Goal: Information Seeking & Learning: Learn about a topic

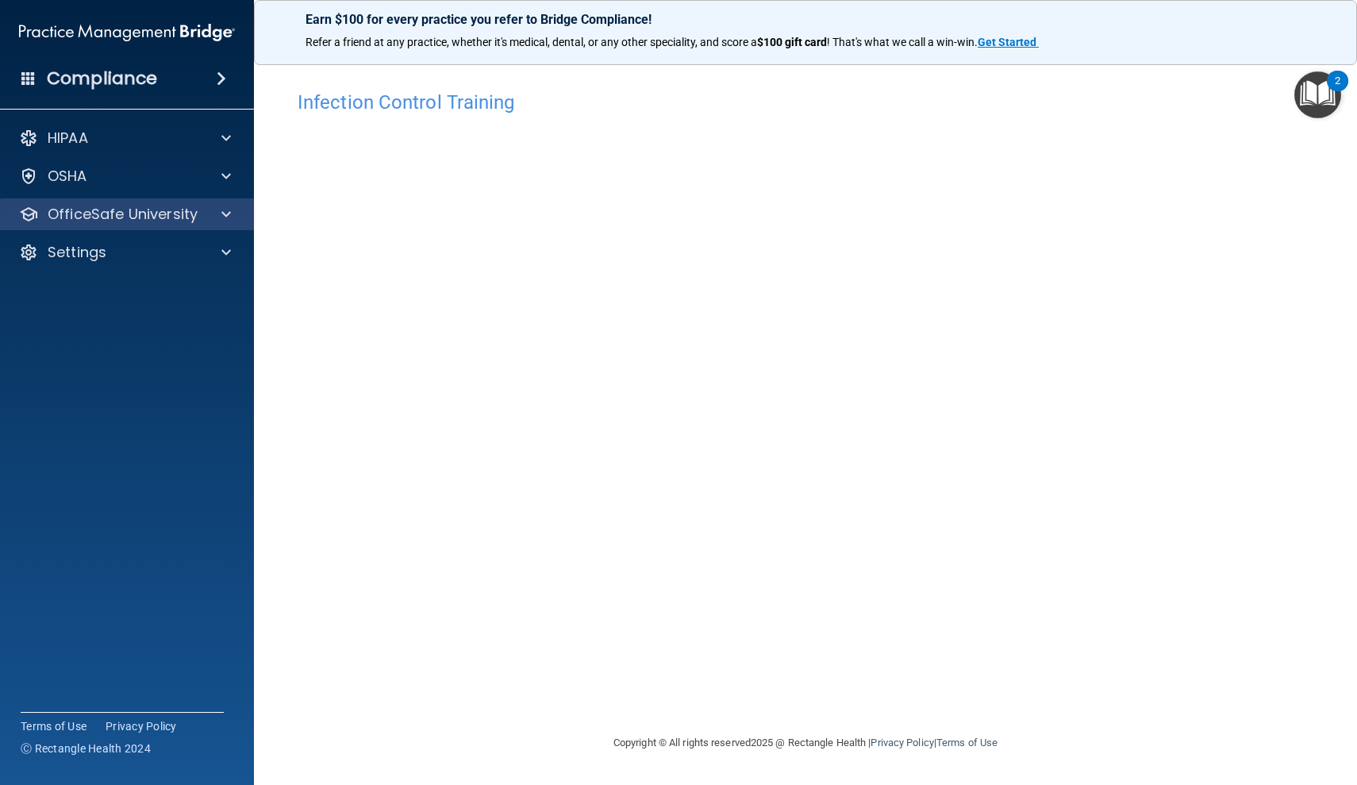
click at [184, 220] on p "OfficeSafe University" at bounding box center [123, 214] width 150 height 19
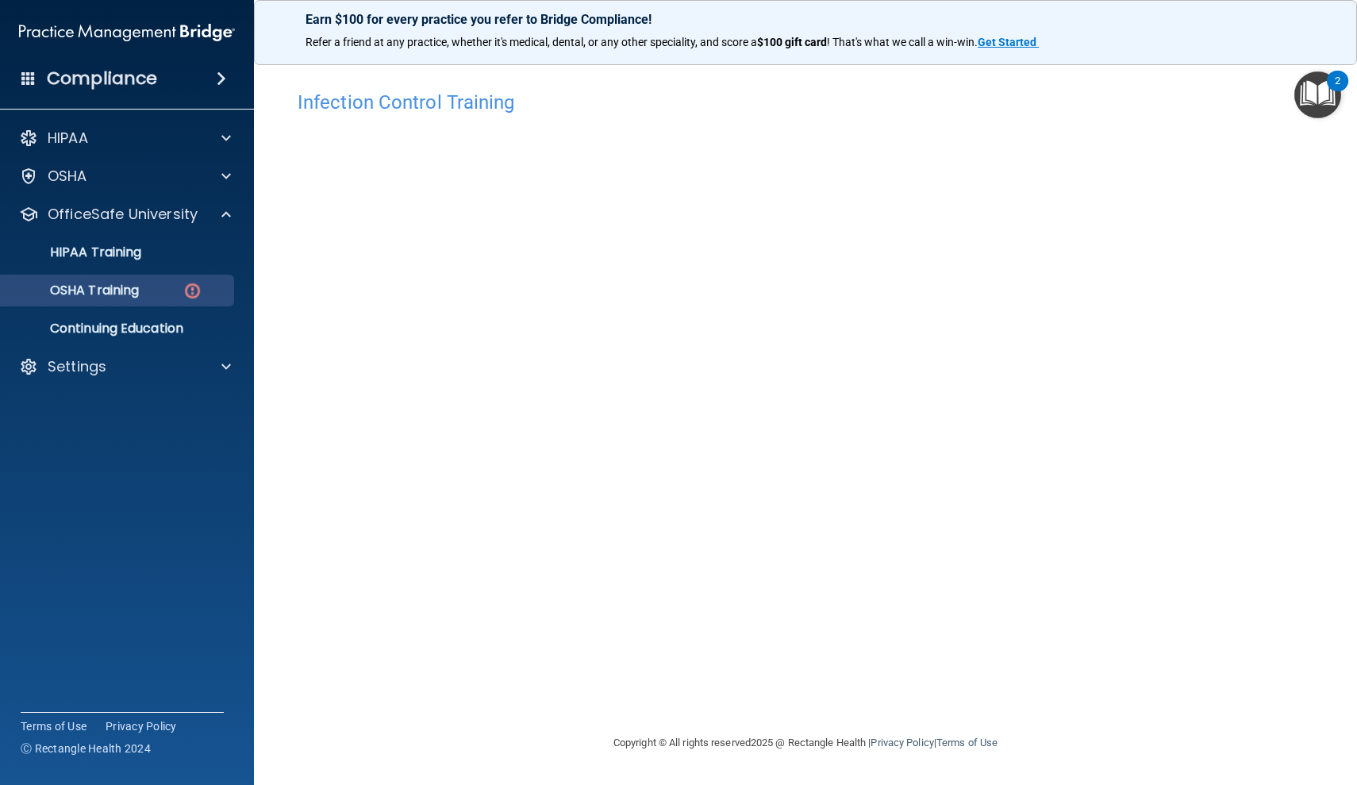
click at [167, 294] on div "OSHA Training" at bounding box center [118, 291] width 217 height 16
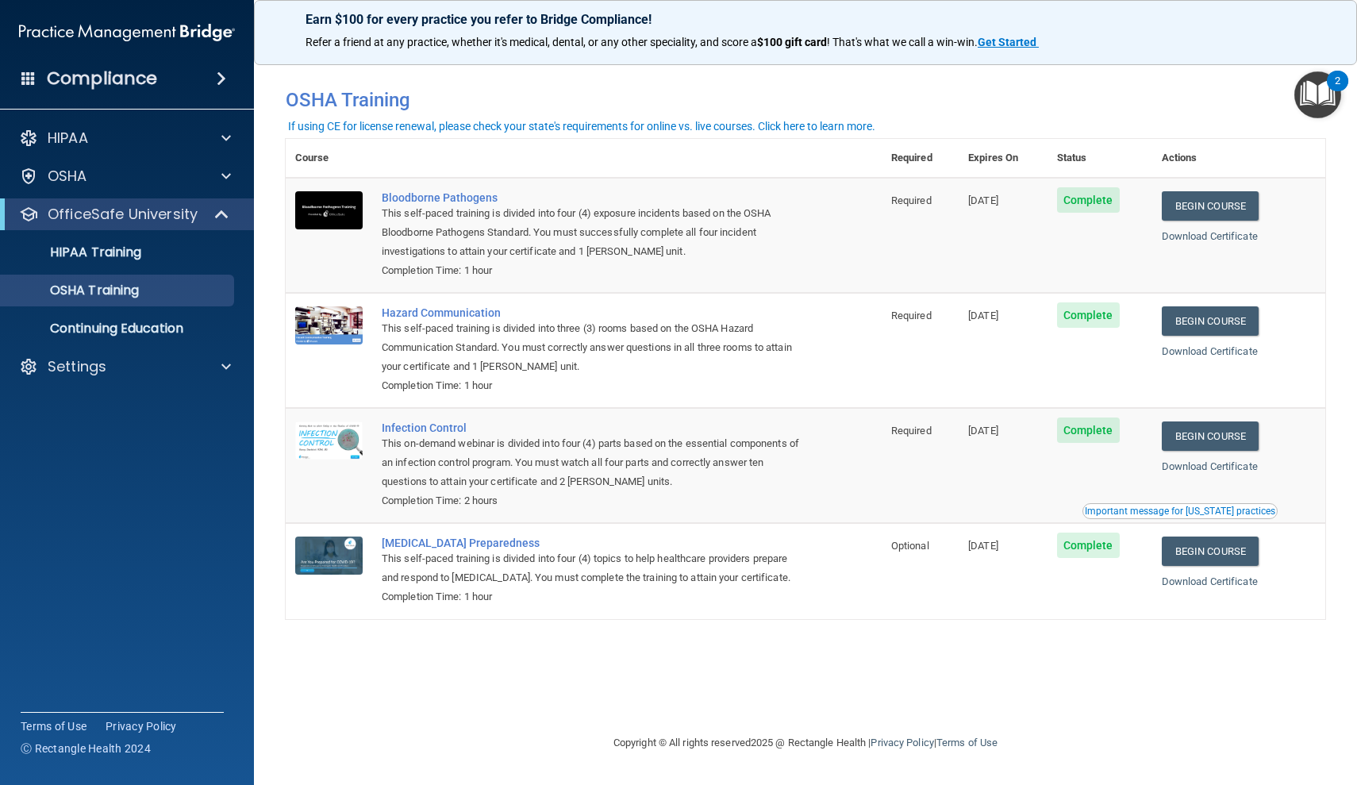
click at [1164, 506] on div "Important message for [US_STATE] practices" at bounding box center [1180, 511] width 191 height 10
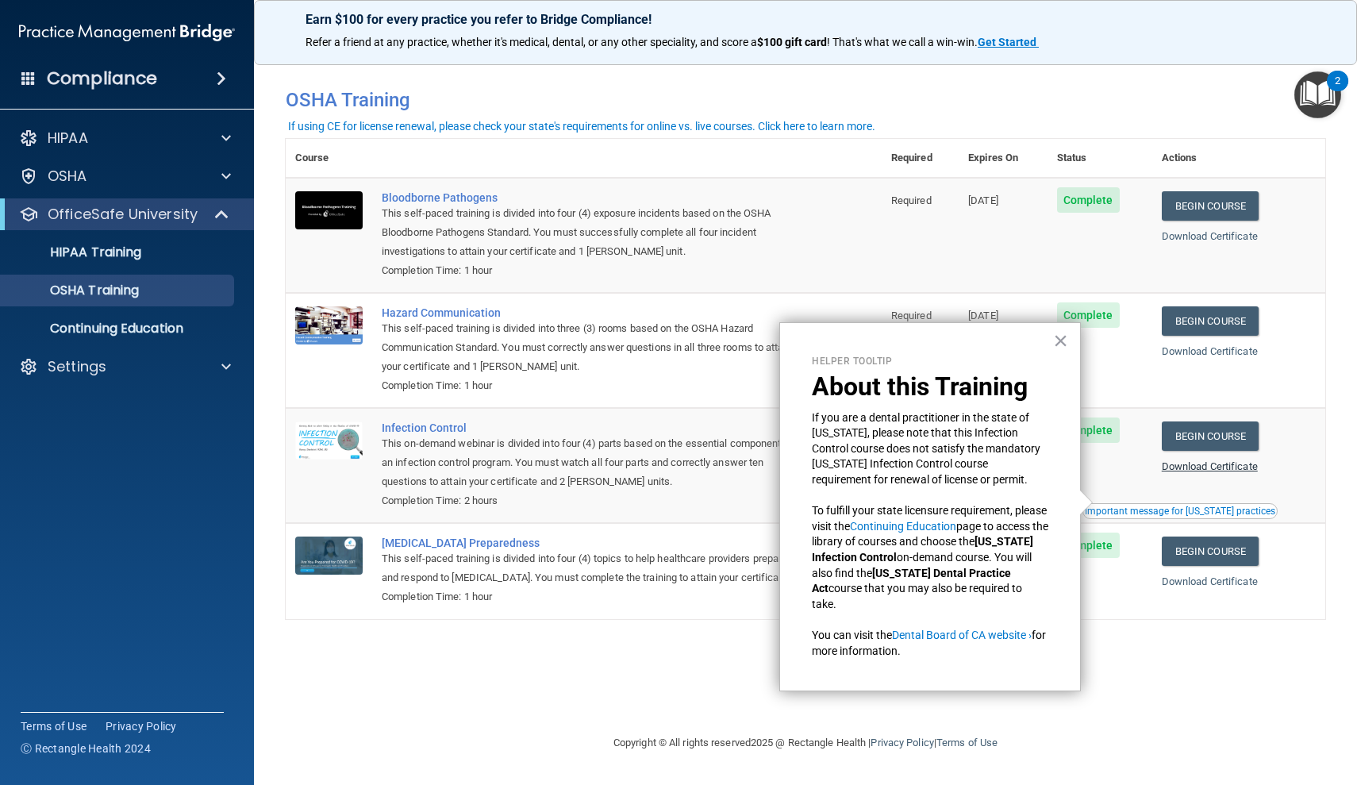
click at [1194, 460] on link "Download Certificate" at bounding box center [1210, 466] width 96 height 12
click at [1195, 240] on link "Download Certificate" at bounding box center [1210, 236] width 96 height 12
click at [1219, 347] on link "Download Certificate" at bounding box center [1210, 351] width 96 height 12
click at [934, 522] on link "Continuing Education" at bounding box center [903, 526] width 106 height 13
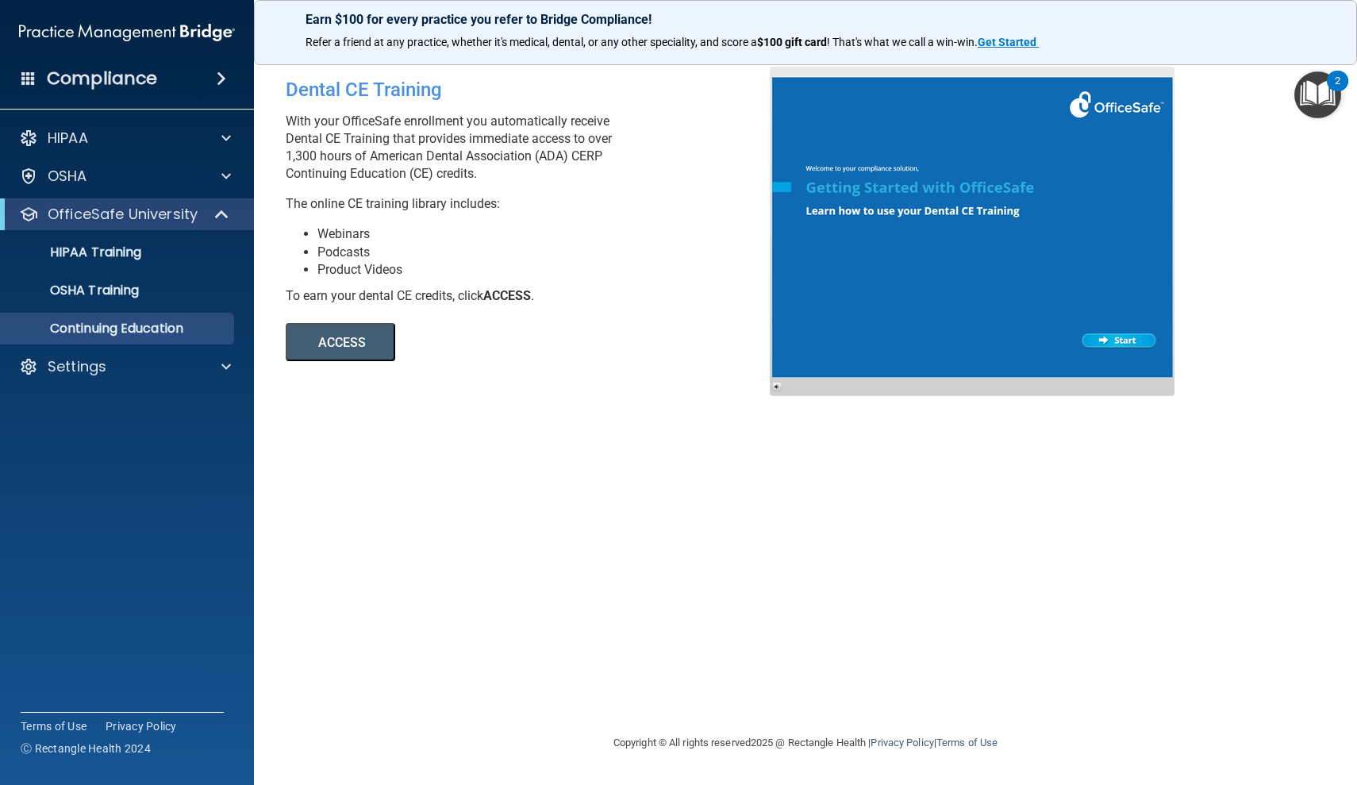
click at [340, 347] on button "ACCESS" at bounding box center [341, 342] width 110 height 38
click at [179, 290] on div "OSHA Training" at bounding box center [118, 291] width 217 height 16
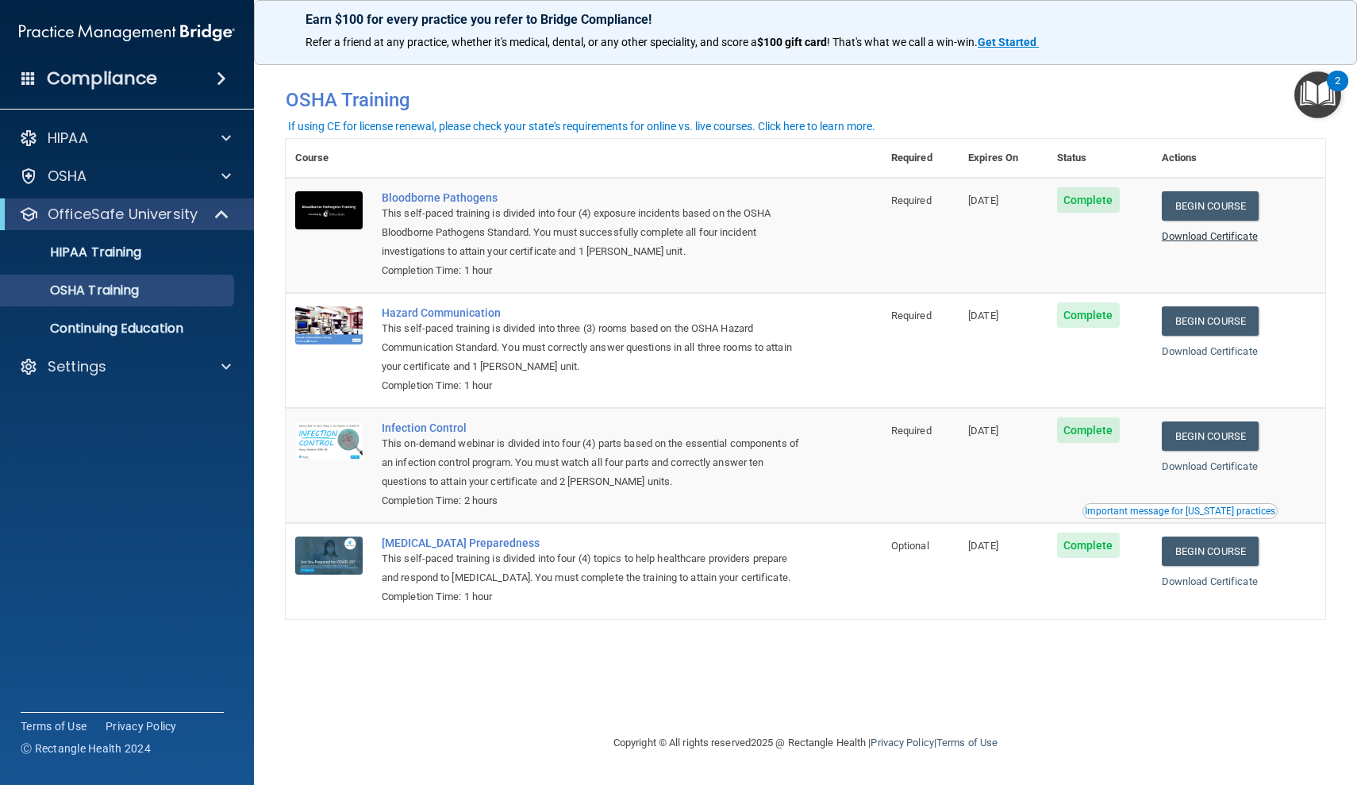
click at [1189, 237] on link "Download Certificate" at bounding box center [1210, 236] width 96 height 12
click at [206, 136] on div at bounding box center [224, 138] width 40 height 19
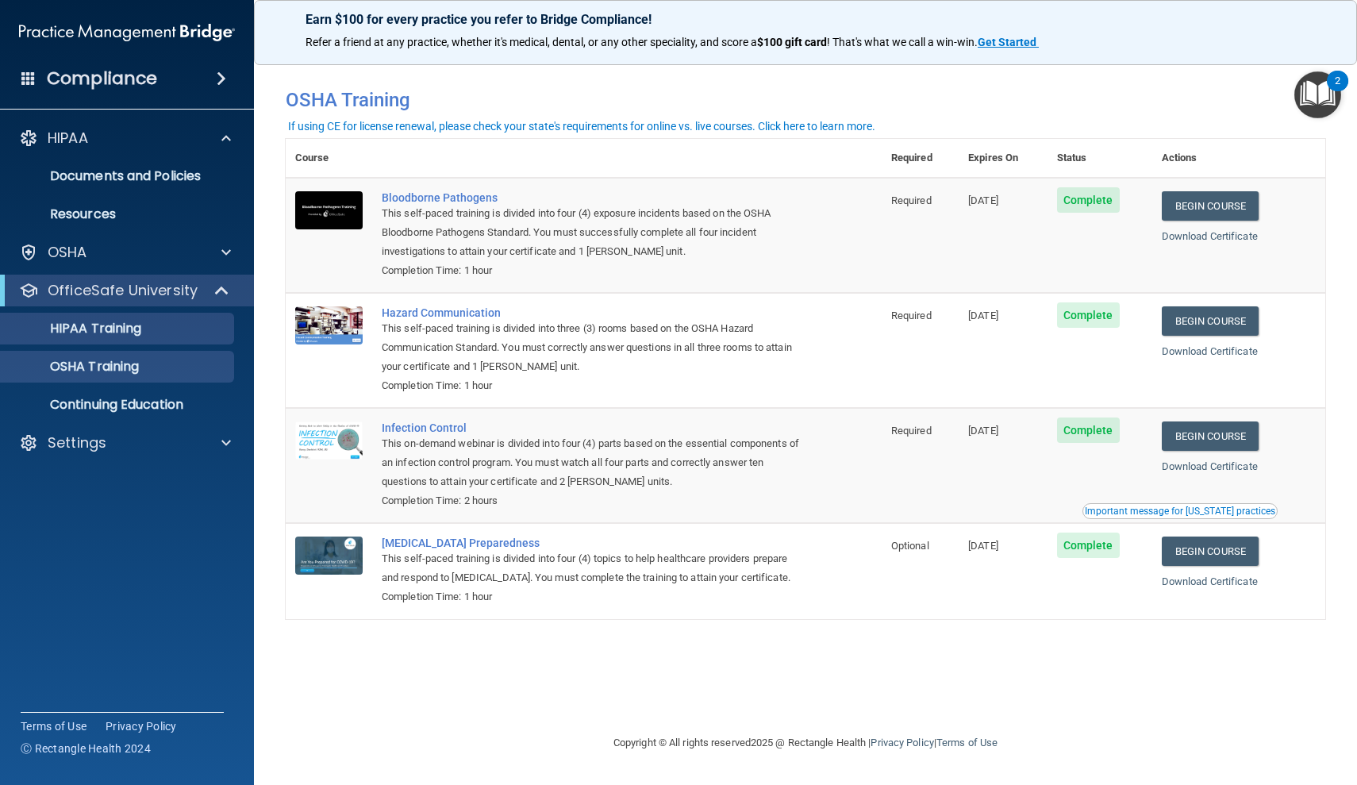
click at [204, 323] on div "HIPAA Training" at bounding box center [118, 329] width 217 height 16
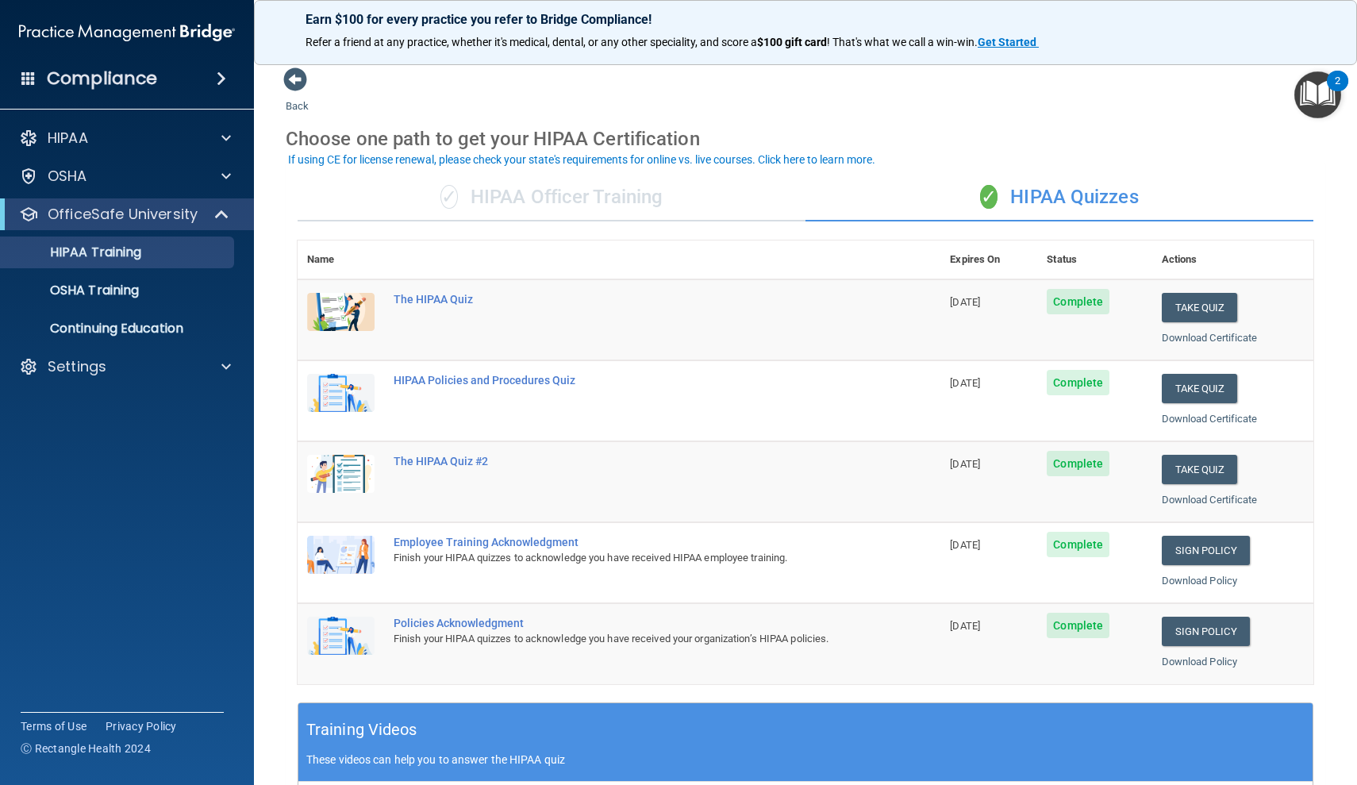
click at [383, 161] on div "If using CE for license renewal, please check your state's requirements for onl…" at bounding box center [581, 159] width 587 height 11
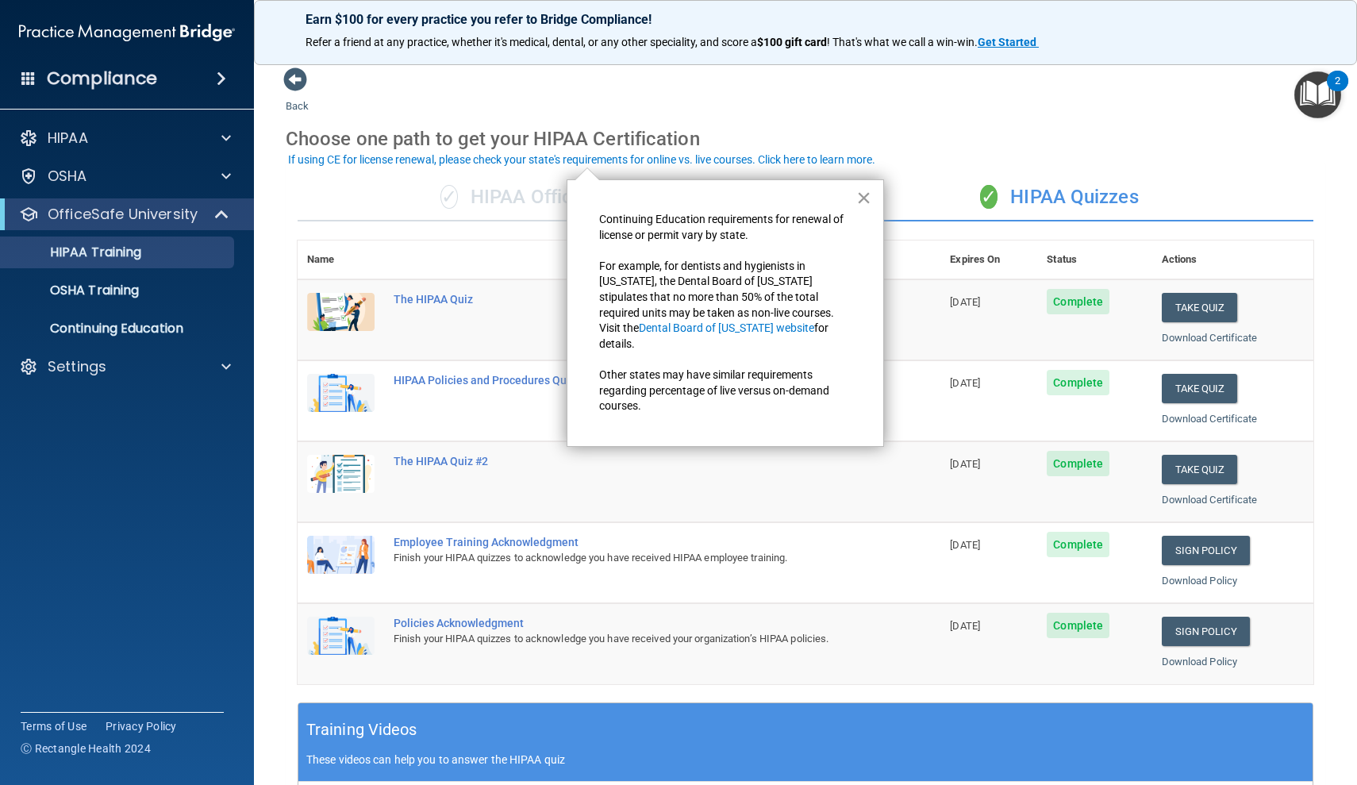
click at [860, 202] on button "×" at bounding box center [863, 197] width 15 height 25
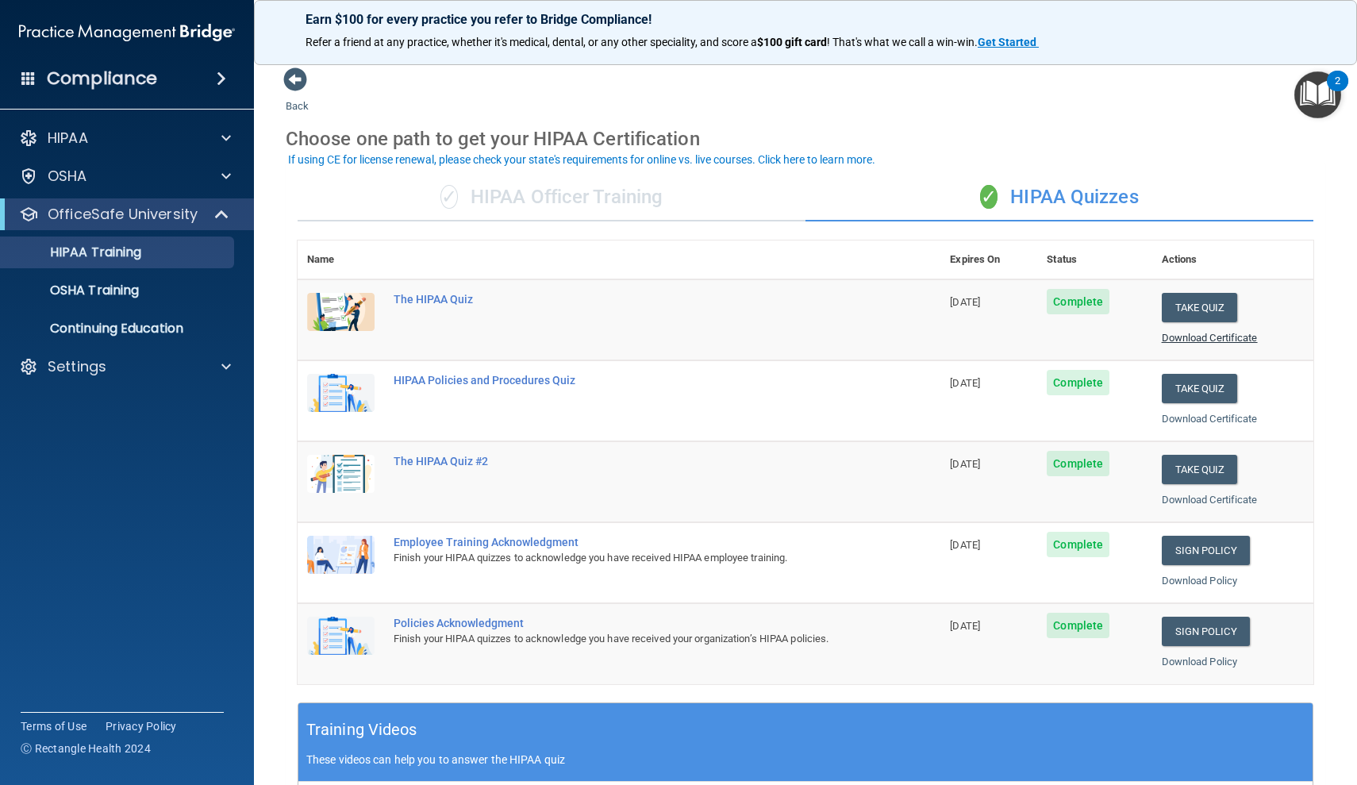
click at [1220, 333] on link "Download Certificate" at bounding box center [1210, 338] width 96 height 12
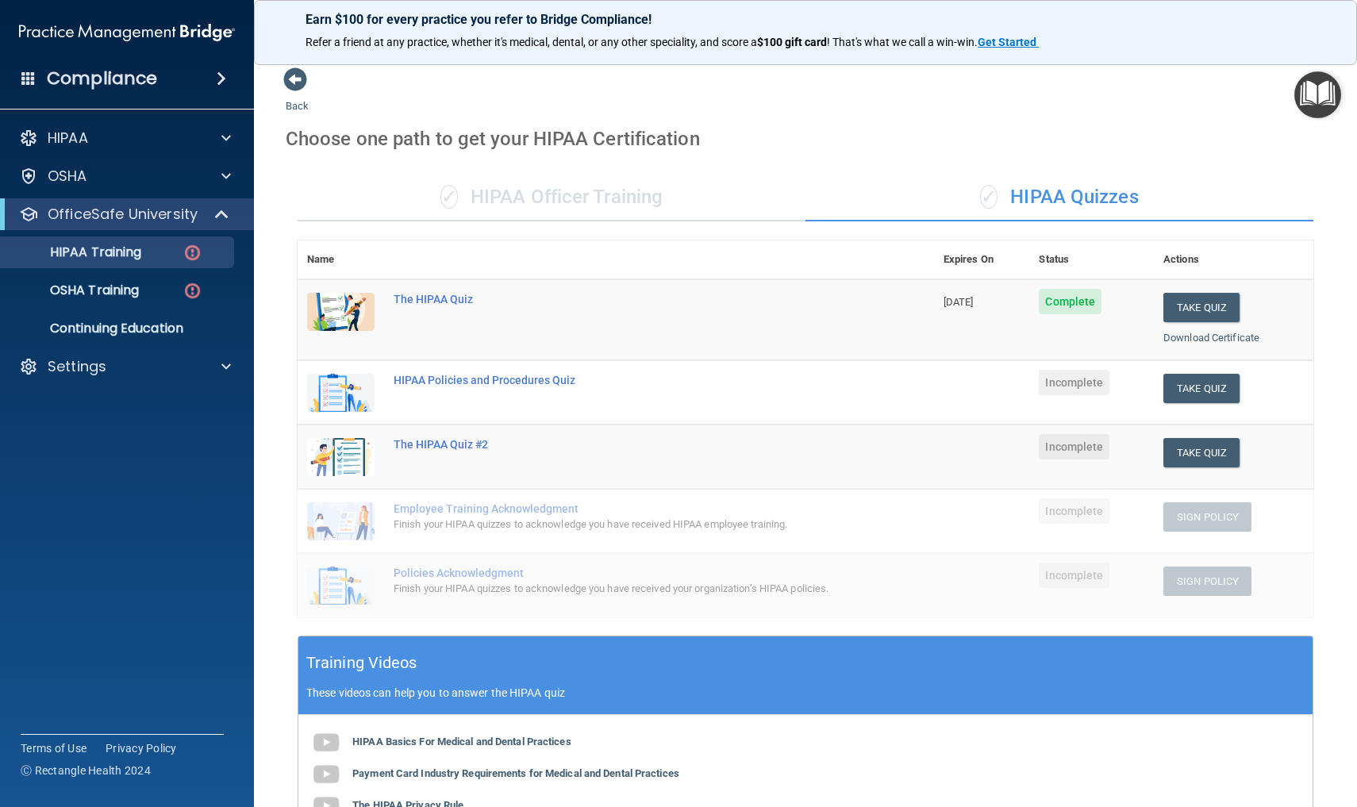
scroll to position [316, 0]
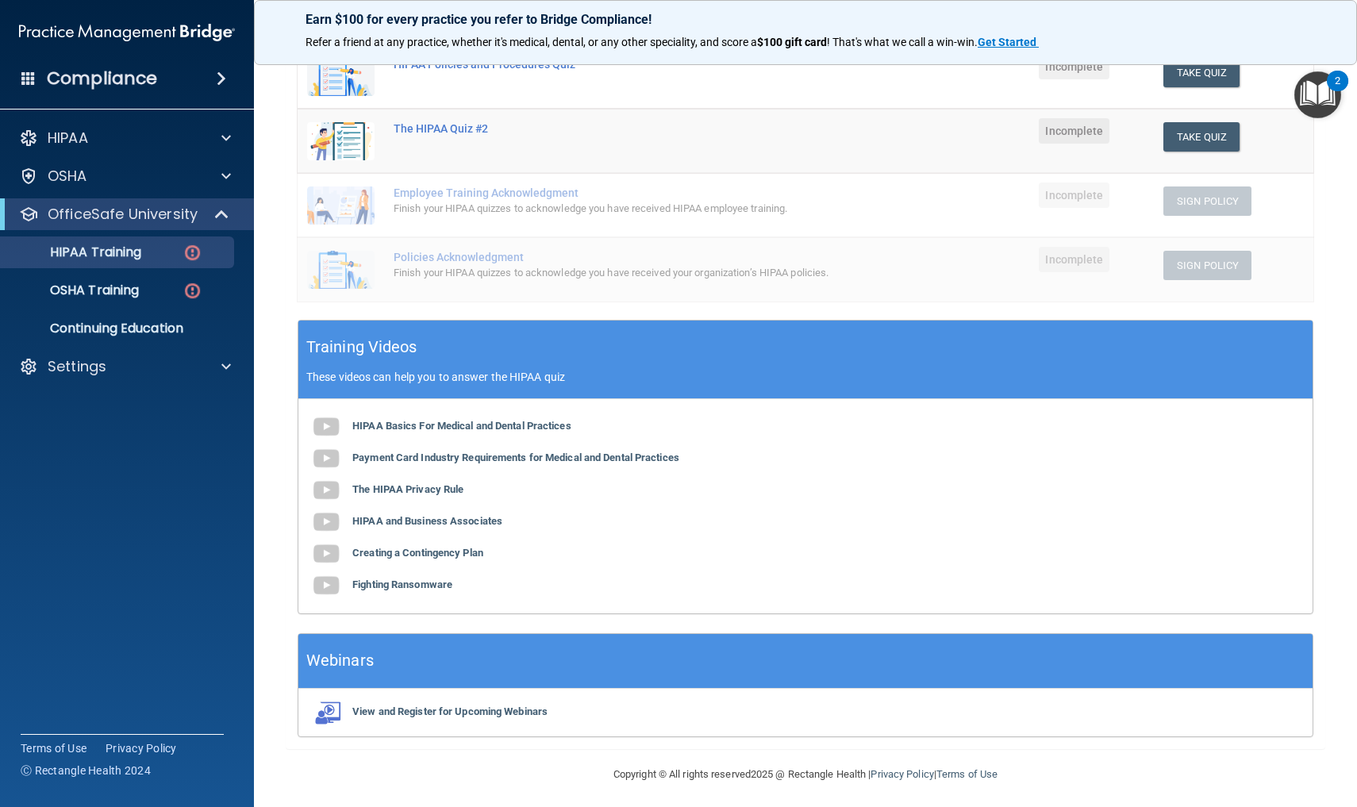
click at [1314, 94] on img "Open Resource Center, 2 new notifications" at bounding box center [1318, 94] width 47 height 47
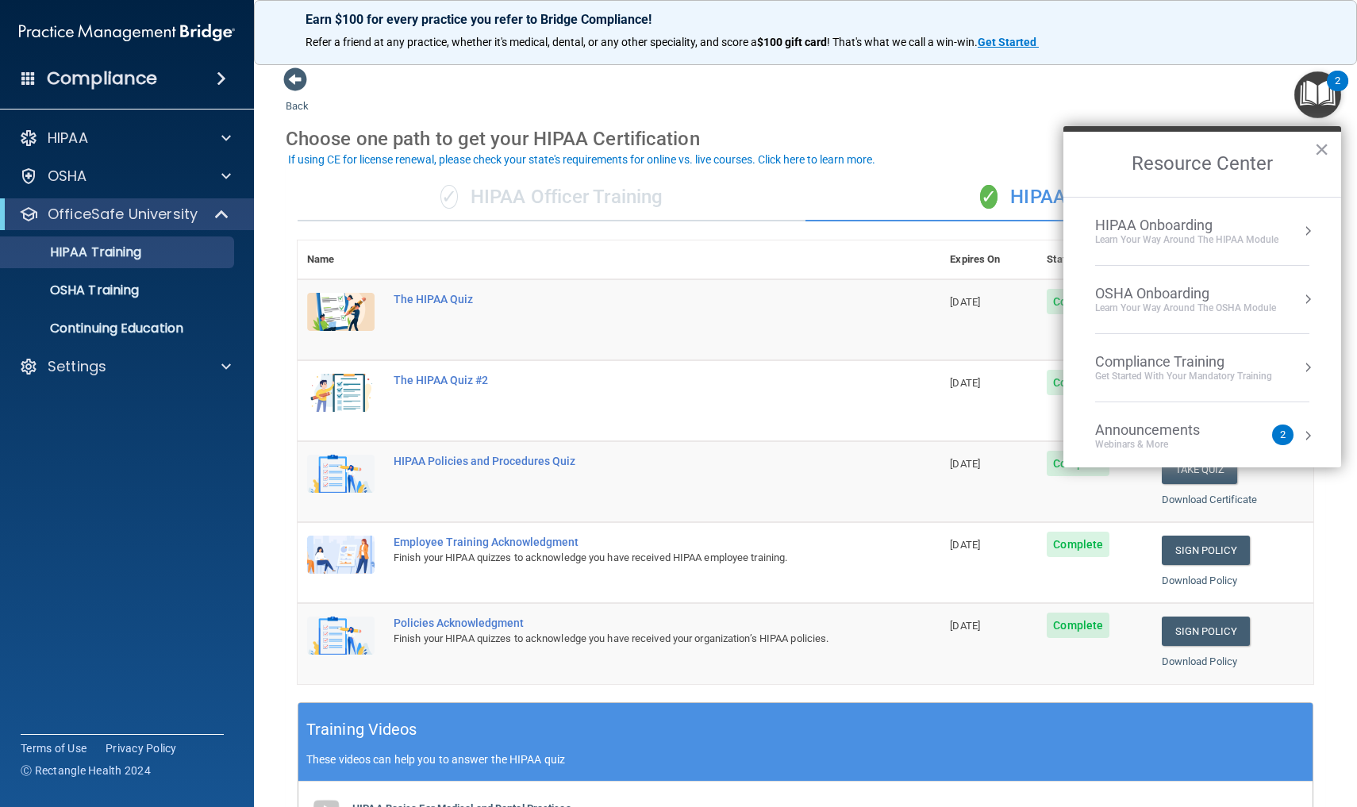
click at [1131, 302] on div "Learn your way around the OSHA module" at bounding box center [1185, 308] width 181 height 13
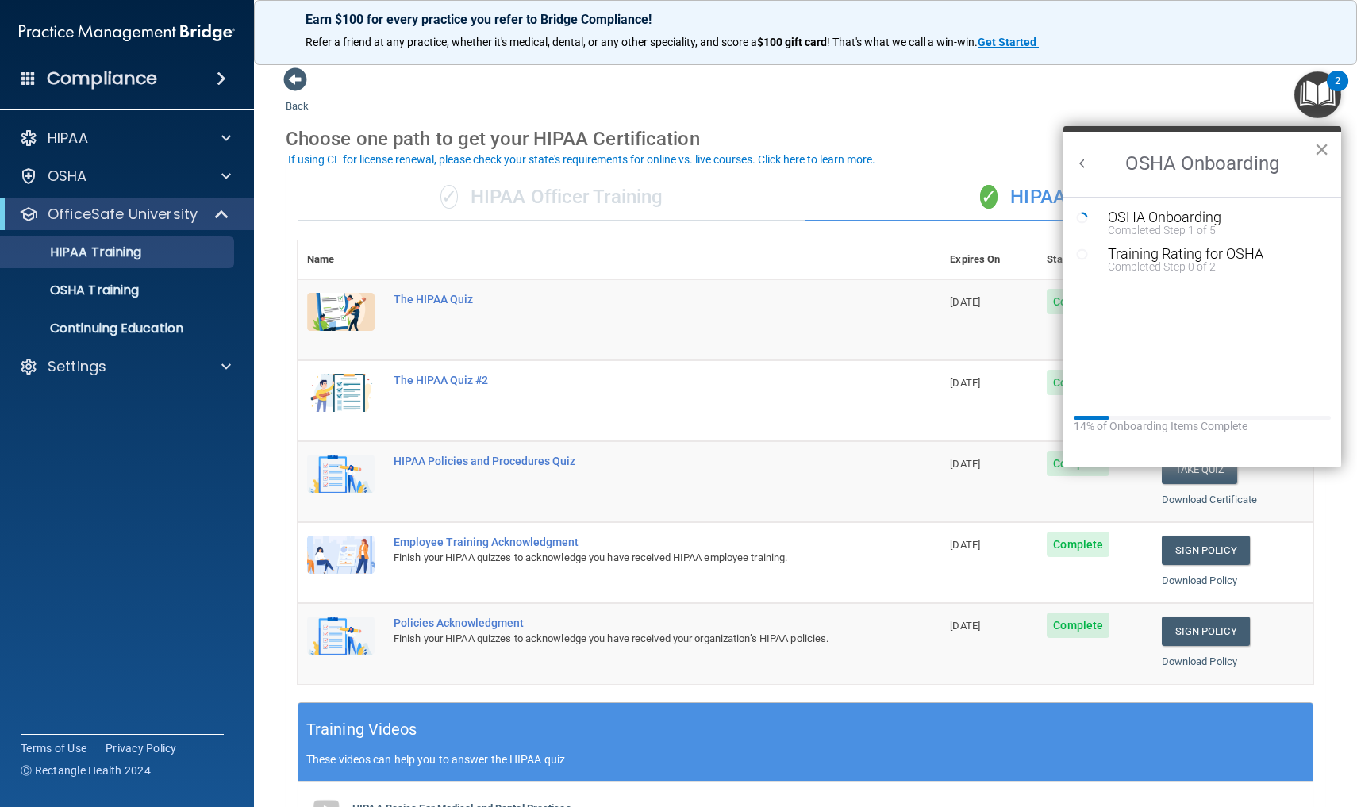
click at [1315, 155] on button "×" at bounding box center [1321, 149] width 15 height 25
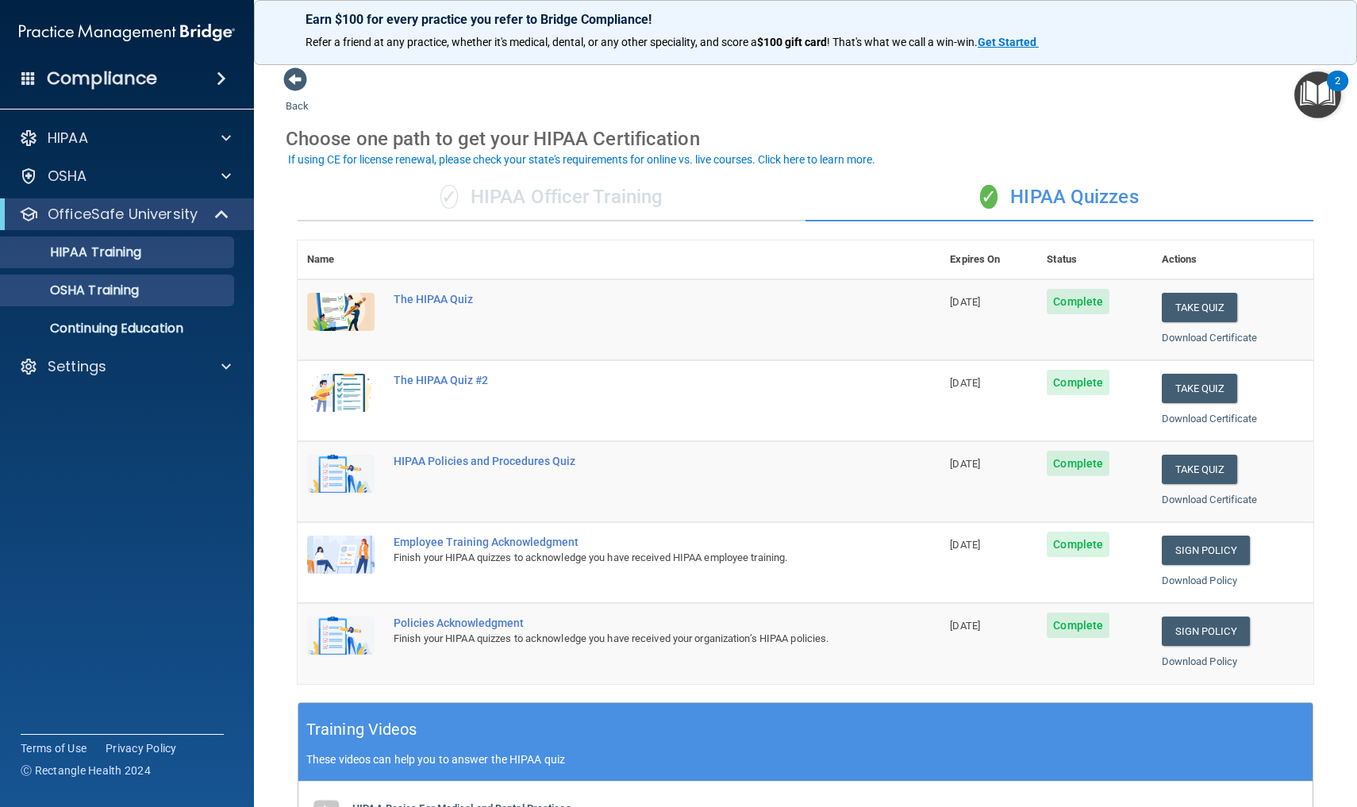
click at [156, 299] on link "OSHA Training" at bounding box center [109, 291] width 250 height 32
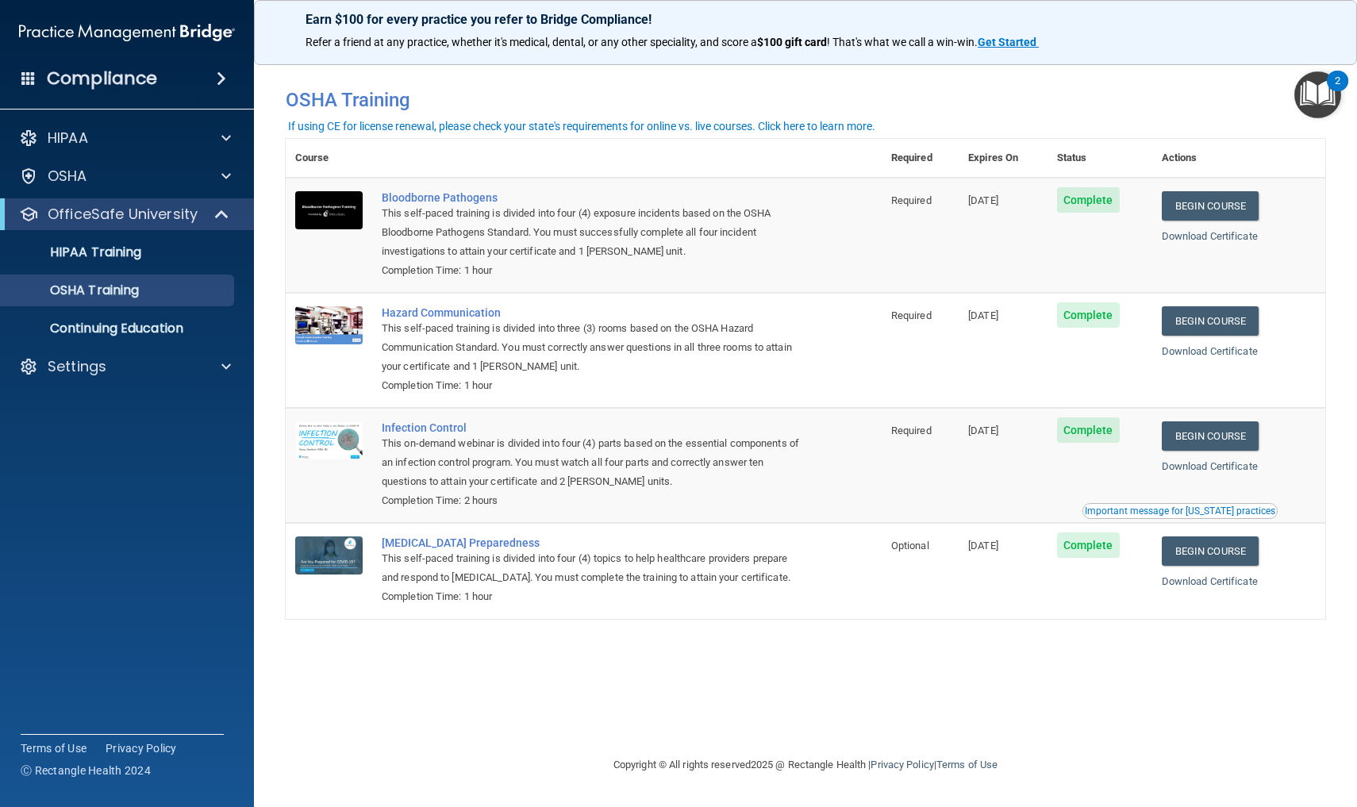
click at [1308, 92] on img "Open Resource Center, 2 new notifications" at bounding box center [1318, 94] width 47 height 47
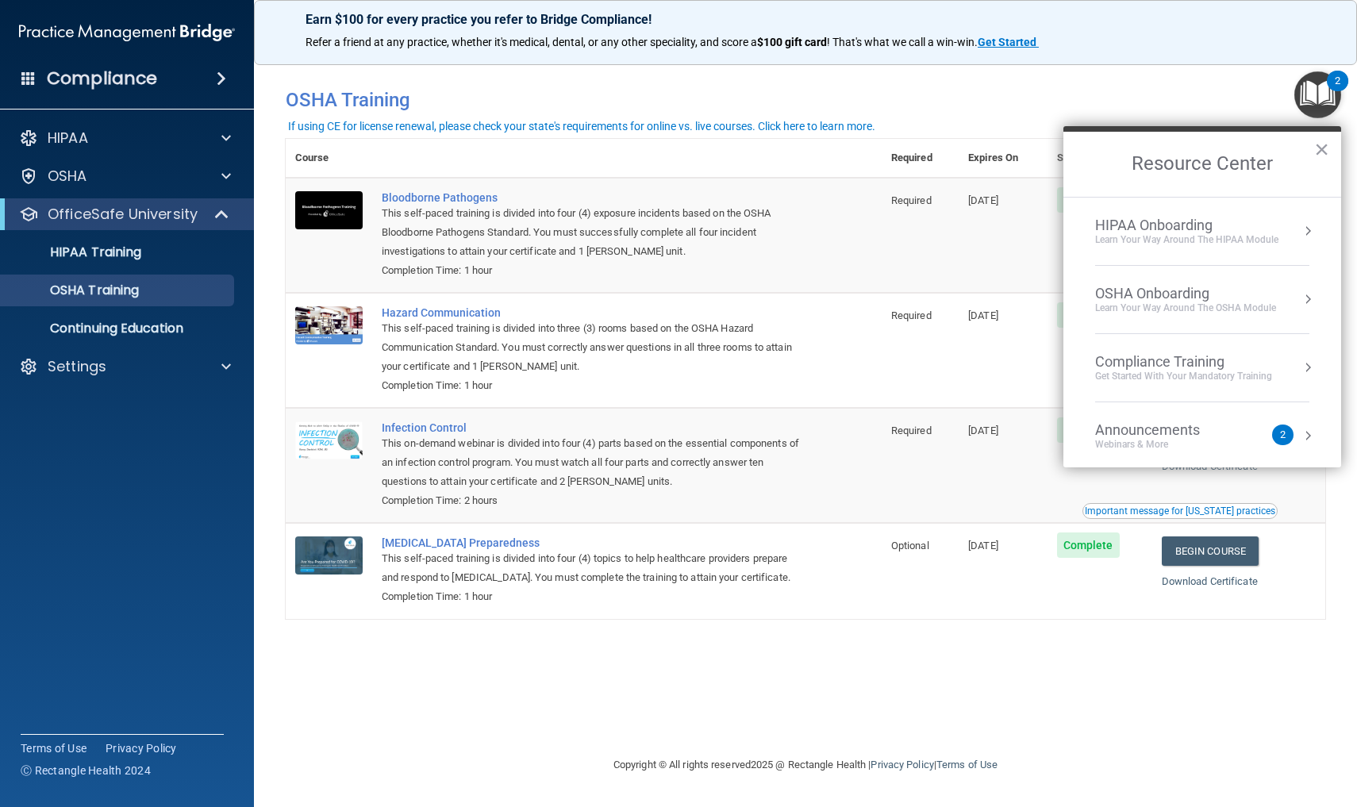
click at [1222, 232] on div "HIPAA Onboarding" at bounding box center [1186, 225] width 183 height 17
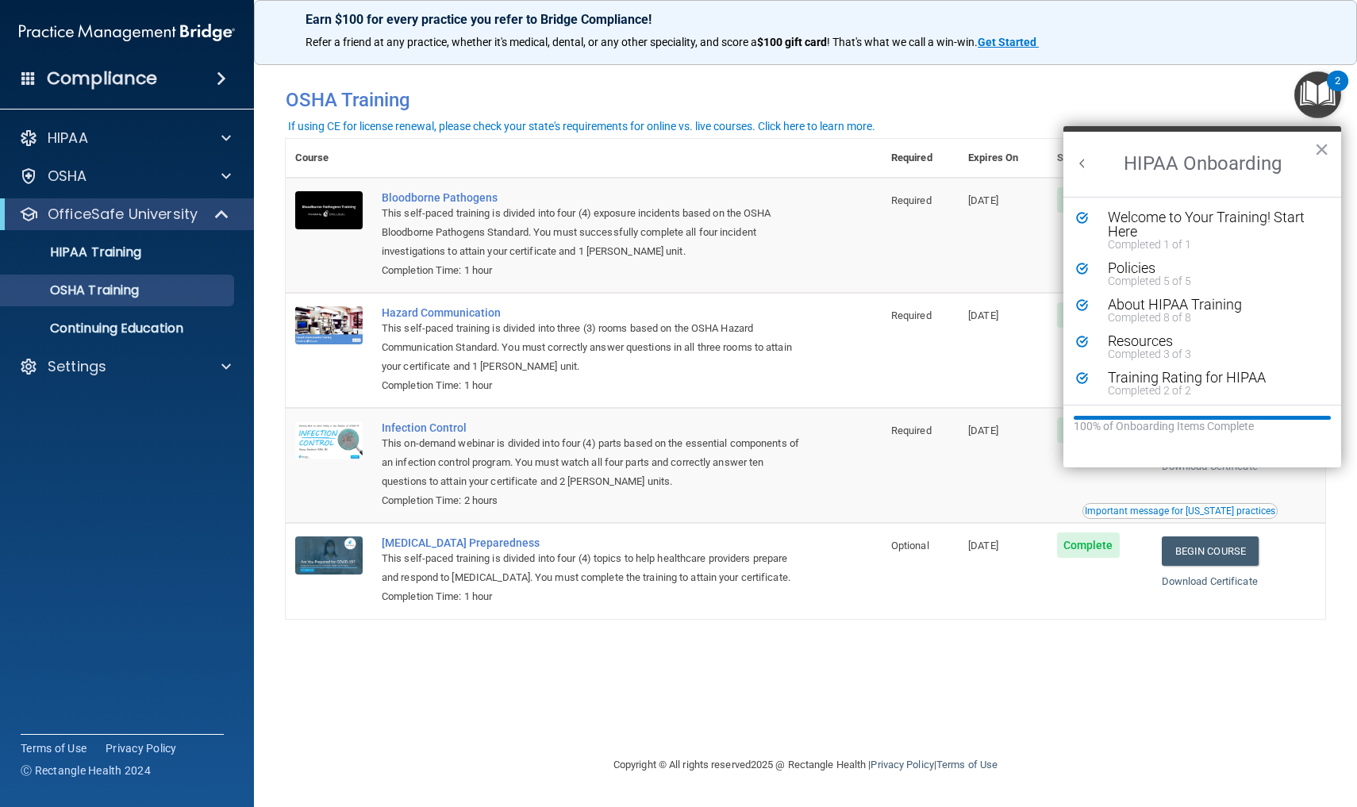
click at [1083, 170] on button "Back to Resource Center Home" at bounding box center [1083, 164] width 16 height 16
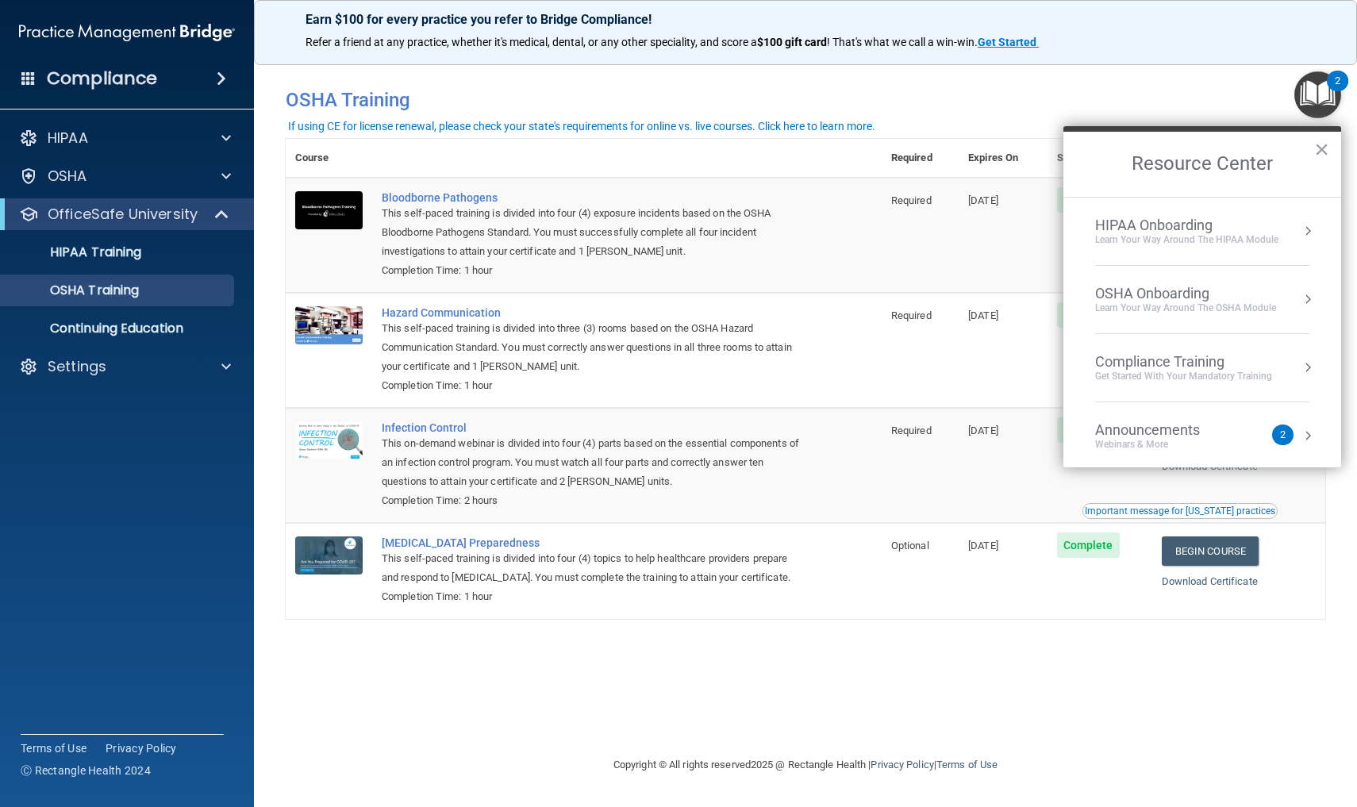
click at [1158, 314] on li "OSHA Onboarding Learn your way around the OSHA module" at bounding box center [1202, 300] width 214 height 68
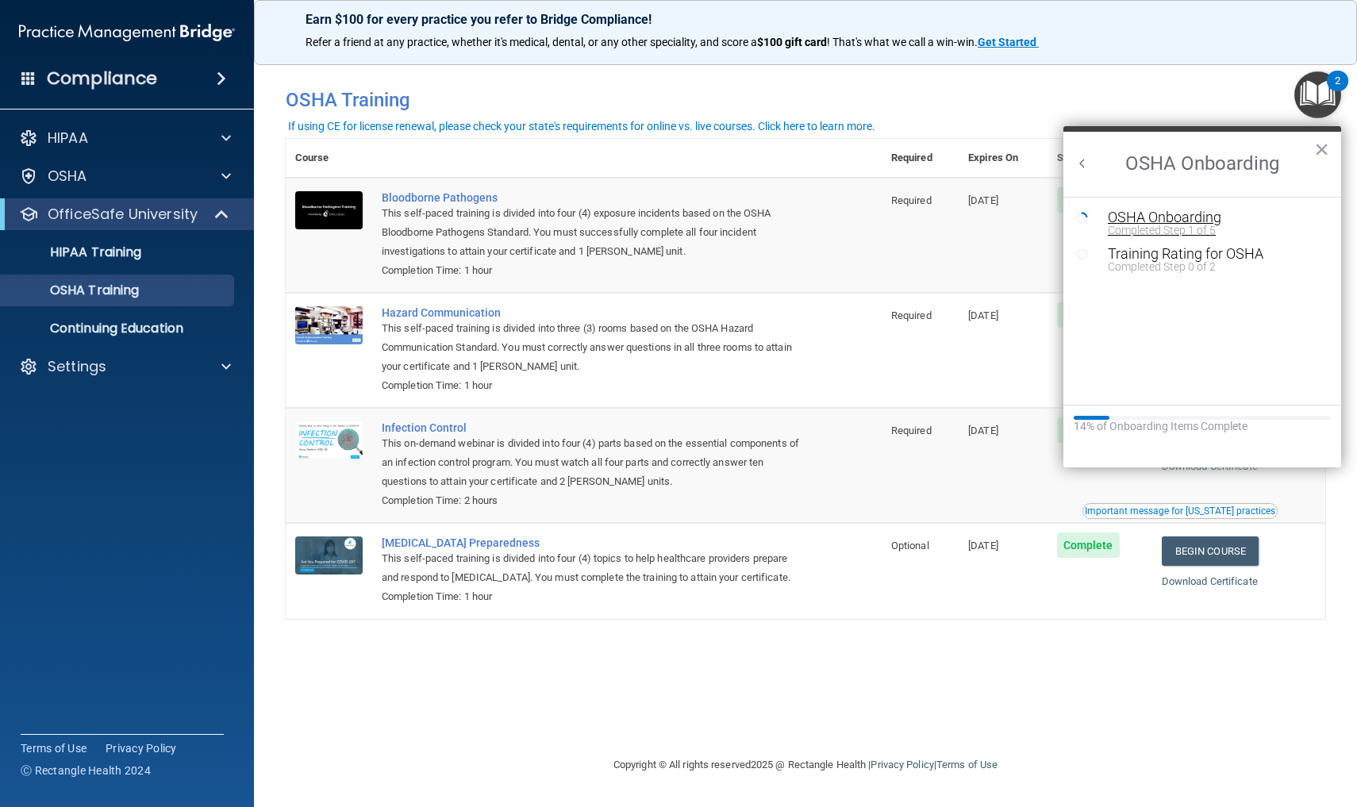
click at [1156, 225] on div "Completed Step 1 of 5" at bounding box center [1214, 230] width 213 height 11
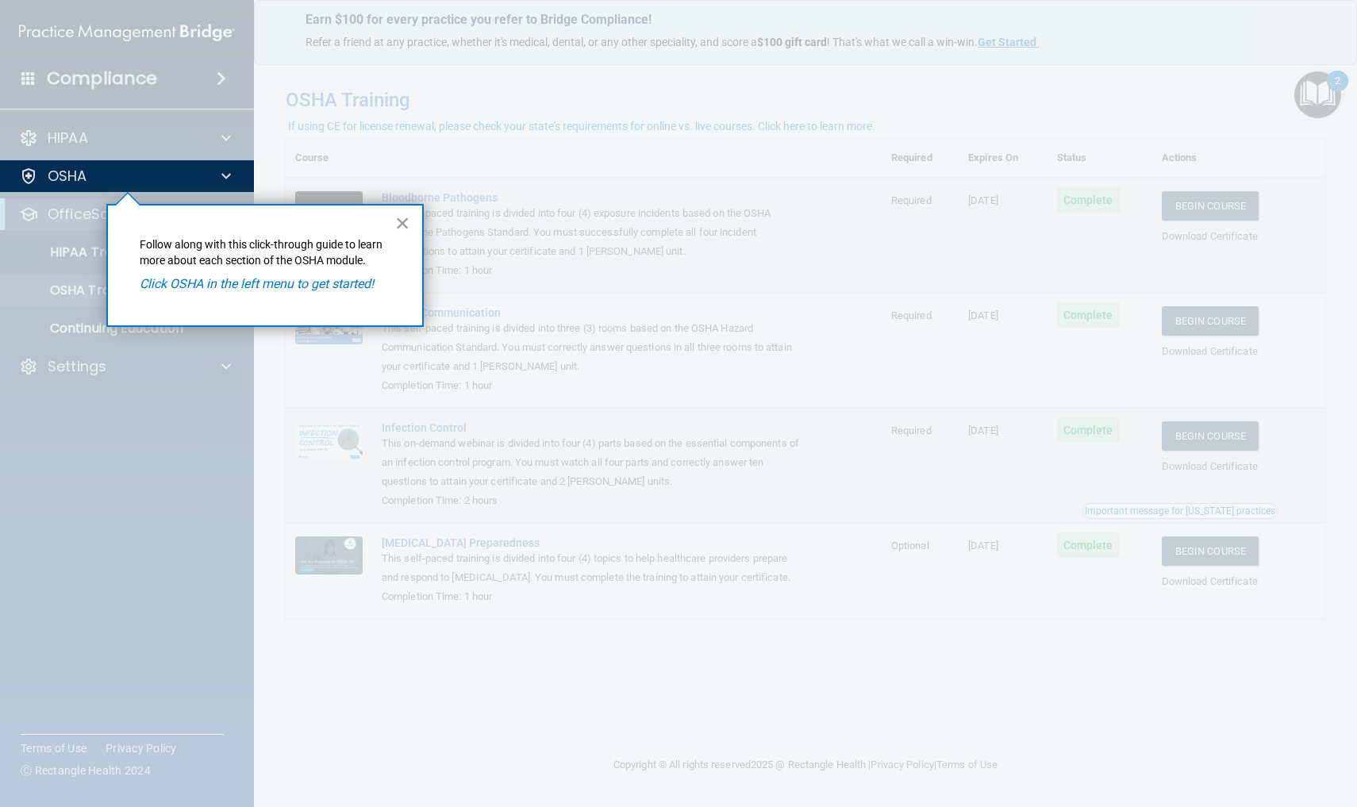
click at [400, 222] on button "×" at bounding box center [402, 222] width 15 height 25
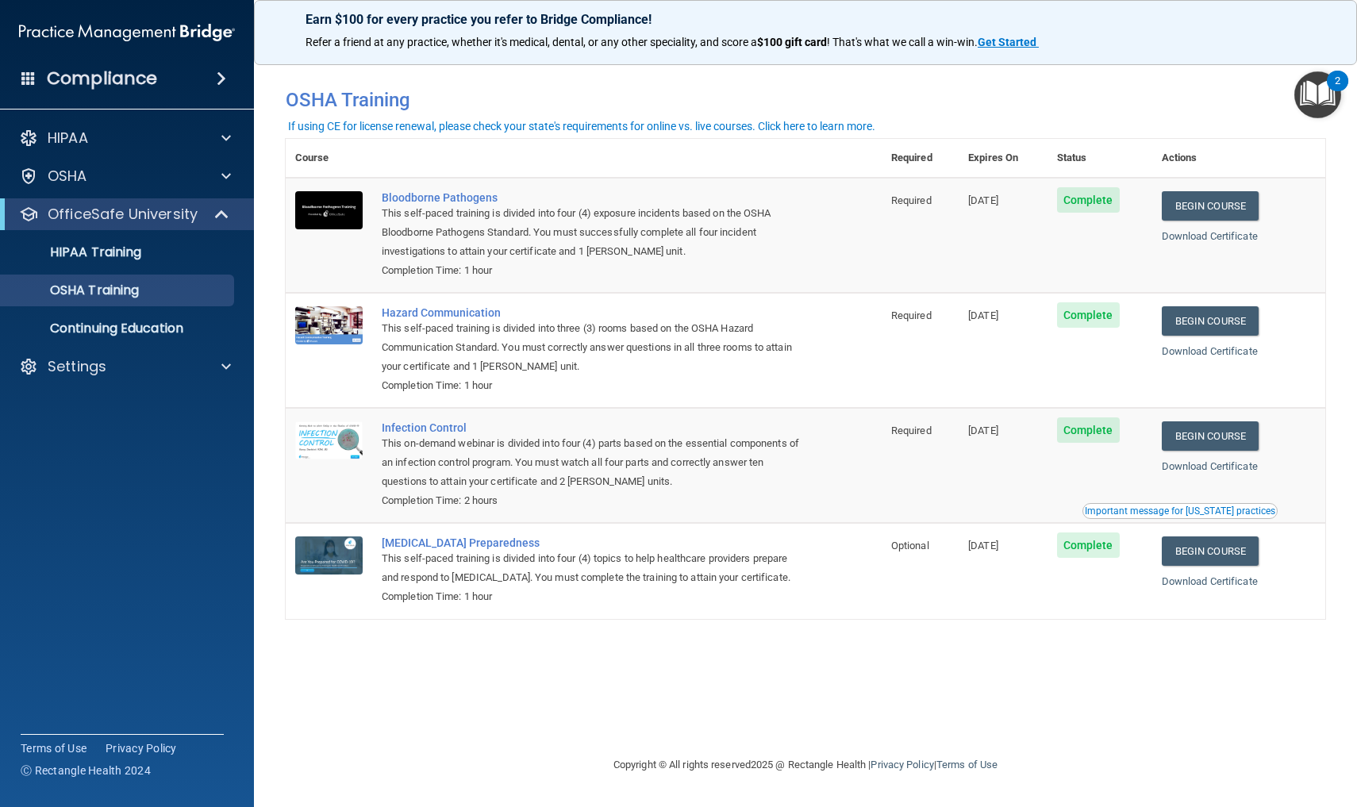
click at [1314, 101] on img "Open Resource Center, 2 new notifications" at bounding box center [1318, 94] width 47 height 47
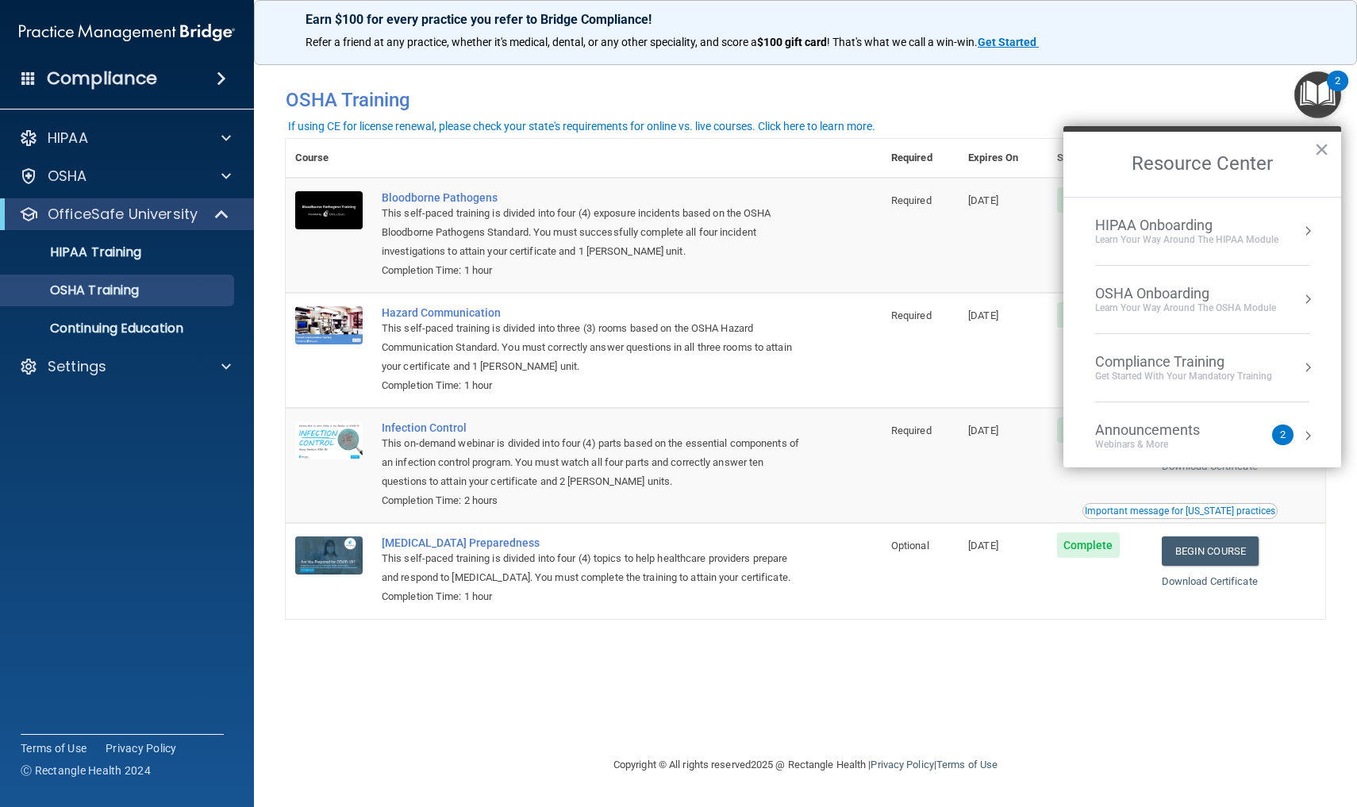
click at [1160, 302] on div "Learn your way around the OSHA module" at bounding box center [1185, 308] width 181 height 13
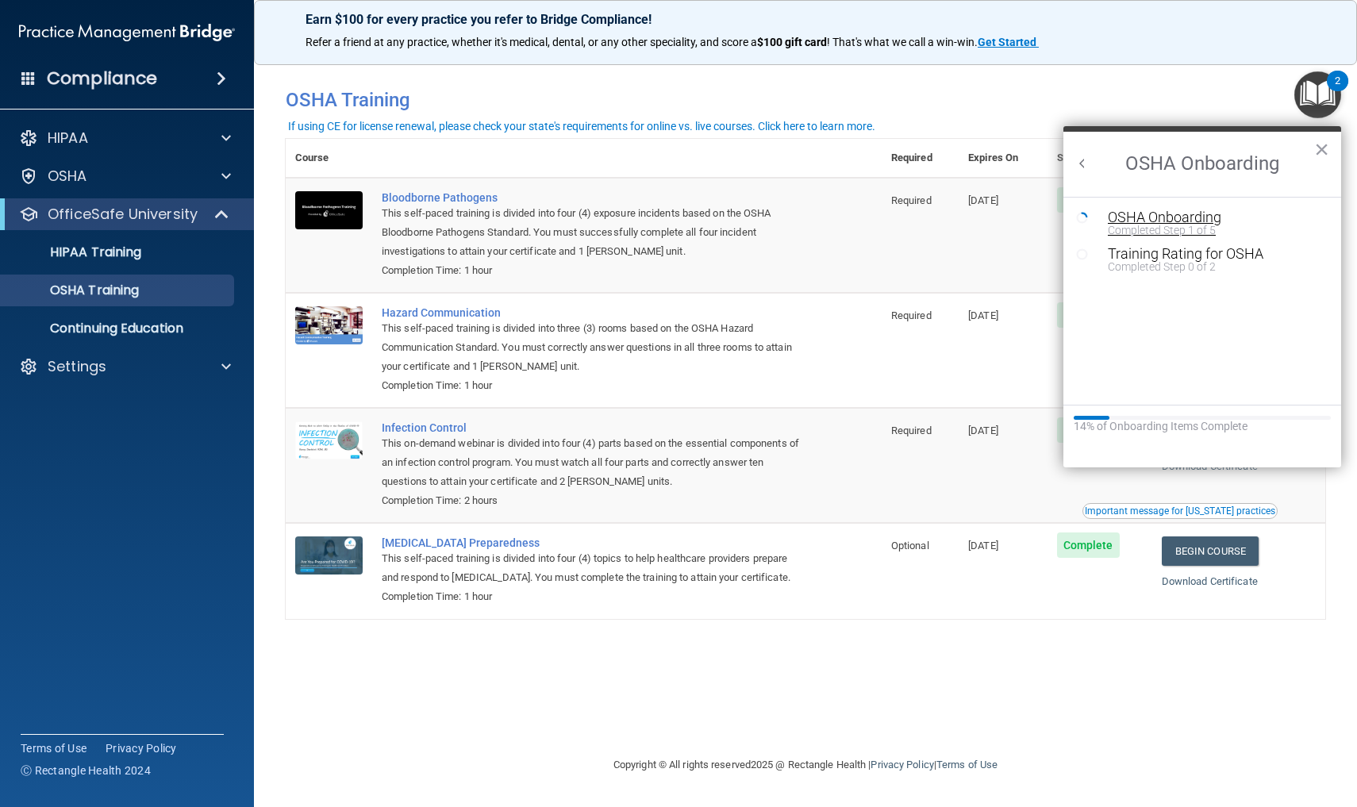
click at [1160, 217] on div "OSHA Onboarding" at bounding box center [1214, 217] width 213 height 14
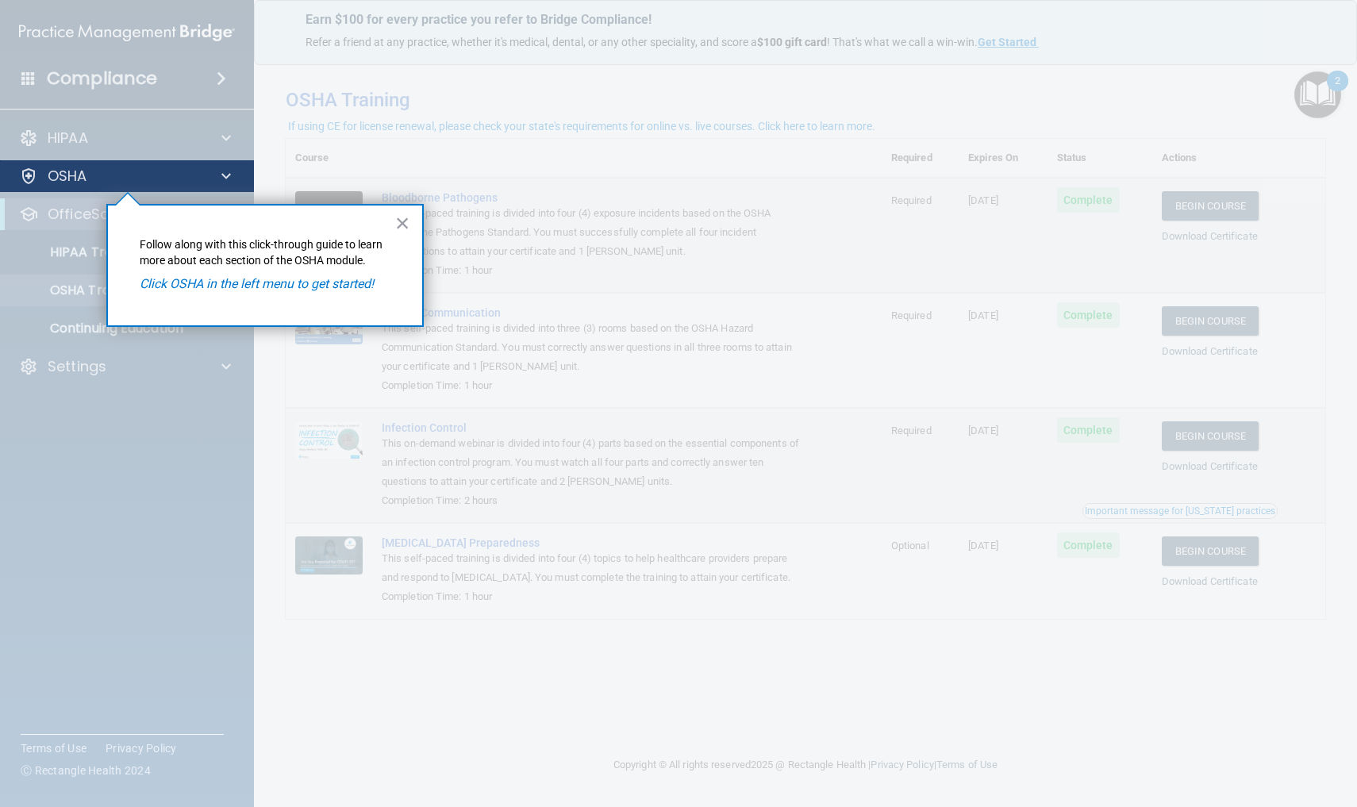
click at [124, 179] on div "OSHA" at bounding box center [105, 176] width 197 height 19
click at [76, 213] on div at bounding box center [127, 499] width 255 height 615
click at [75, 254] on div at bounding box center [127, 499] width 255 height 615
click at [162, 281] on em "Click OSHA in the left menu to get started!" at bounding box center [257, 283] width 234 height 15
click at [61, 180] on p "OSHA" at bounding box center [68, 176] width 40 height 19
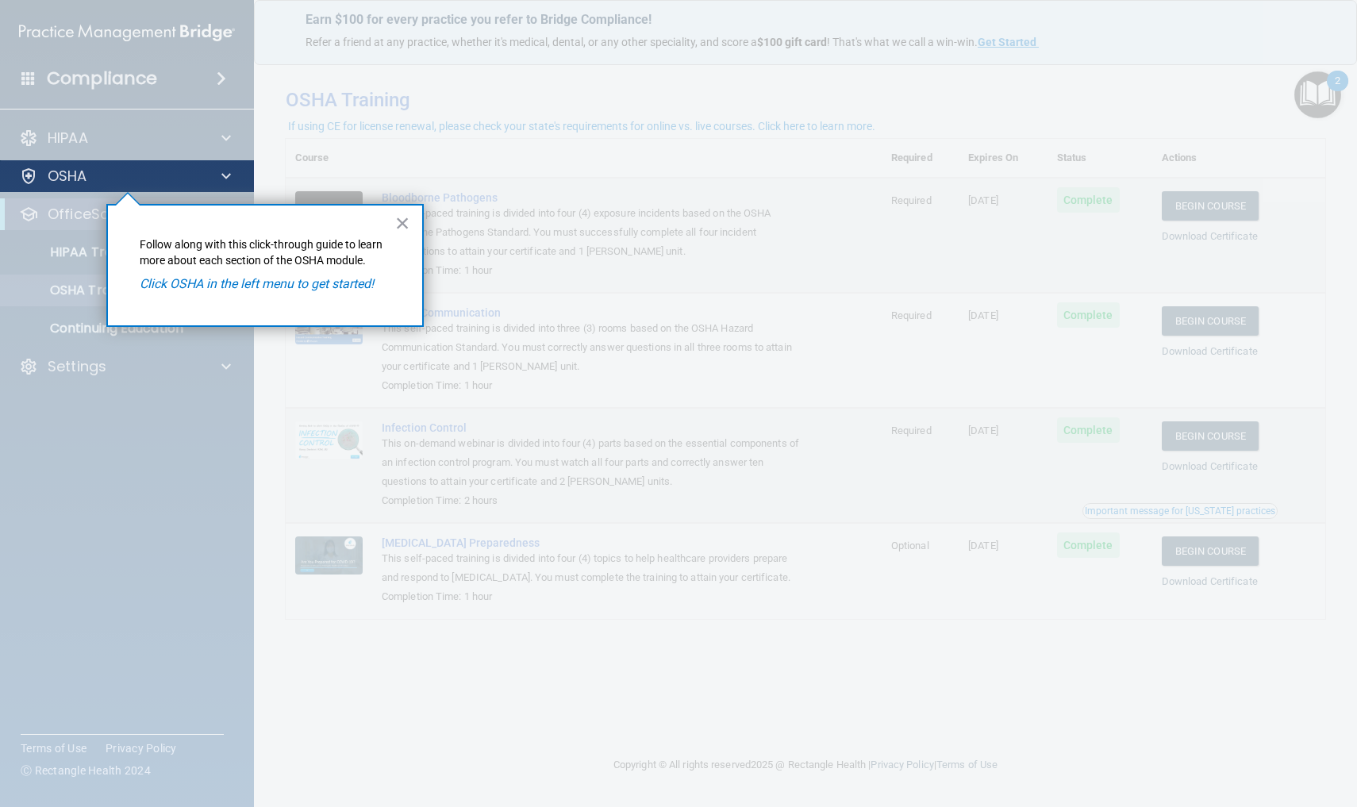
click at [61, 175] on p "OSHA" at bounding box center [68, 176] width 40 height 19
click at [64, 175] on p "OSHA" at bounding box center [68, 176] width 40 height 19
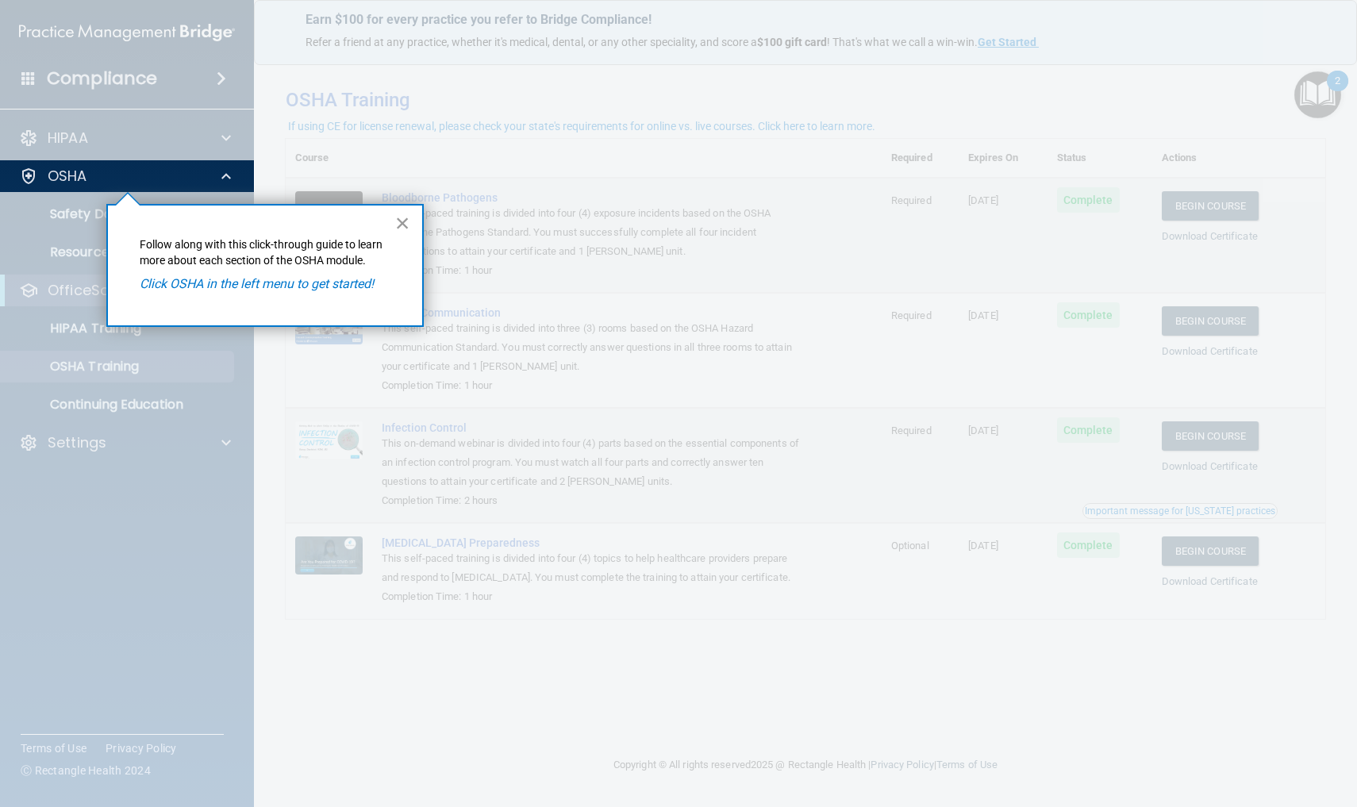
click at [398, 225] on button "×" at bounding box center [402, 222] width 15 height 25
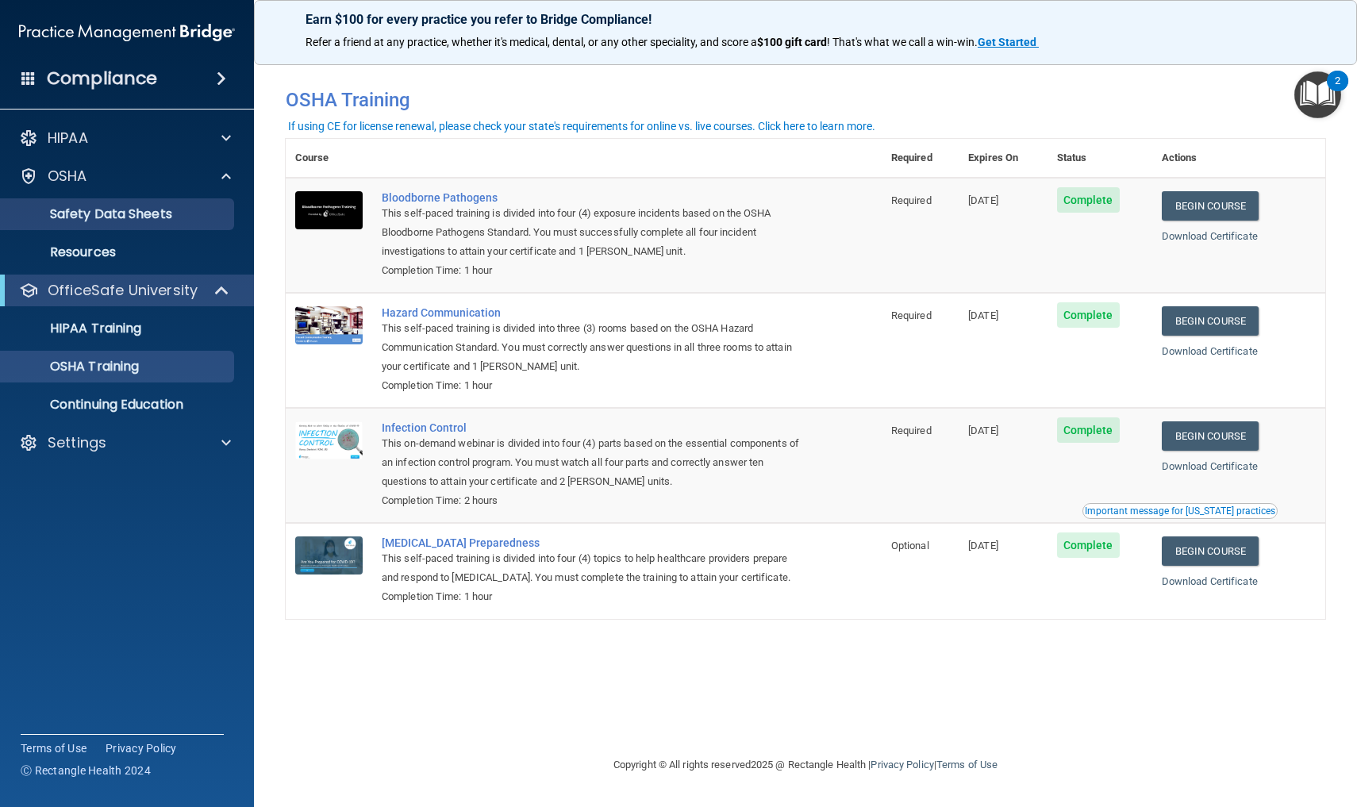
click at [92, 211] on p "Safety Data Sheets" at bounding box center [118, 214] width 217 height 16
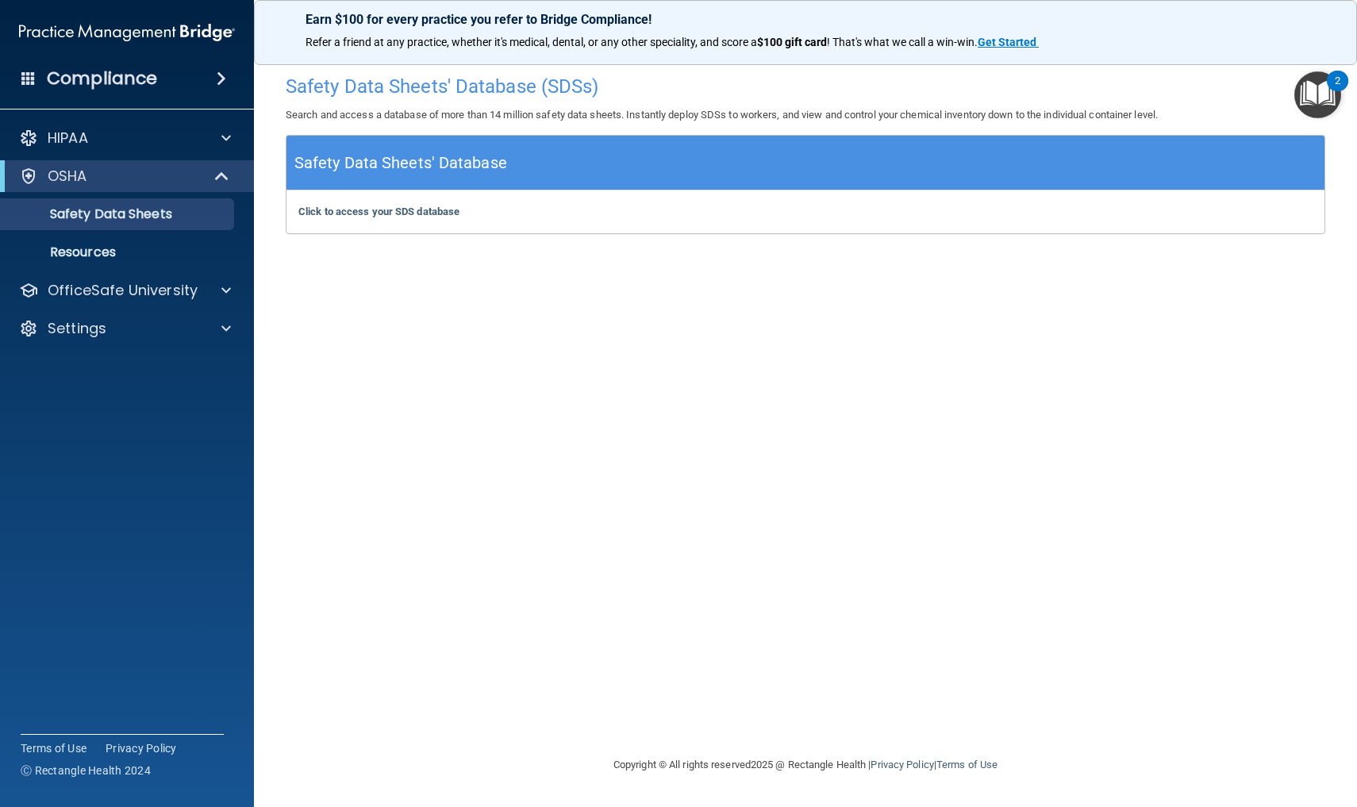
click at [351, 170] on h5 "Safety Data Sheets' Database" at bounding box center [400, 163] width 213 height 28
click at [360, 210] on b "Click to access your SDS database" at bounding box center [378, 212] width 161 height 12
click at [1318, 93] on img "Open Resource Center, 2 new notifications" at bounding box center [1318, 94] width 47 height 47
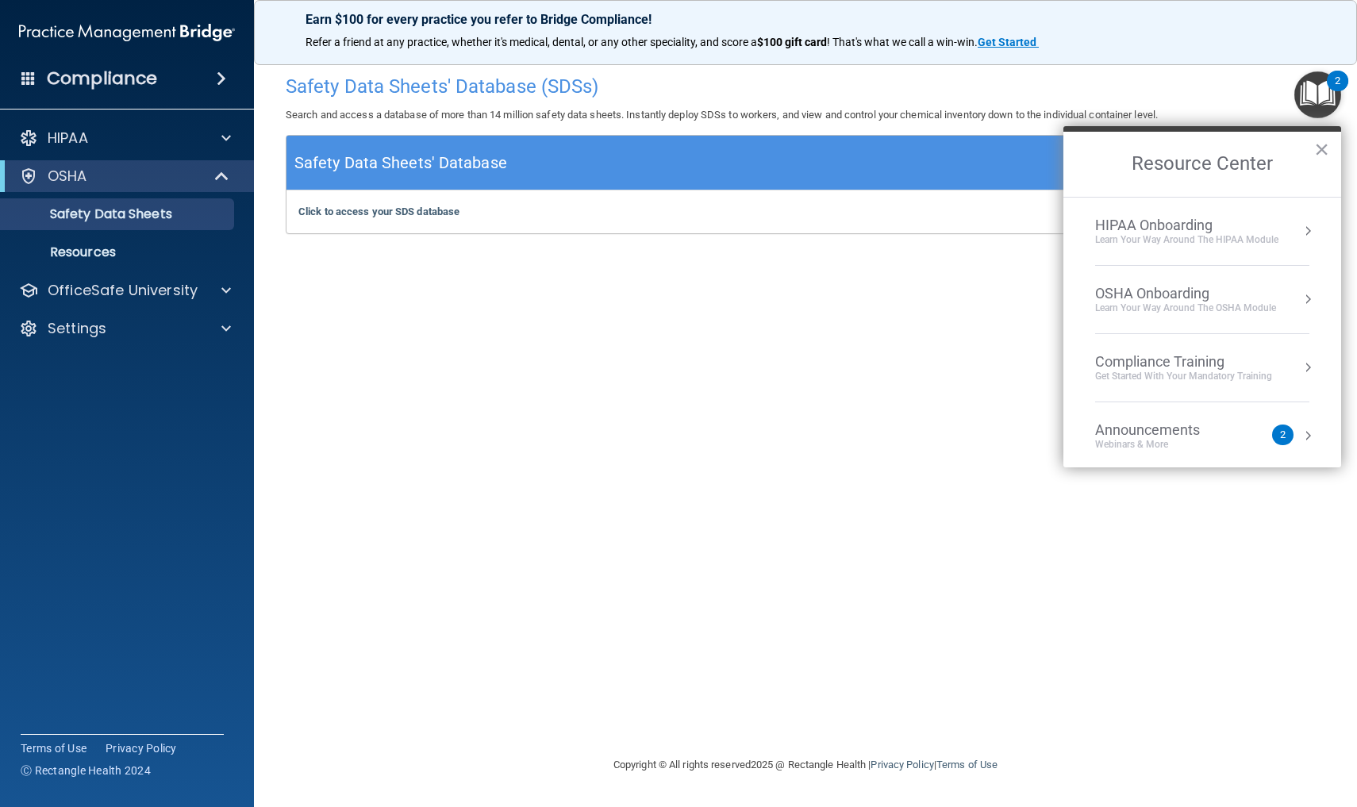
click at [1226, 288] on div "OSHA Onboarding" at bounding box center [1185, 293] width 181 height 17
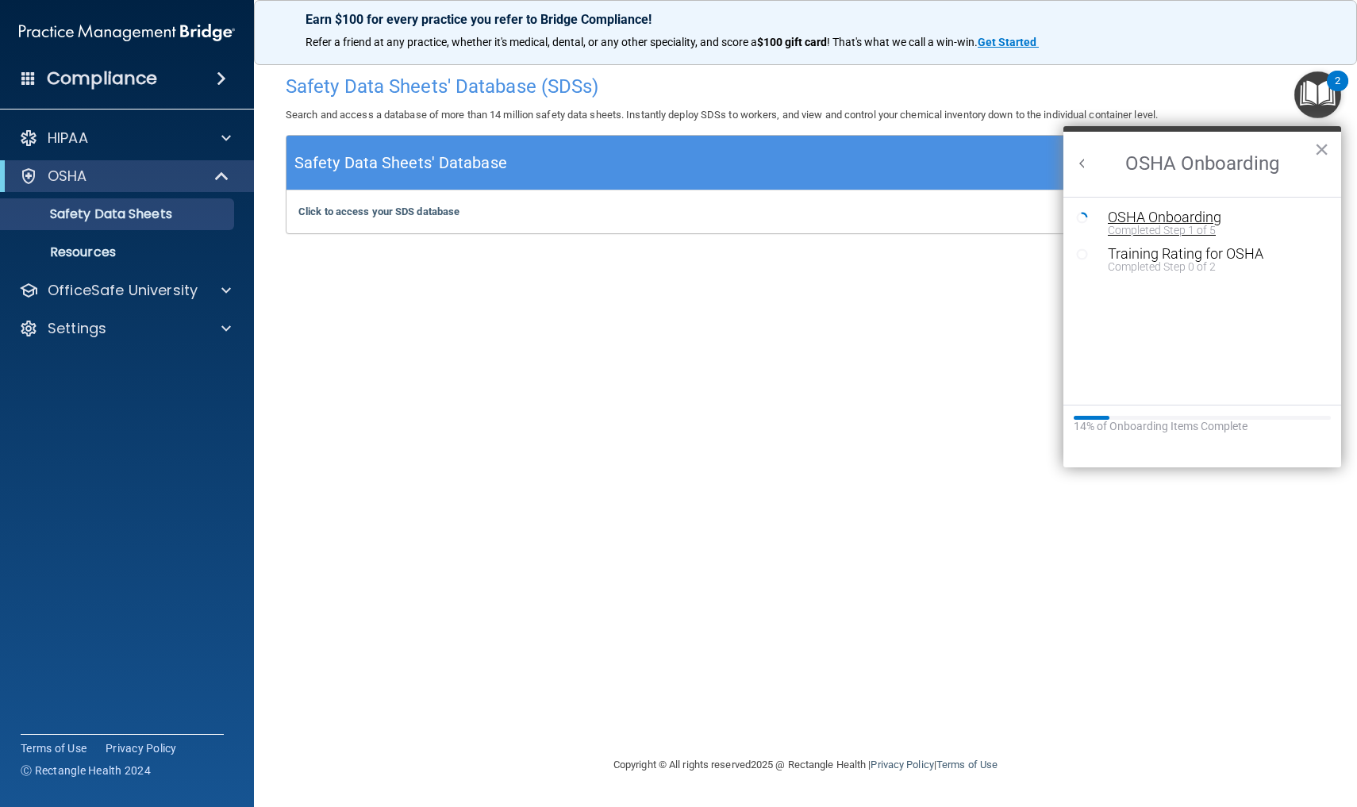
click at [1189, 225] on div "Completed Step 1 of 5" at bounding box center [1214, 230] width 213 height 11
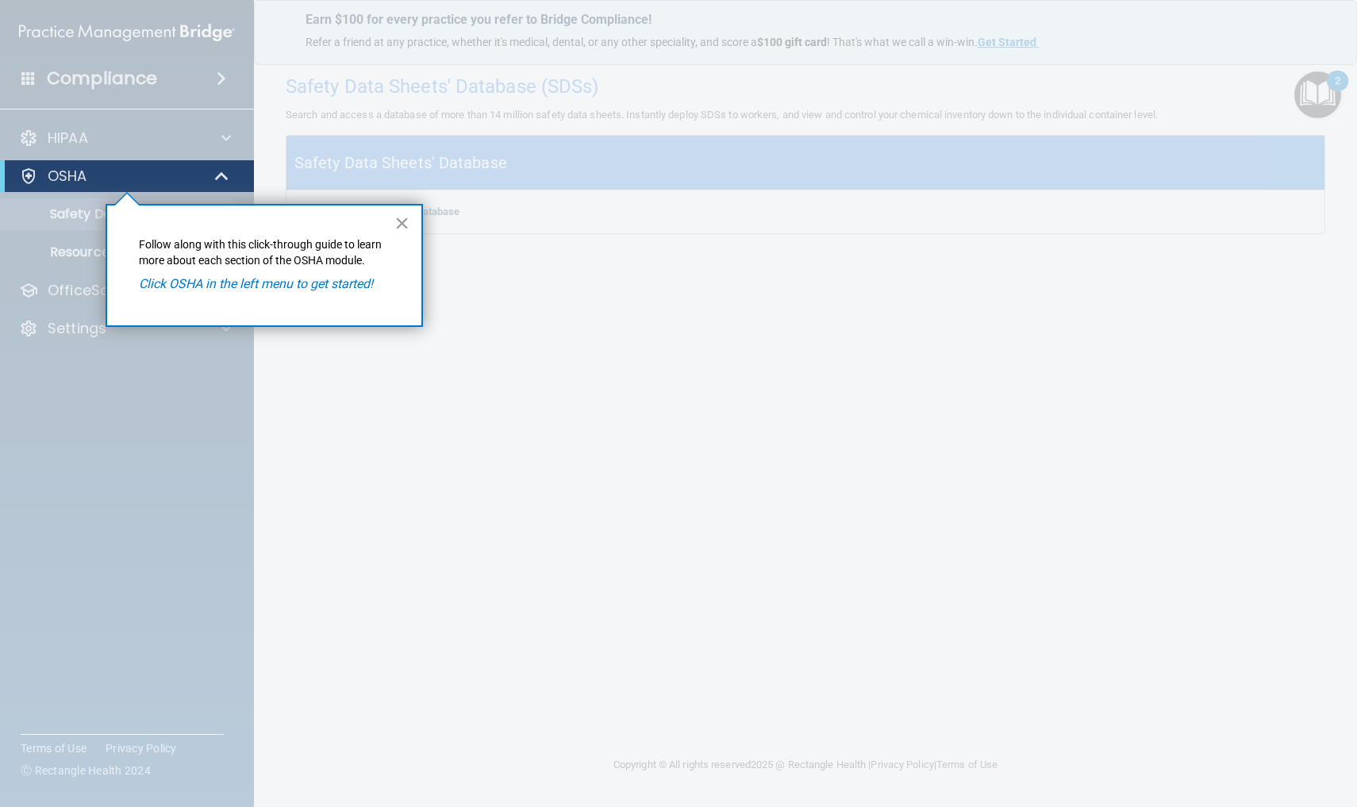
click at [169, 169] on div "OSHA" at bounding box center [105, 176] width 196 height 19
click at [206, 175] on div at bounding box center [222, 176] width 39 height 19
click at [339, 277] on em "Click OSHA in the left menu to get started!" at bounding box center [256, 283] width 234 height 15
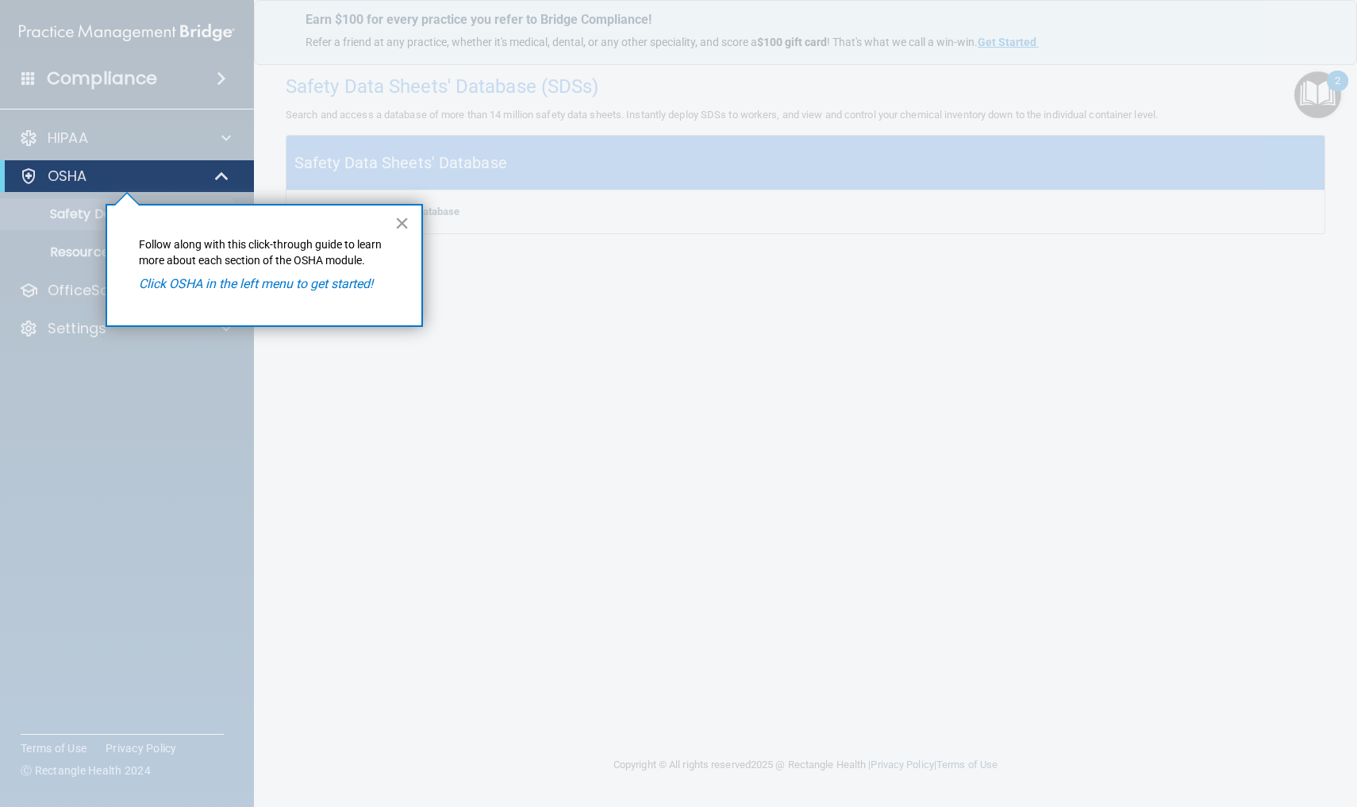
click at [329, 297] on div "× Follow along with this click-through guide to learn more about each section o…" at bounding box center [265, 265] width 318 height 123
click at [396, 222] on button "×" at bounding box center [401, 222] width 15 height 25
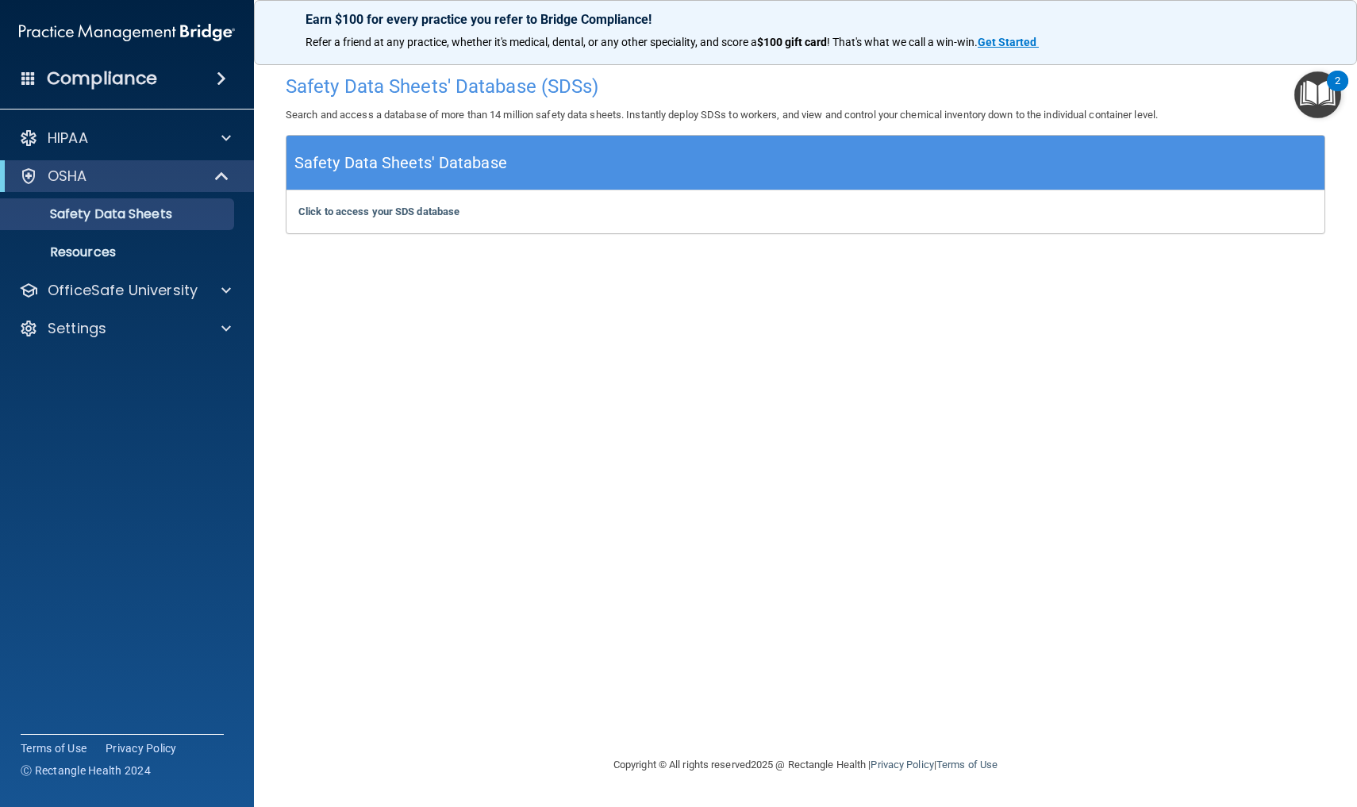
click at [1314, 98] on img "Open Resource Center, 2 new notifications" at bounding box center [1318, 94] width 47 height 47
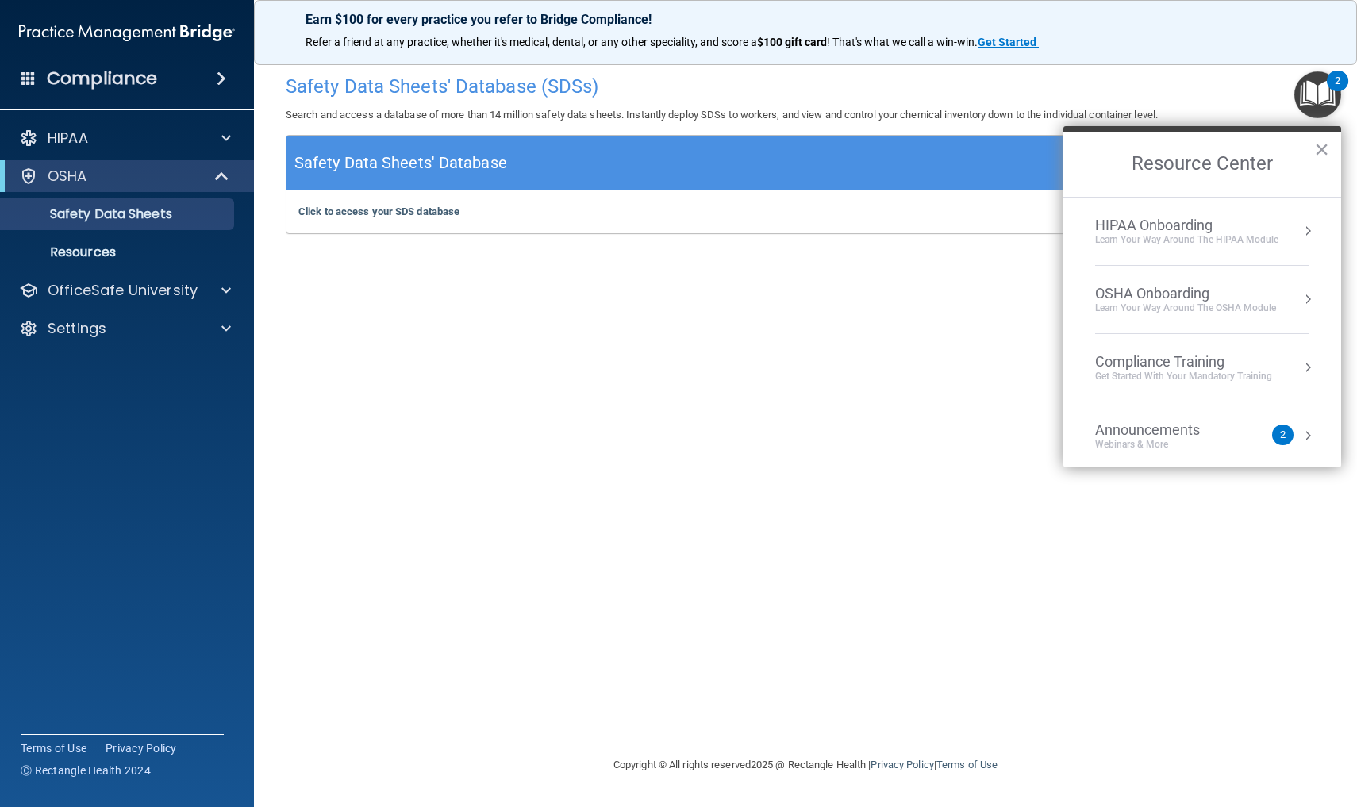
click at [1241, 305] on div "Learn your way around the OSHA module" at bounding box center [1185, 308] width 181 height 13
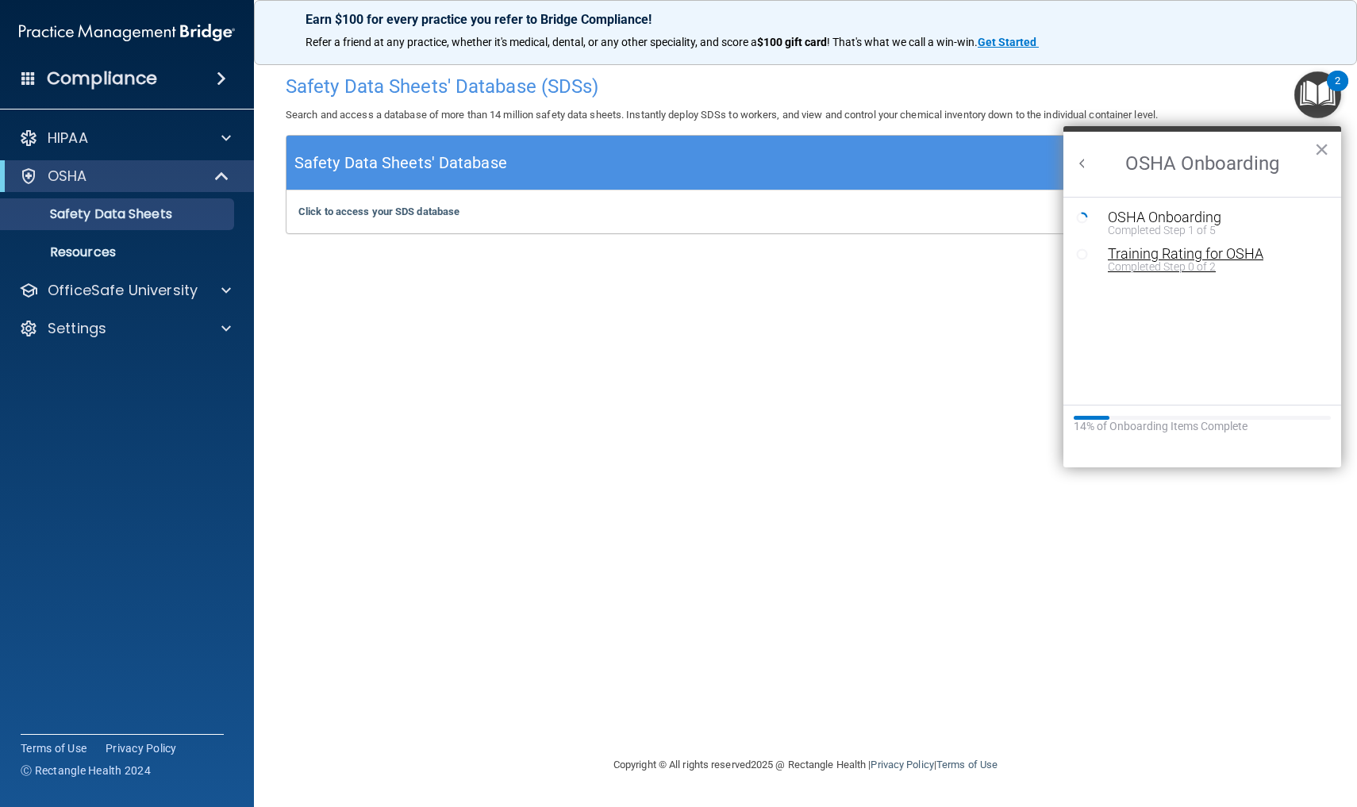
click at [1201, 262] on div "Completed Step 0 of 2" at bounding box center [1214, 266] width 213 height 11
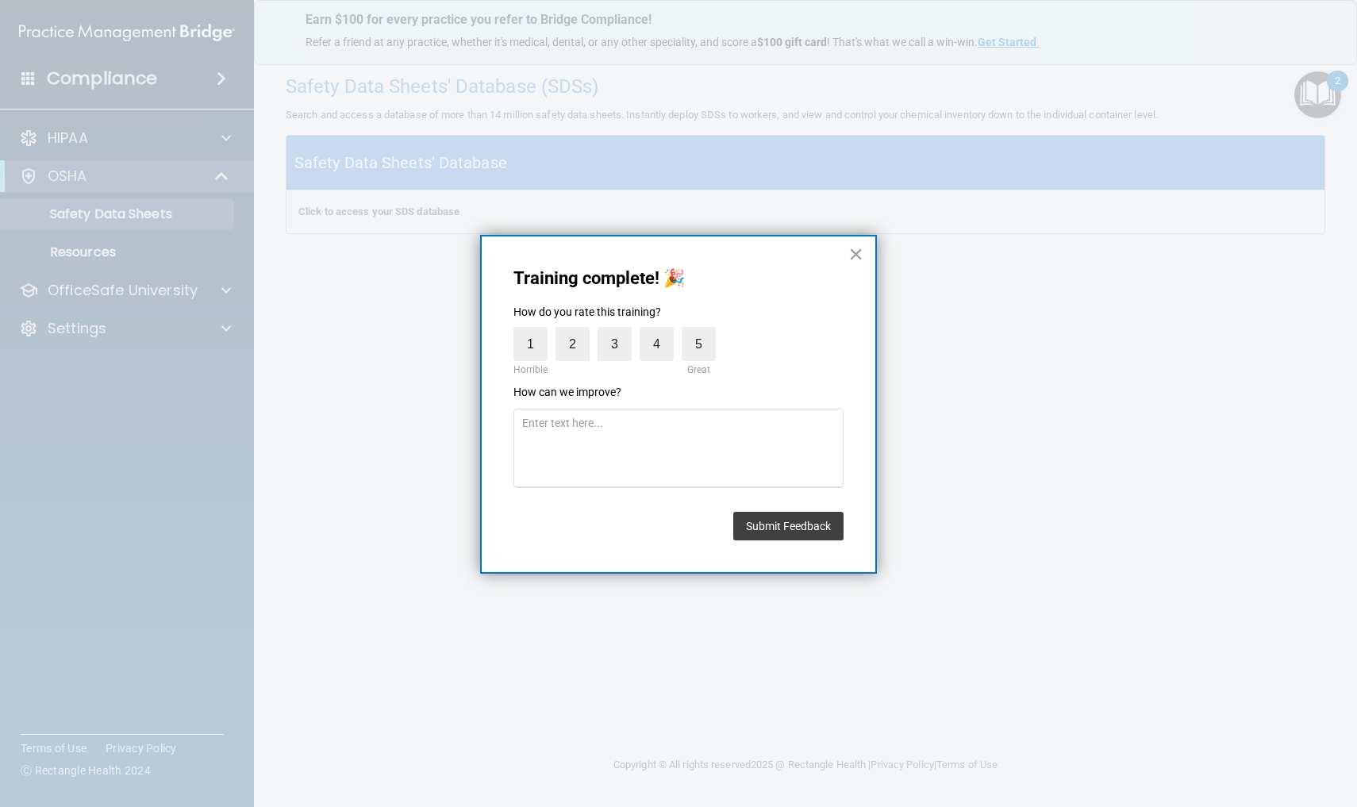
click at [615, 402] on form at bounding box center [679, 448] width 330 height 95
click at [575, 346] on label "2" at bounding box center [573, 344] width 34 height 34
click at [536, 331] on input "2" at bounding box center [536, 331] width 0 height 0
click at [570, 431] on textarea at bounding box center [679, 448] width 330 height 79
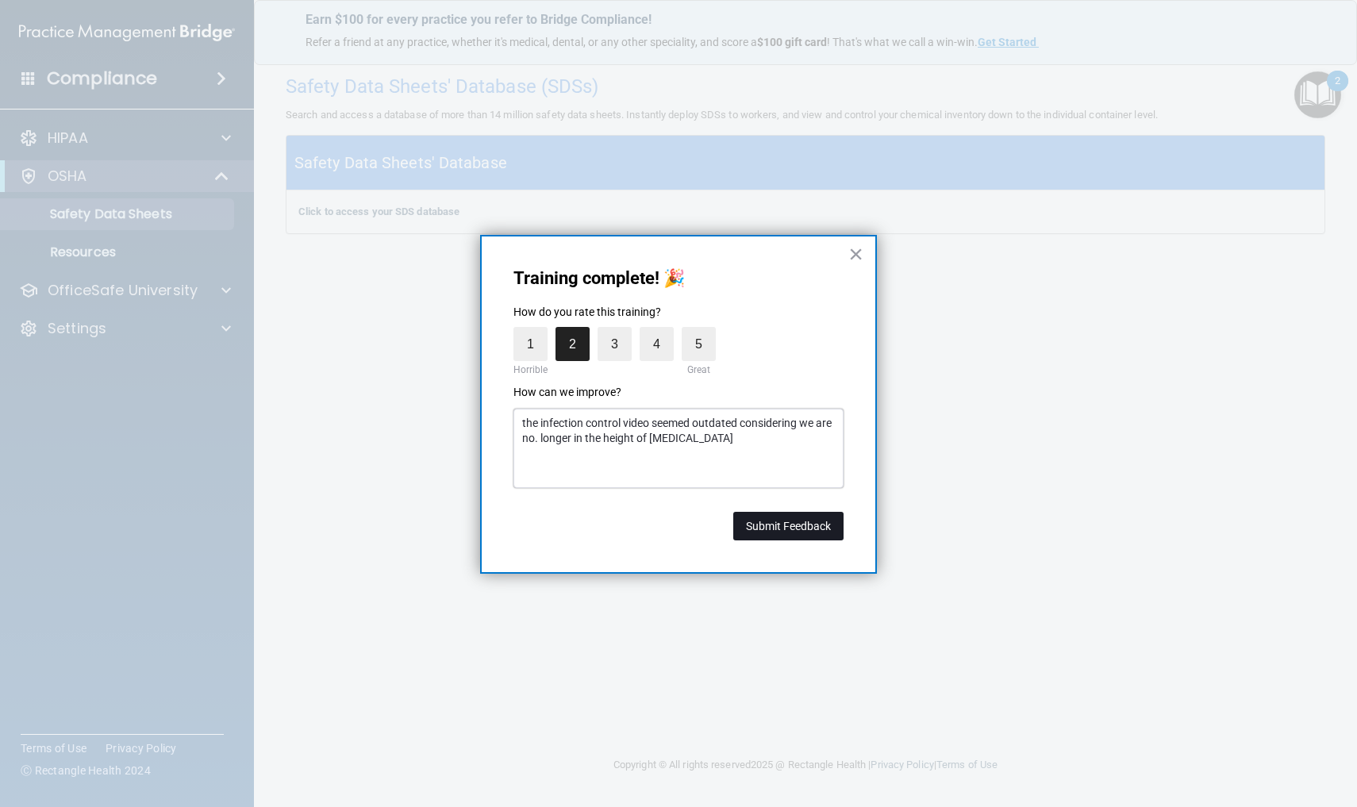
type textarea "the infection control video seemed outdated considering we are no. longer in th…"
click at [767, 524] on button "Submit Feedback" at bounding box center [788, 526] width 110 height 29
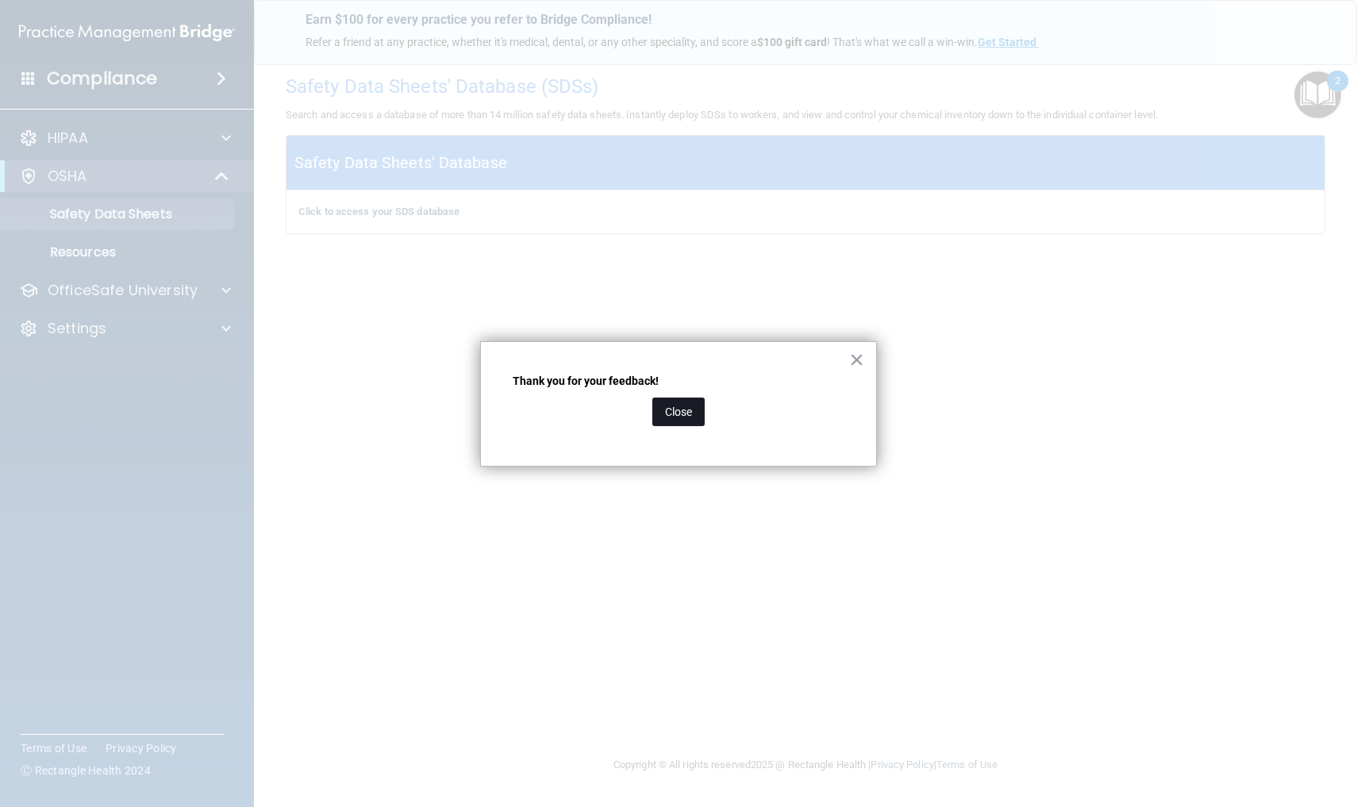
click at [672, 416] on button "Close" at bounding box center [678, 412] width 52 height 29
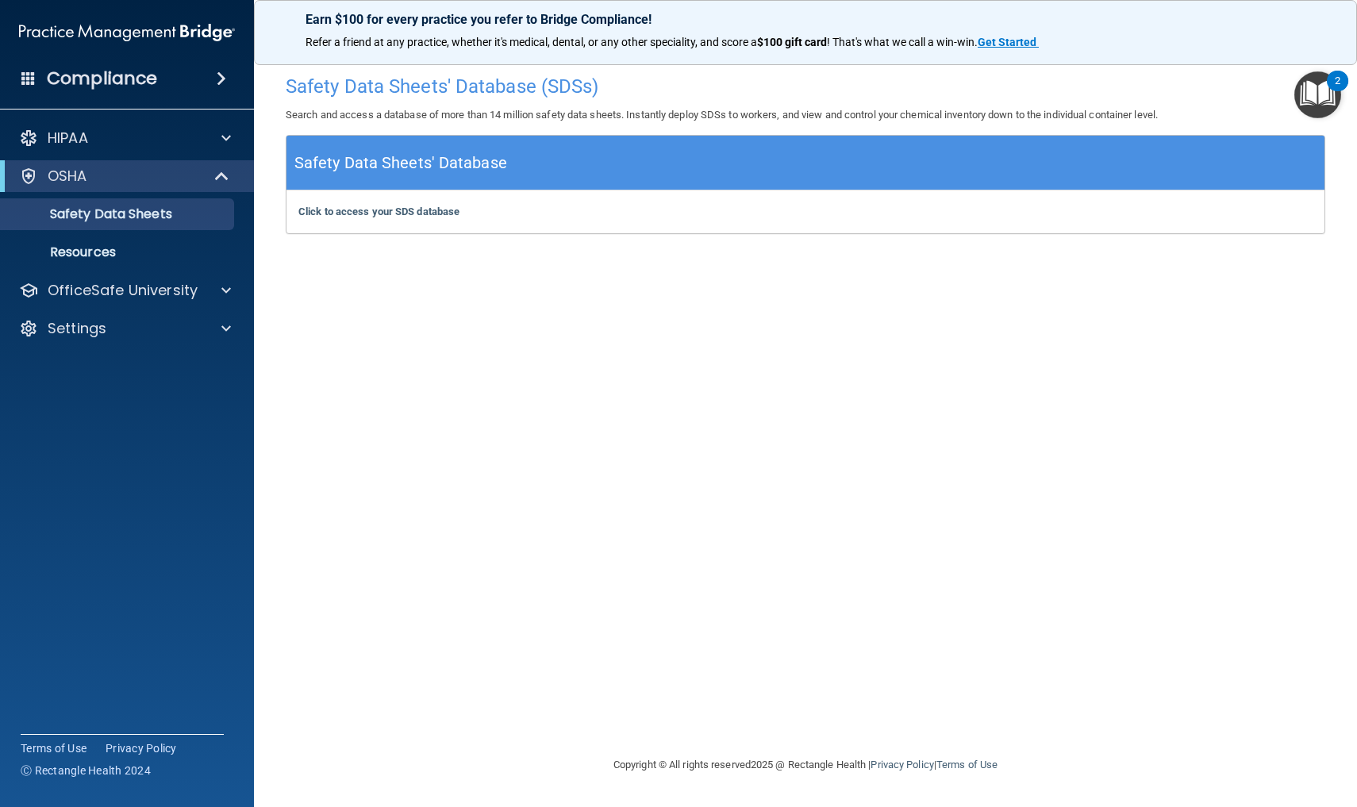
click at [1315, 87] on img "Open Resource Center, 2 new notifications" at bounding box center [1318, 94] width 47 height 47
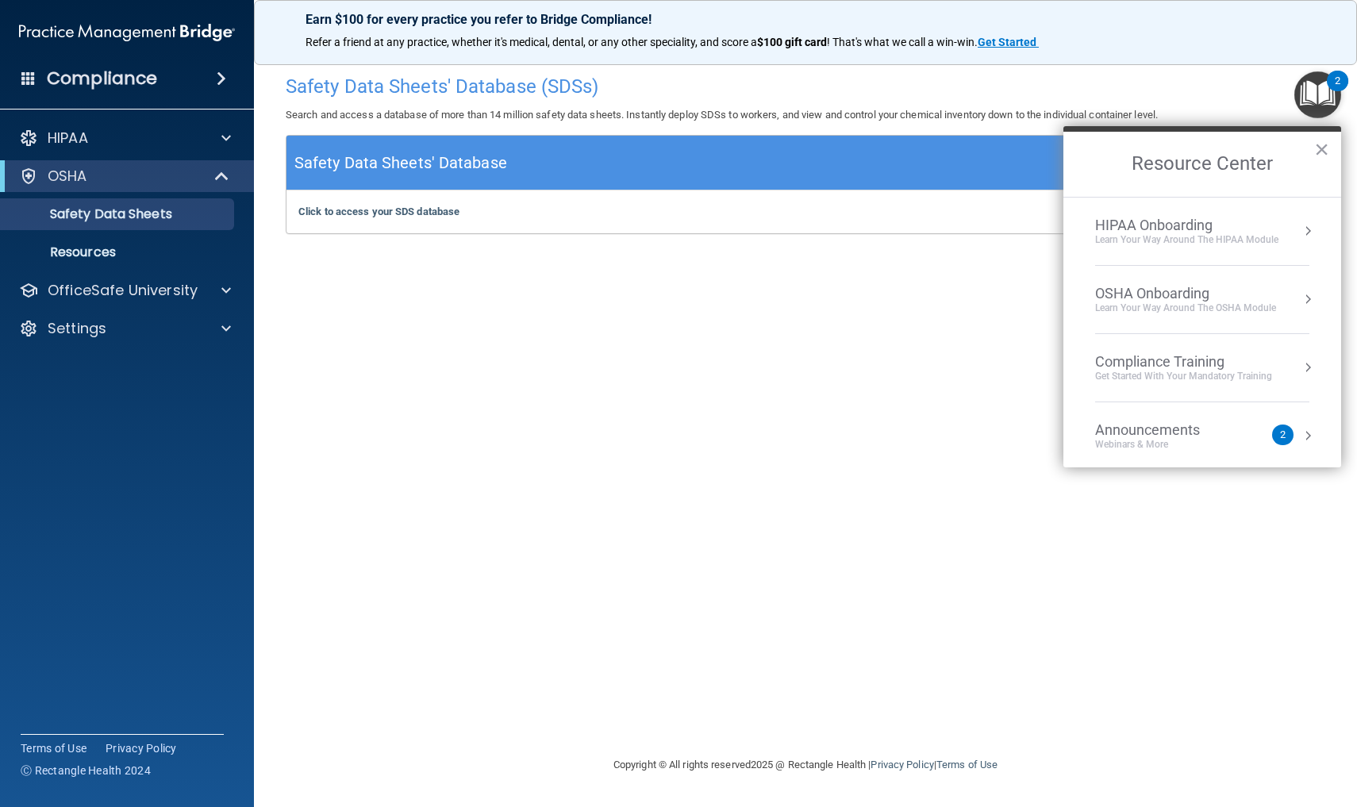
click at [1214, 313] on div "Learn your way around the OSHA module" at bounding box center [1185, 308] width 181 height 13
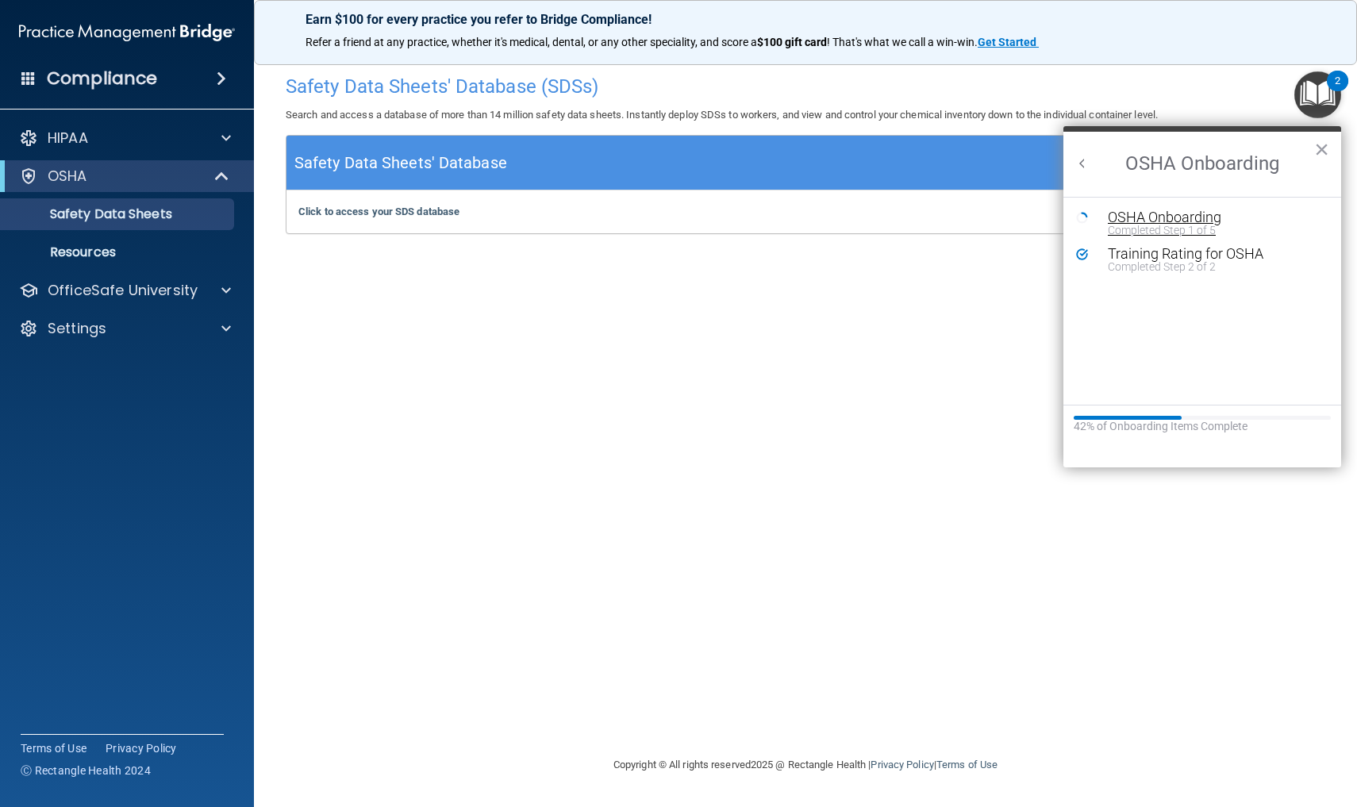
click at [1137, 216] on div "OSHA Onboarding" at bounding box center [1214, 217] width 213 height 14
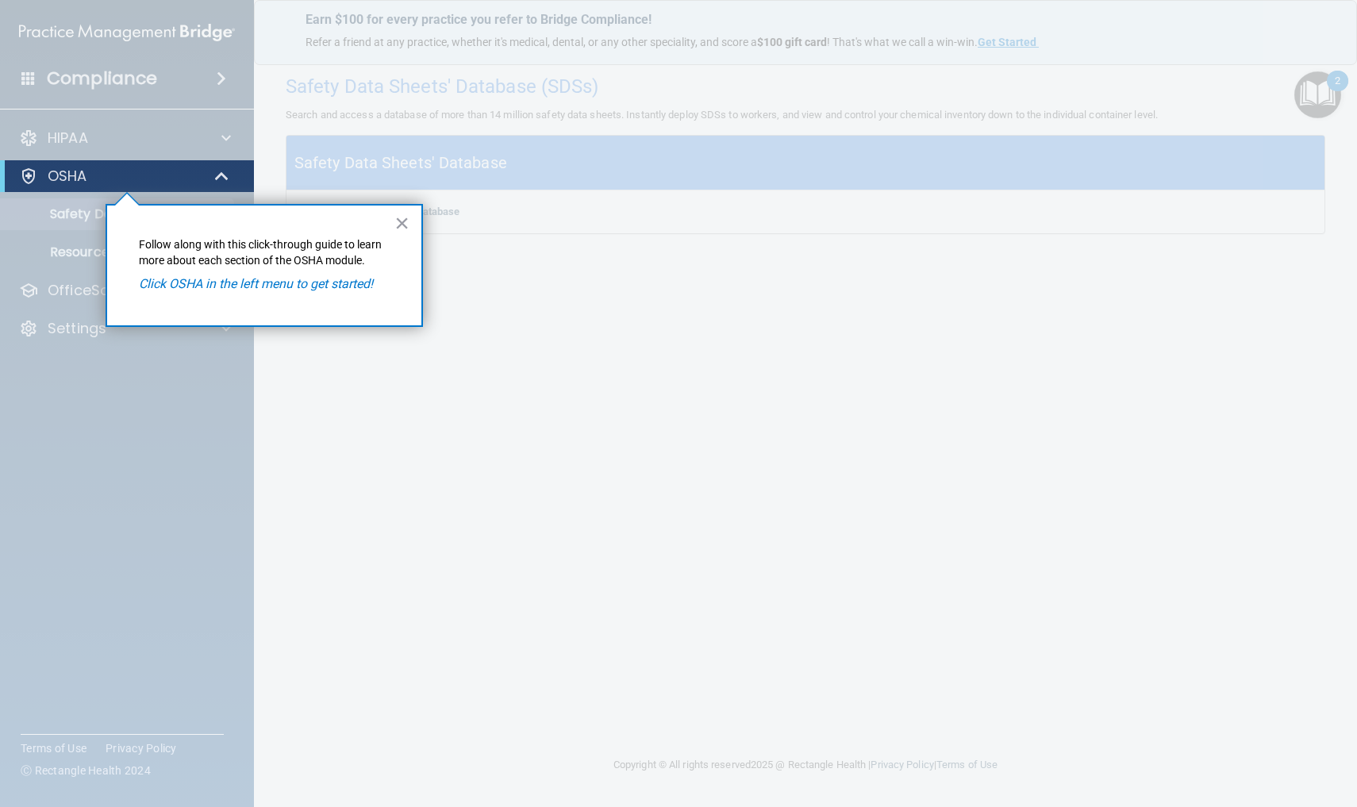
click at [262, 283] on em "Click OSHA in the left menu to get started!" at bounding box center [256, 283] width 234 height 15
click at [144, 164] on div "OSHA" at bounding box center [127, 176] width 254 height 32
click at [141, 175] on div "OSHA" at bounding box center [105, 176] width 196 height 19
click at [398, 221] on button "×" at bounding box center [401, 222] width 15 height 25
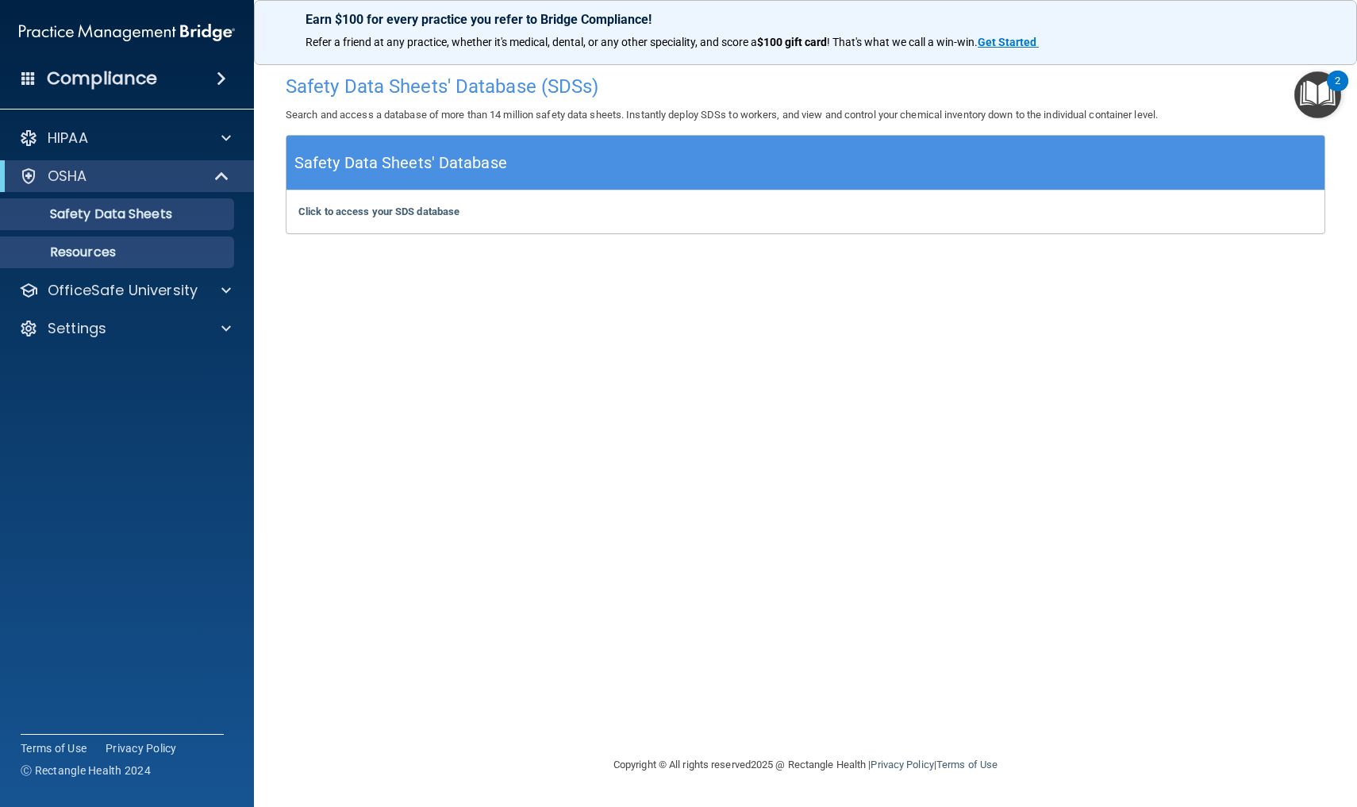
click at [147, 259] on p "Resources" at bounding box center [118, 252] width 217 height 16
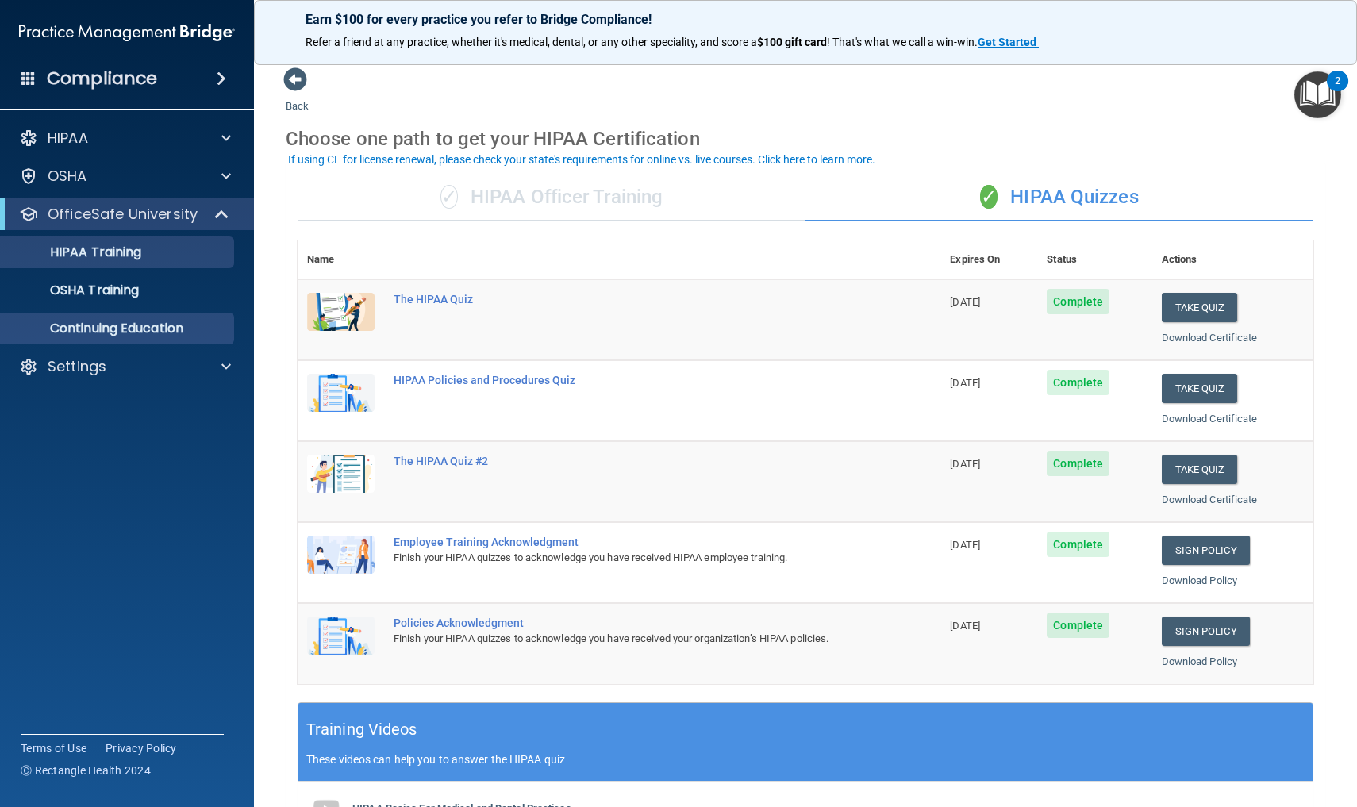
click at [164, 334] on p "Continuing Education" at bounding box center [118, 329] width 217 height 16
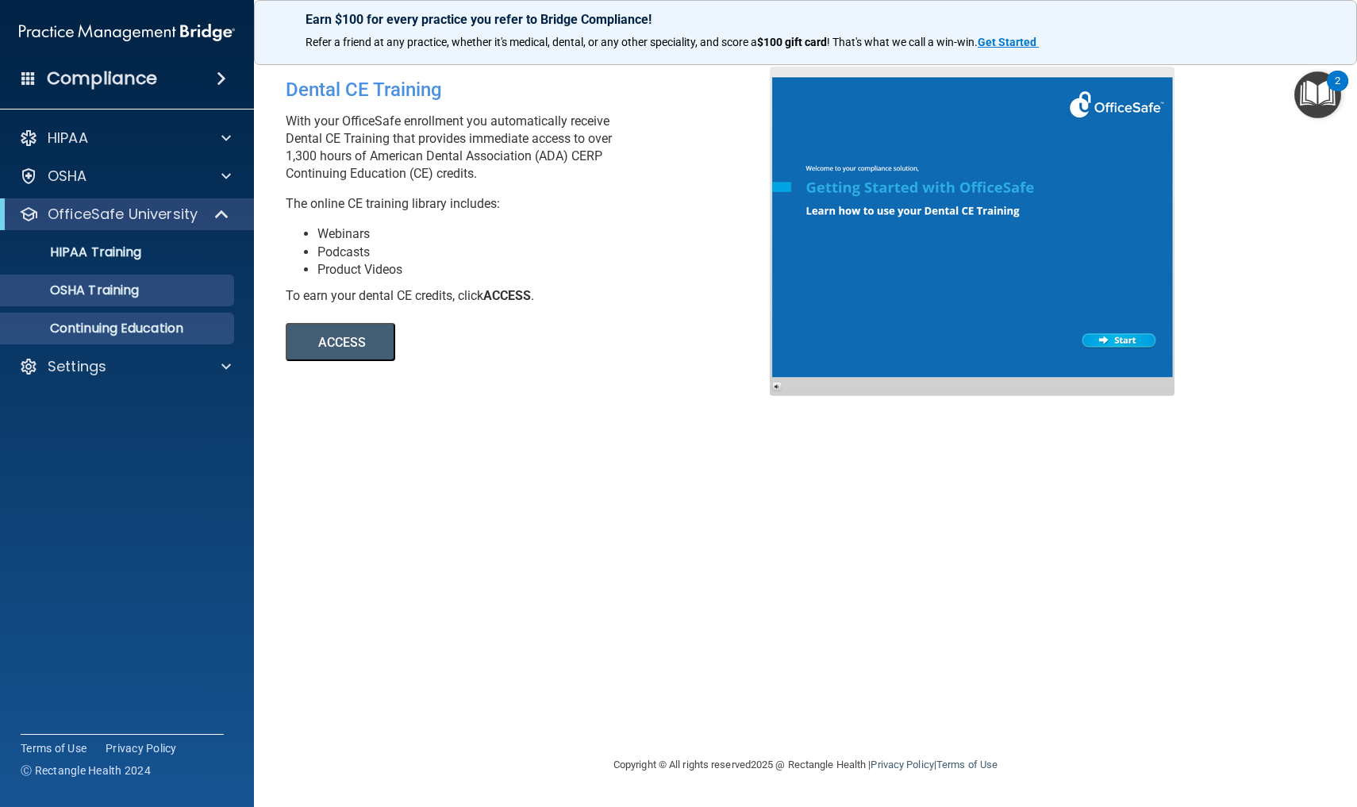
click at [188, 302] on link "OSHA Training" at bounding box center [109, 291] width 250 height 32
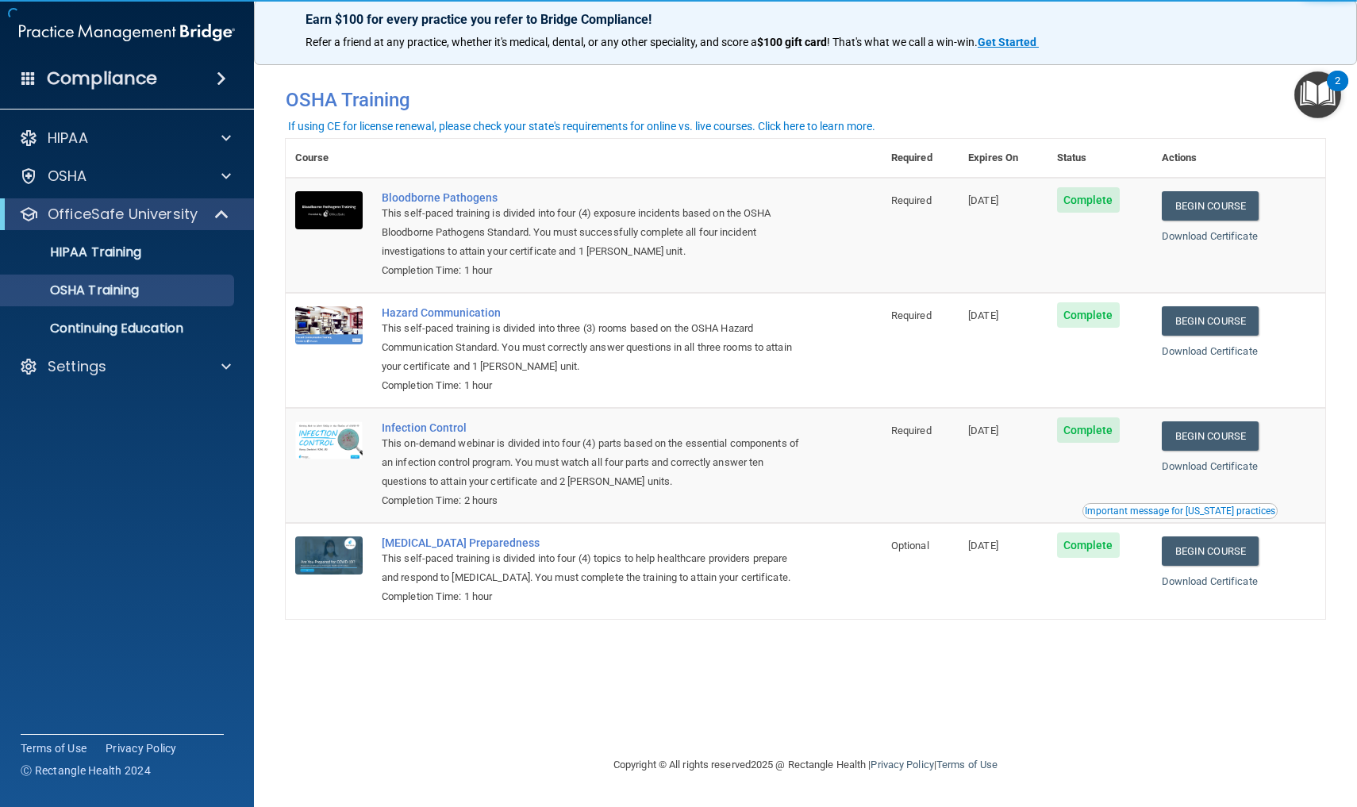
click at [1314, 94] on img "Open Resource Center, 2 new notifications" at bounding box center [1318, 94] width 47 height 47
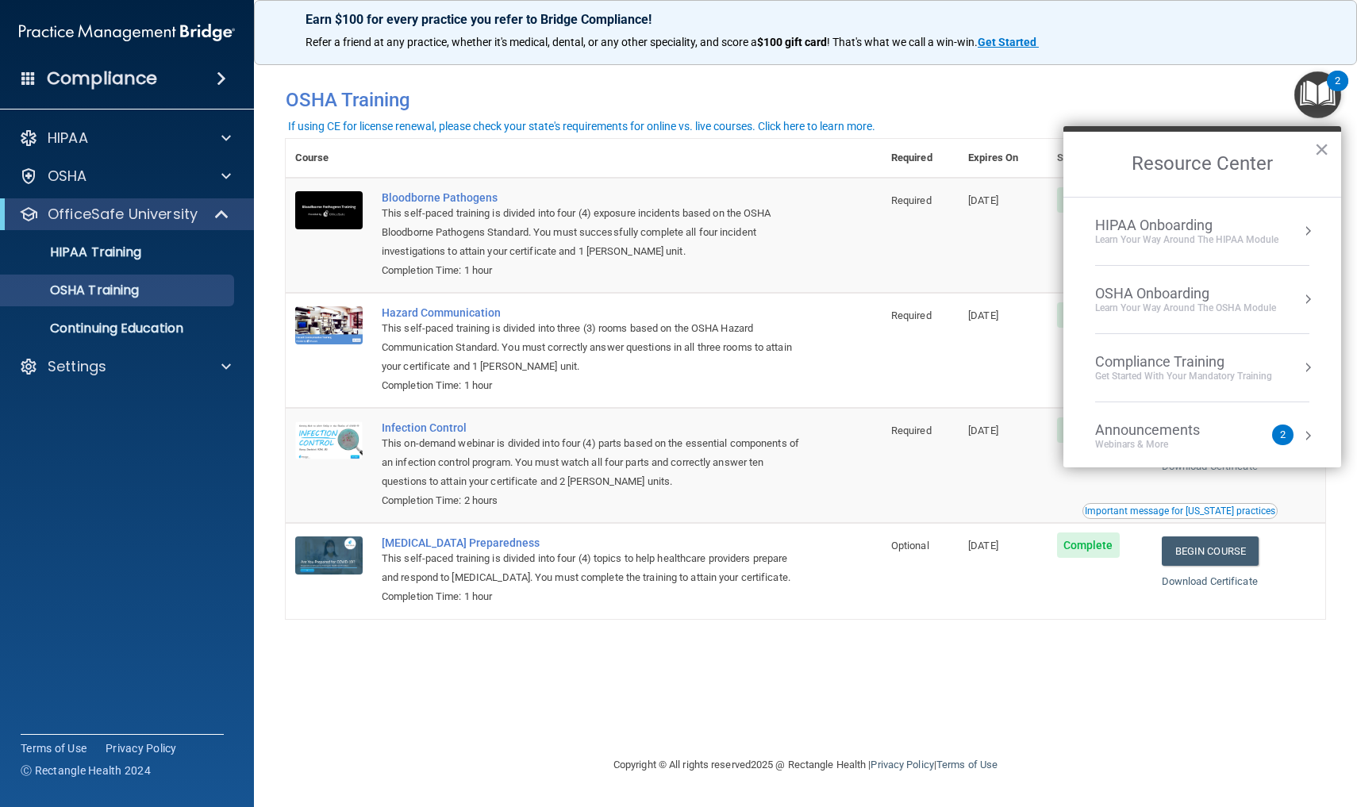
click at [1147, 438] on div "Webinars & More" at bounding box center [1163, 444] width 137 height 13
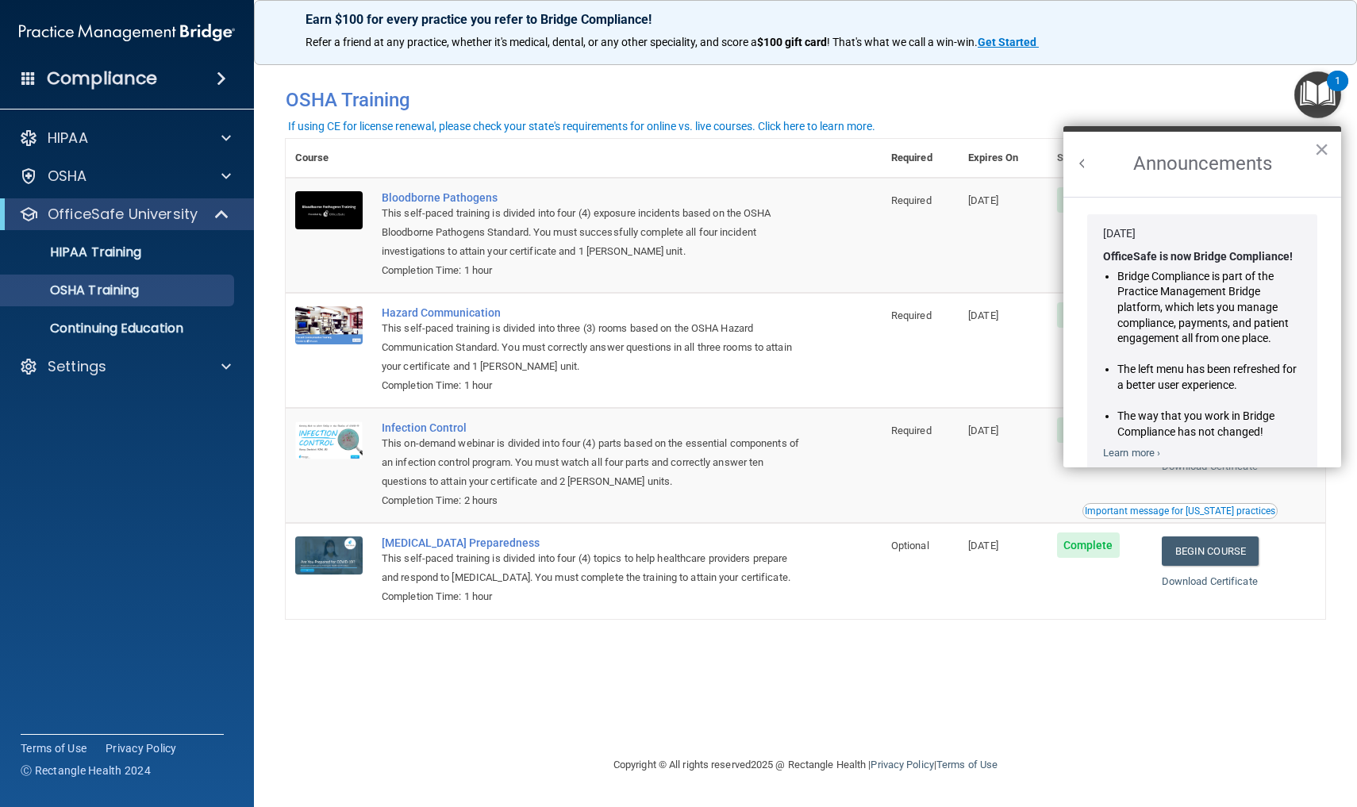
click at [1083, 162] on button "Back to Resource Center Home" at bounding box center [1083, 164] width 16 height 16
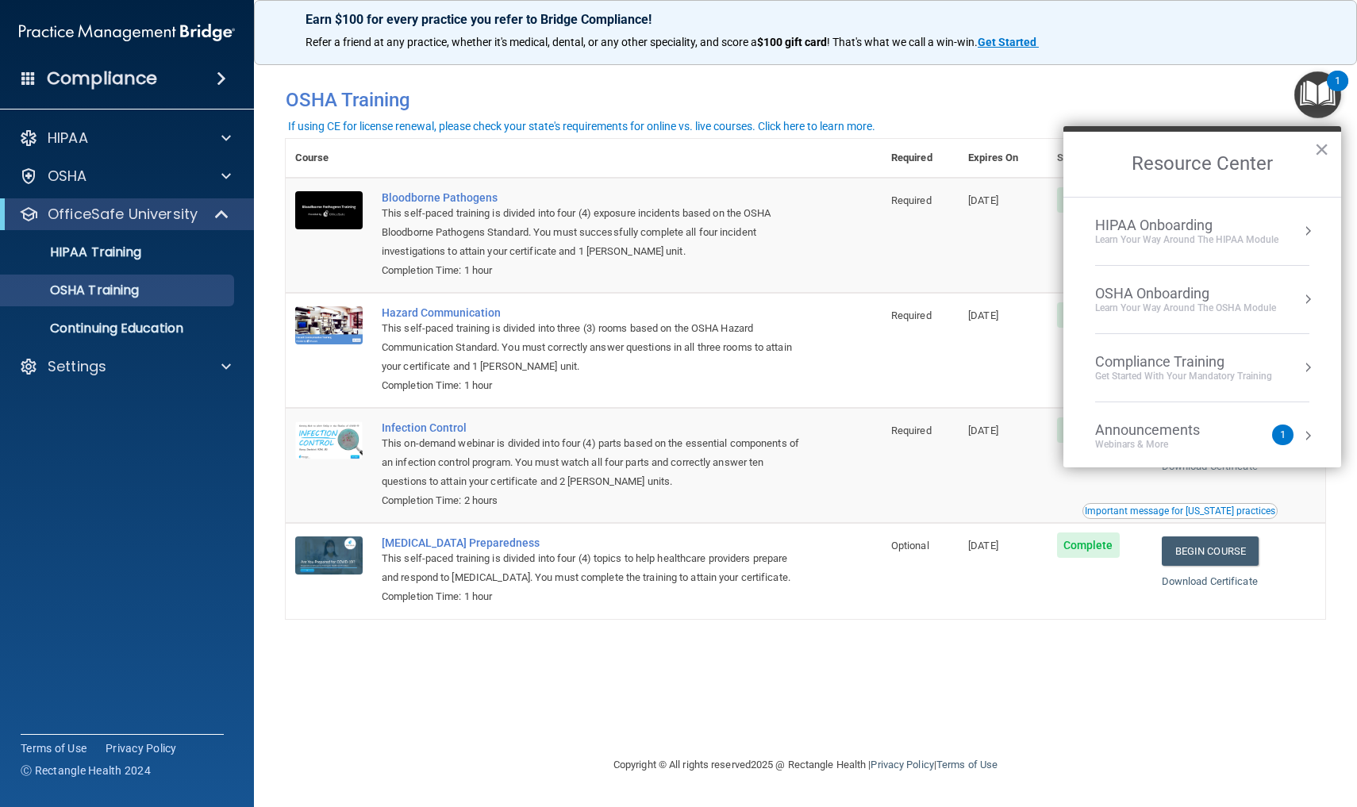
click at [1145, 441] on div "Webinars & More" at bounding box center [1163, 444] width 137 height 13
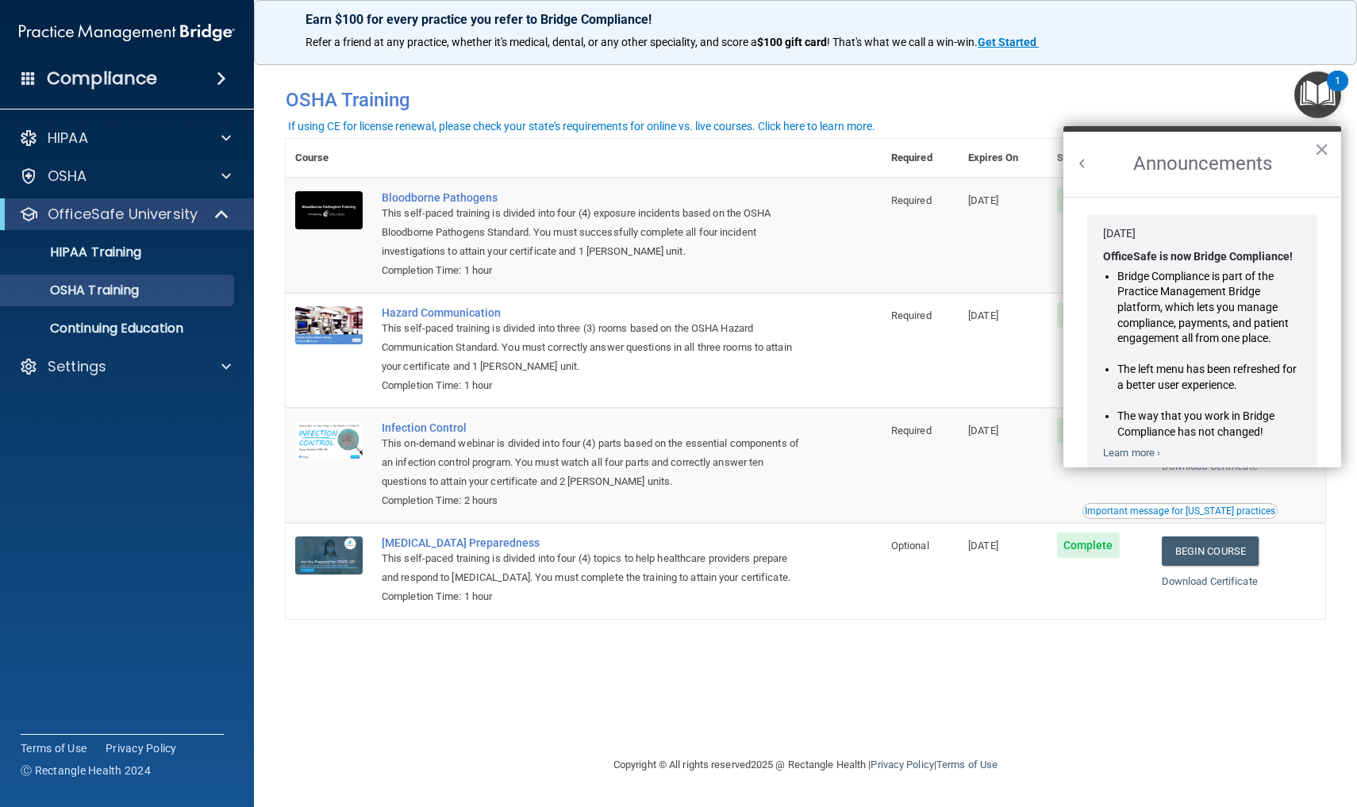
click at [1164, 448] on p "Learn more ›" at bounding box center [1202, 453] width 198 height 10
drag, startPoint x: 1164, startPoint y: 428, endPoint x: 1174, endPoint y: 422, distance: 11.0
click at [1167, 427] on li "The way that you work in Bridge Compliance has not changed!" at bounding box center [1210, 424] width 184 height 31
drag, startPoint x: 1327, startPoint y: 348, endPoint x: 1262, endPoint y: 351, distance: 65.1
click at [1262, 351] on li "Jan 30, 2024 OfficeSafe is now Bridge Compliance! Bridge Compliance is part of …" at bounding box center [1203, 344] width 262 height 268
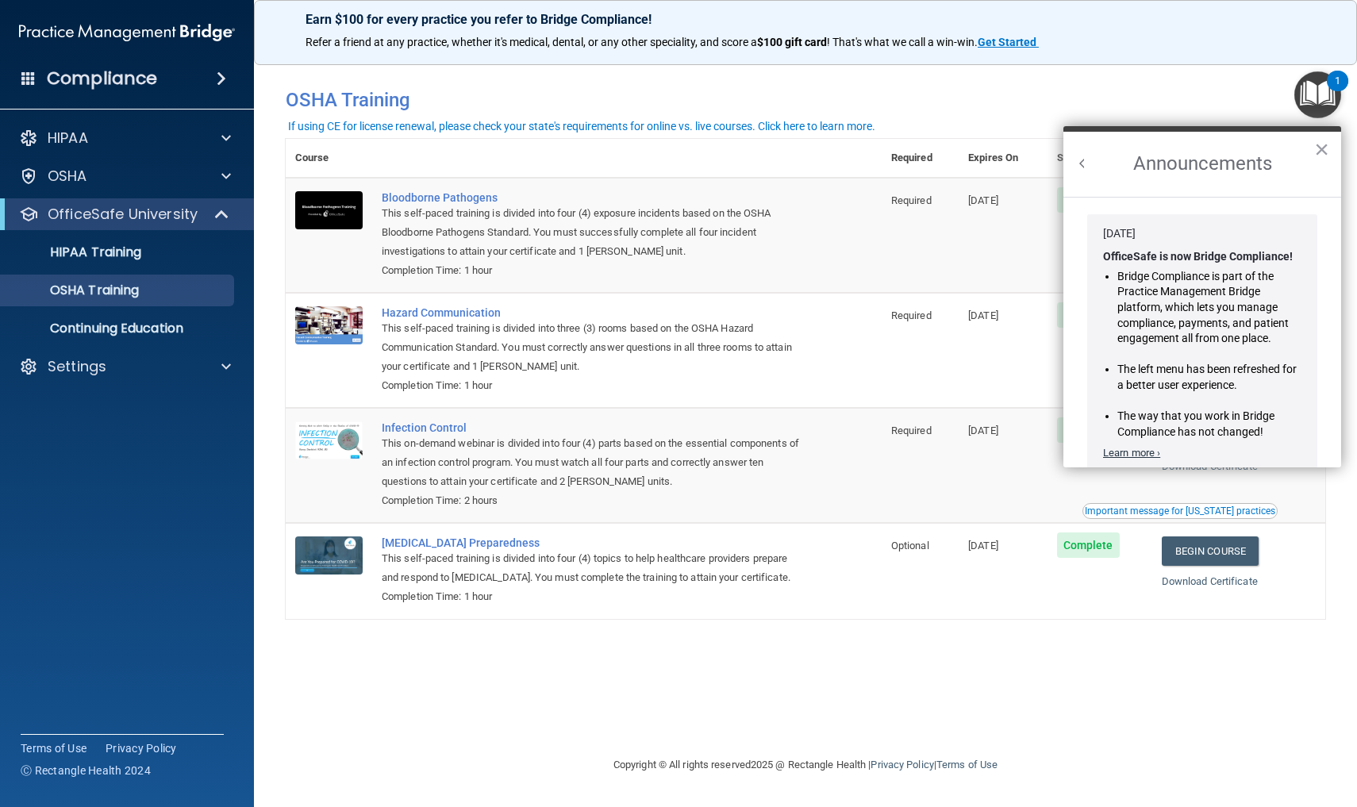
click at [1123, 451] on link "Learn more ›" at bounding box center [1131, 453] width 57 height 12
click at [1088, 160] on button "Back to Resource Center Home" at bounding box center [1083, 164] width 16 height 16
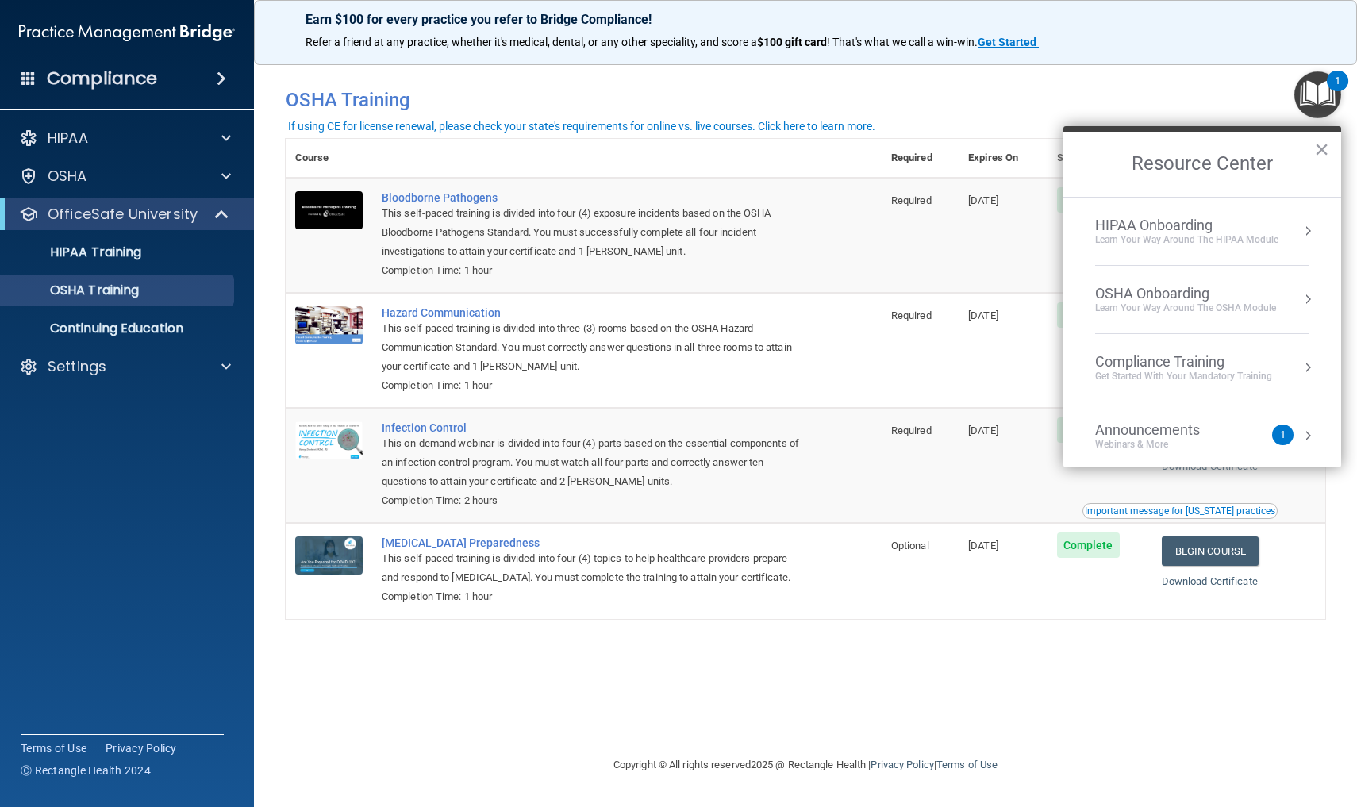
click at [1144, 358] on div "Compliance Training" at bounding box center [1183, 361] width 177 height 17
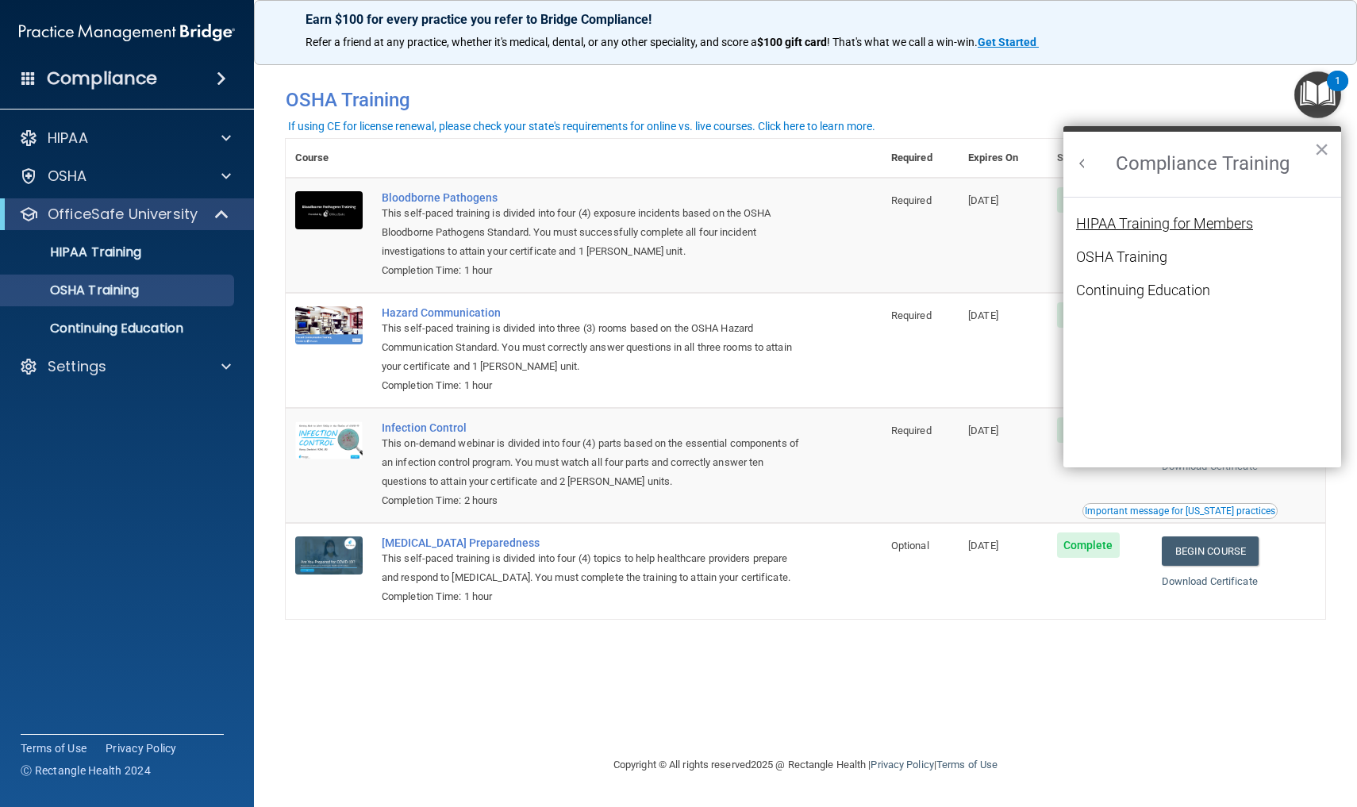
click at [1127, 229] on div "HIPAA Training for Members" at bounding box center [1164, 224] width 177 height 14
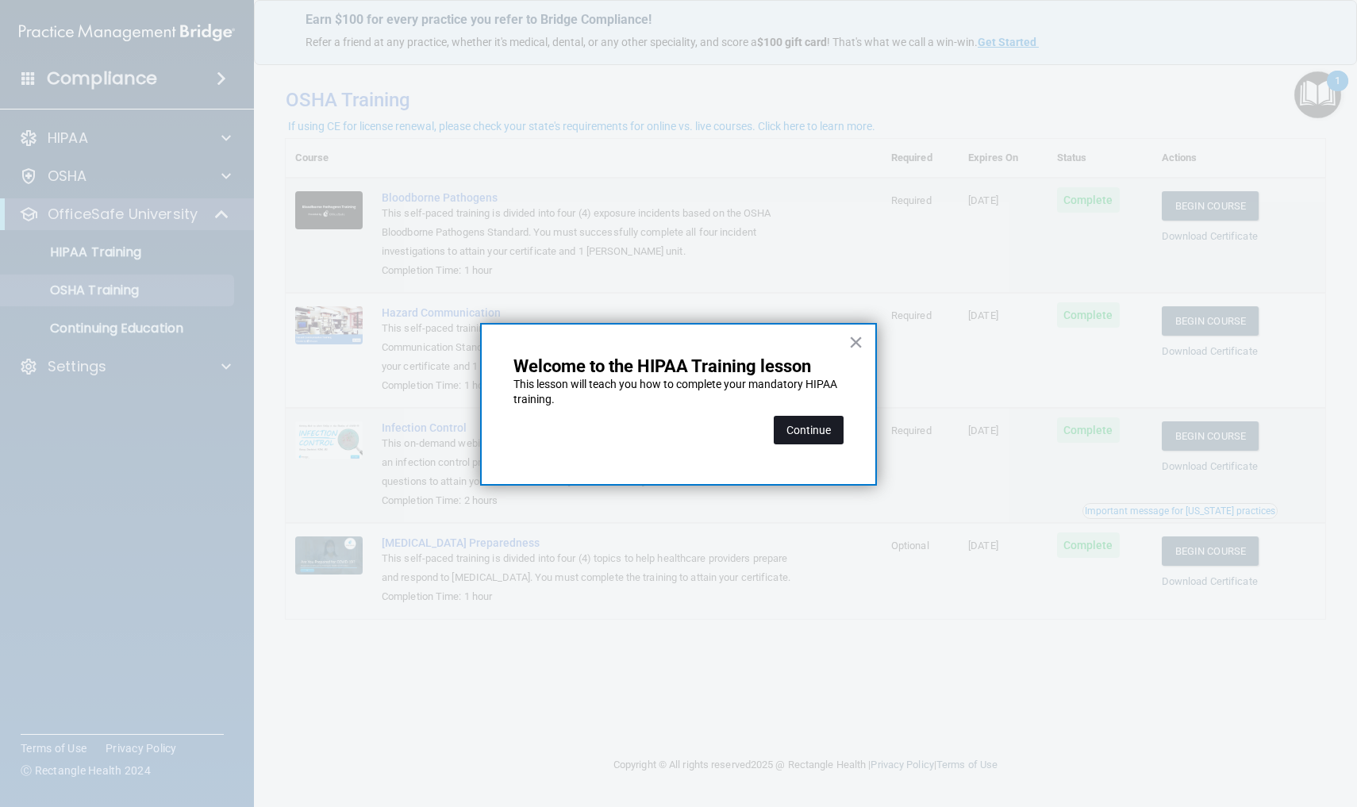
click at [814, 433] on button "Continue" at bounding box center [809, 430] width 70 height 29
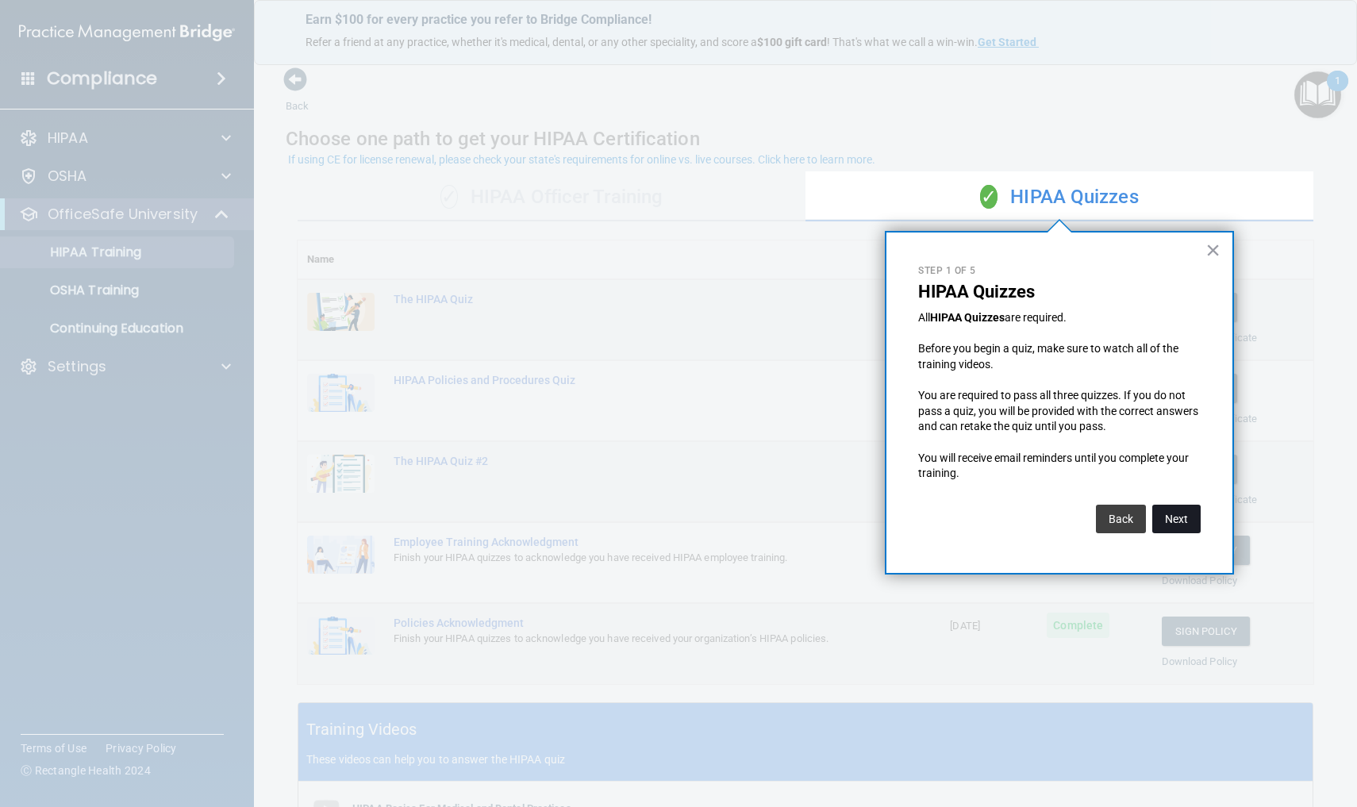
click at [1170, 516] on button "Next" at bounding box center [1177, 519] width 48 height 29
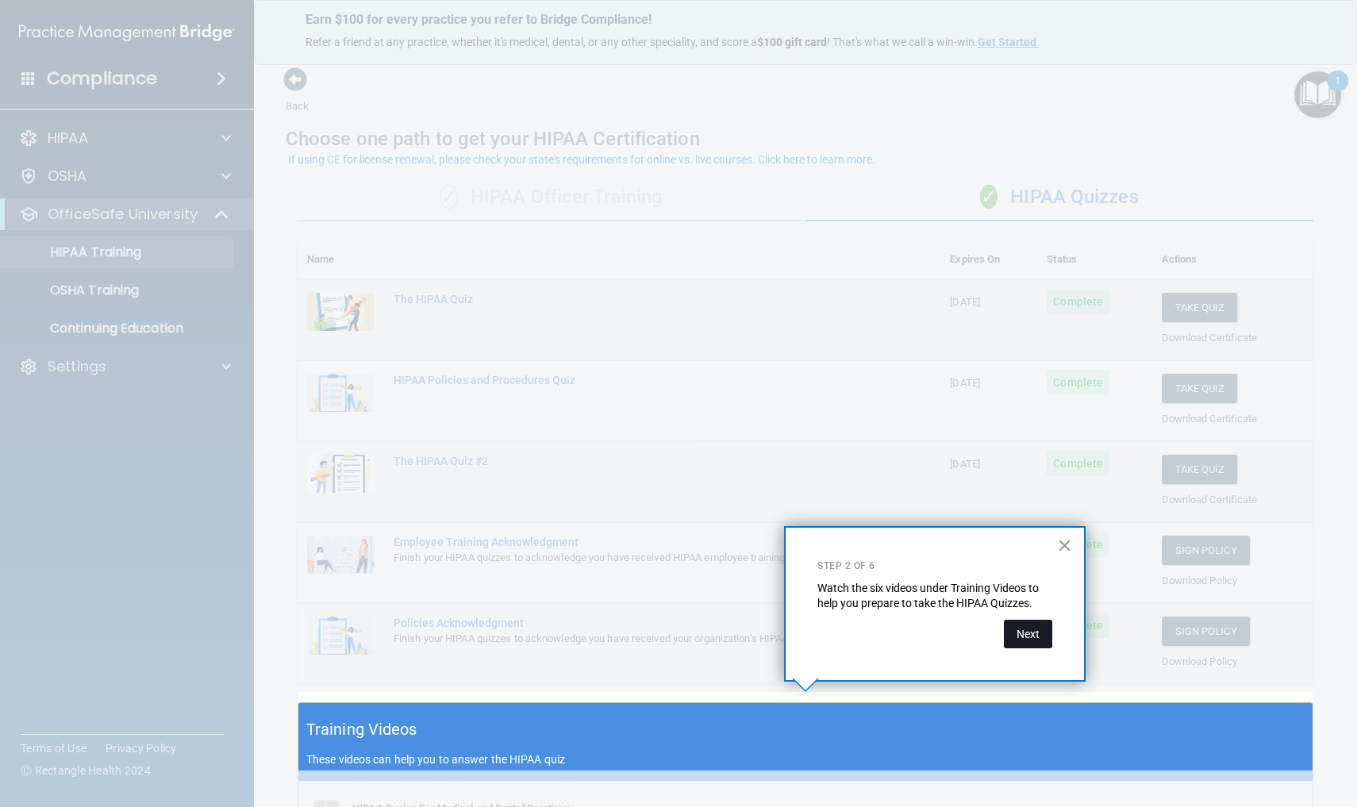
click at [1026, 629] on button "Next" at bounding box center [1028, 634] width 48 height 29
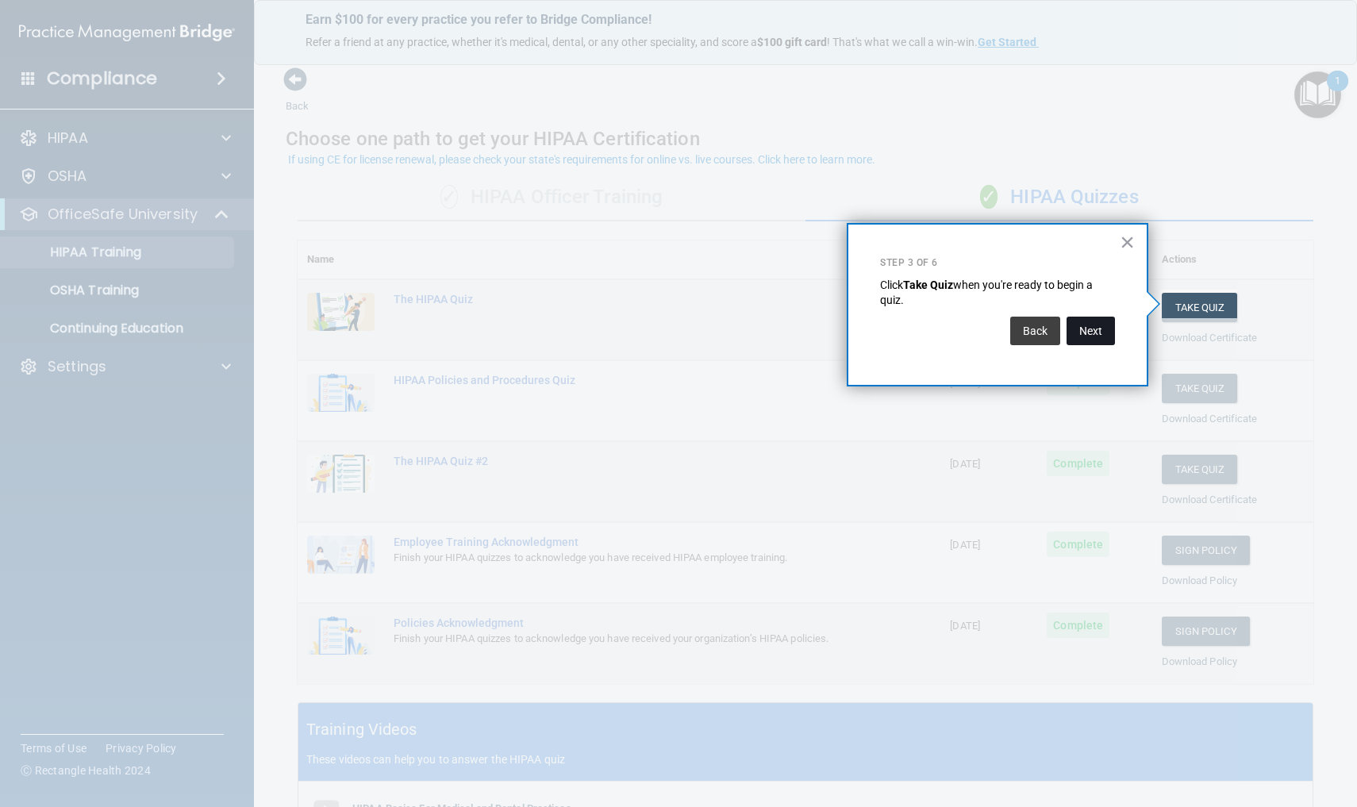
click at [1091, 333] on button "Next" at bounding box center [1091, 331] width 48 height 29
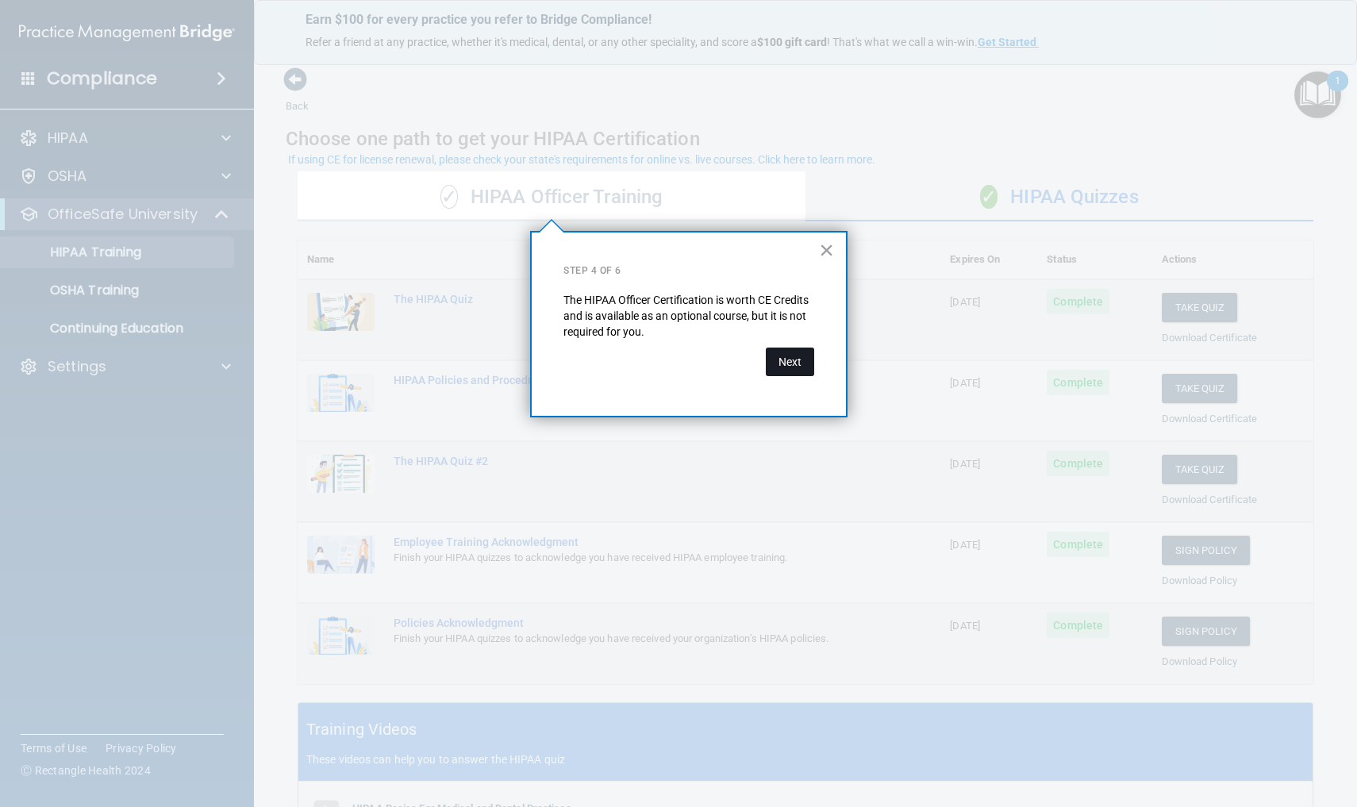
click at [806, 359] on button "Next" at bounding box center [790, 362] width 48 height 29
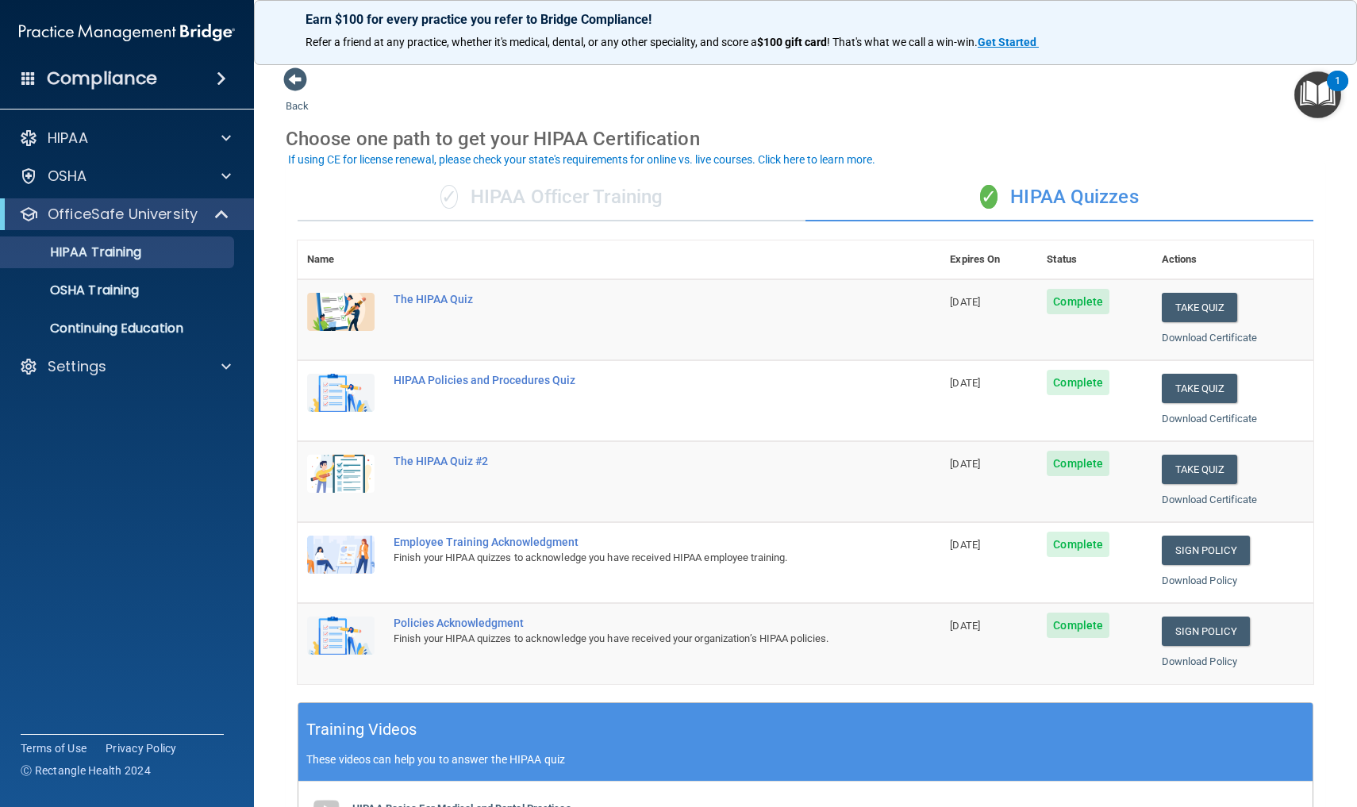
click at [579, 199] on div "✓ HIPAA Officer Training" at bounding box center [552, 198] width 508 height 48
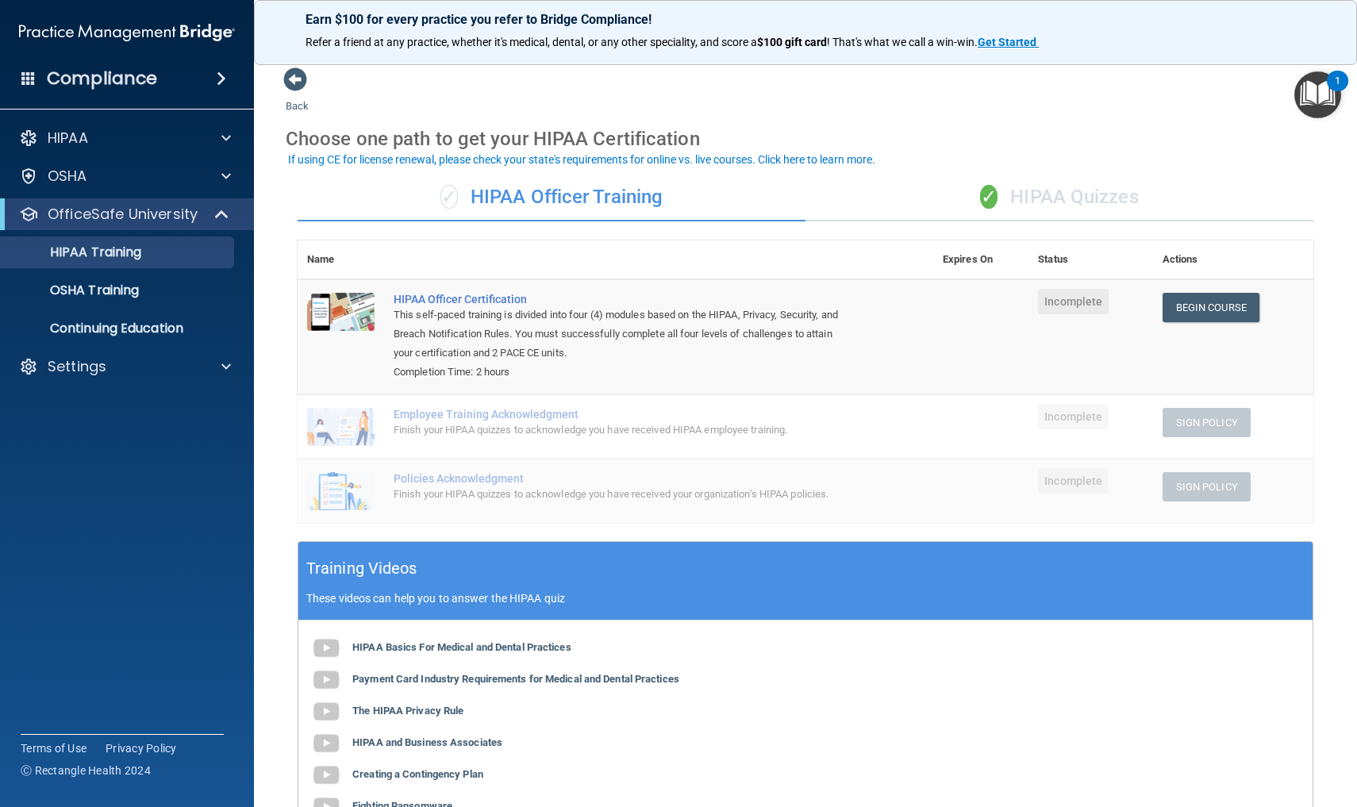
click at [1312, 94] on img "Open Resource Center, 1 new notification" at bounding box center [1318, 94] width 47 height 47
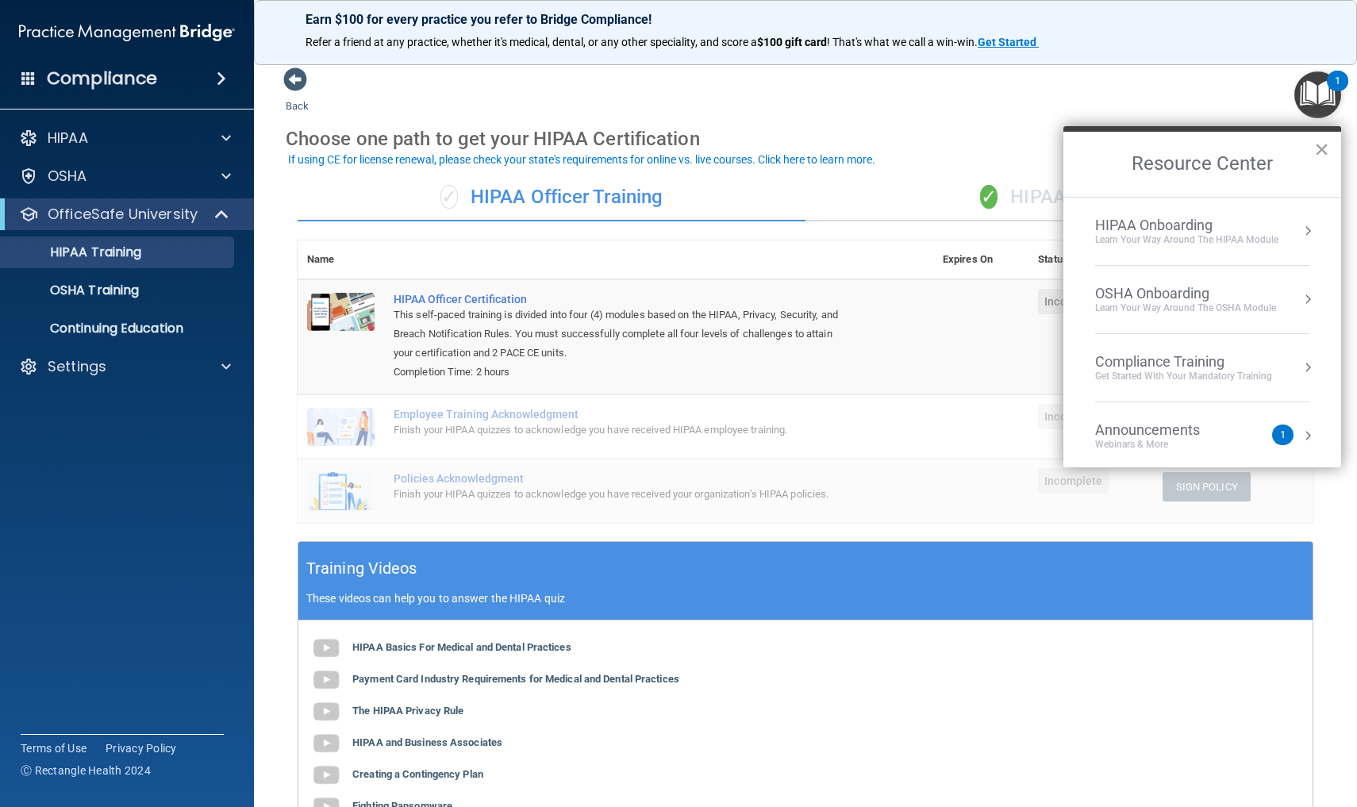
click at [1206, 363] on div "Compliance Training" at bounding box center [1183, 361] width 177 height 17
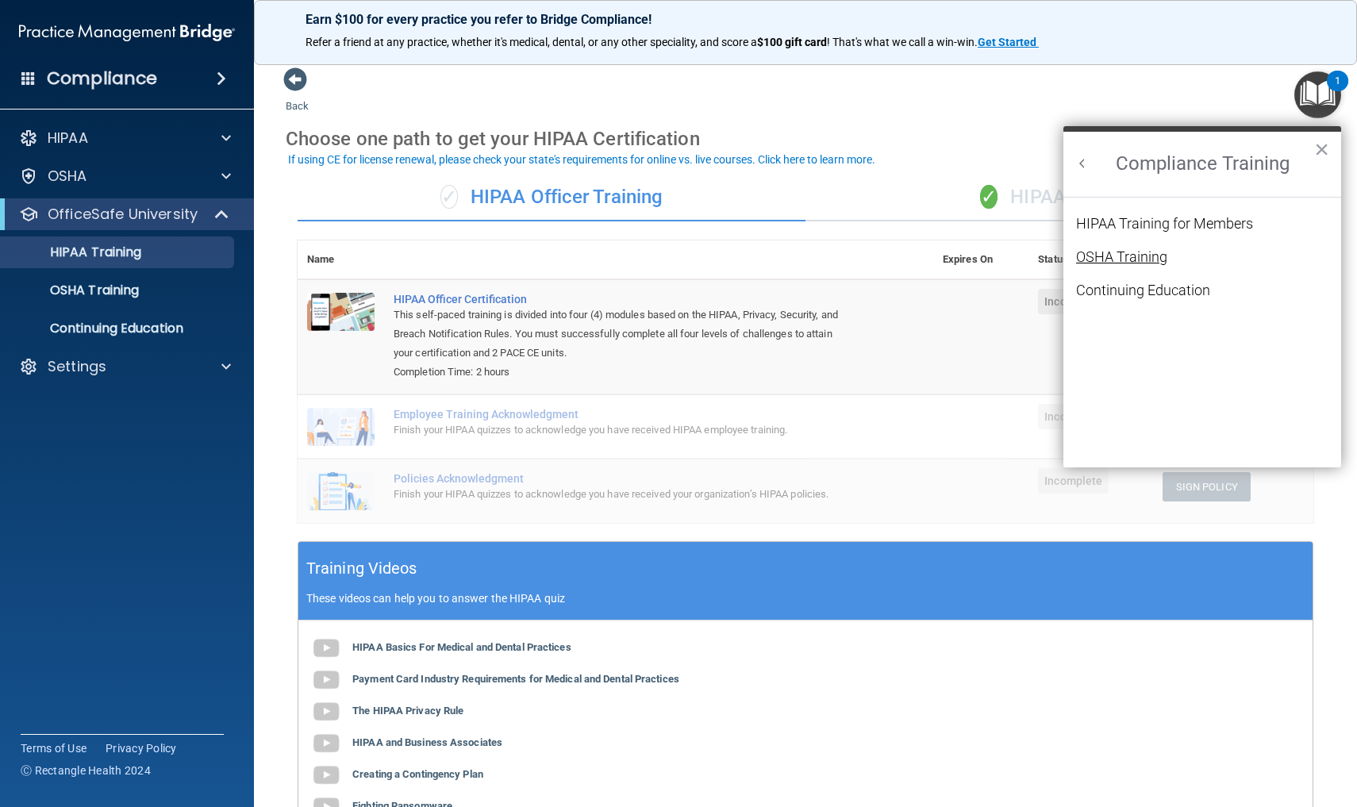
click at [1149, 258] on div "OSHA Training" at bounding box center [1121, 257] width 91 height 14
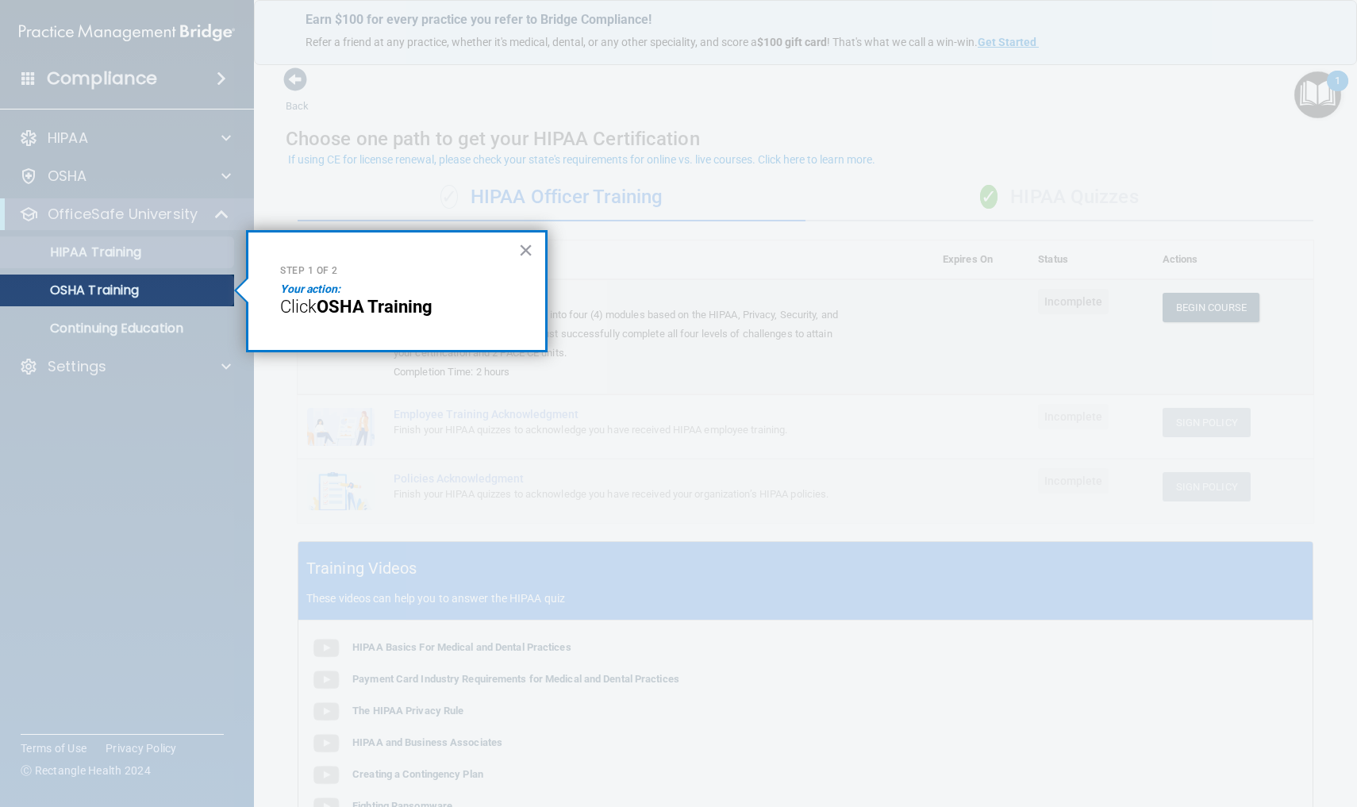
click at [124, 293] on p "OSHA Training" at bounding box center [74, 291] width 129 height 16
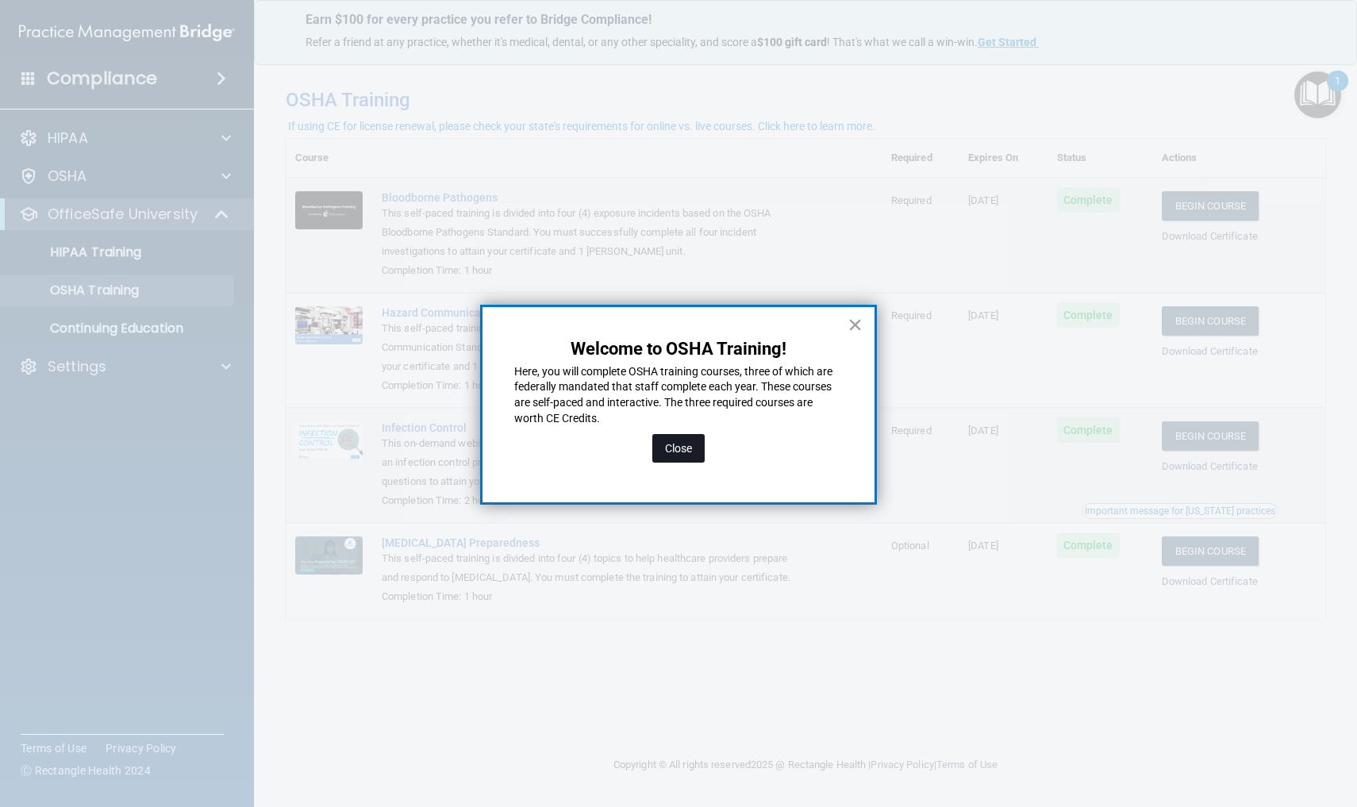
click at [679, 445] on button "Close" at bounding box center [678, 448] width 52 height 29
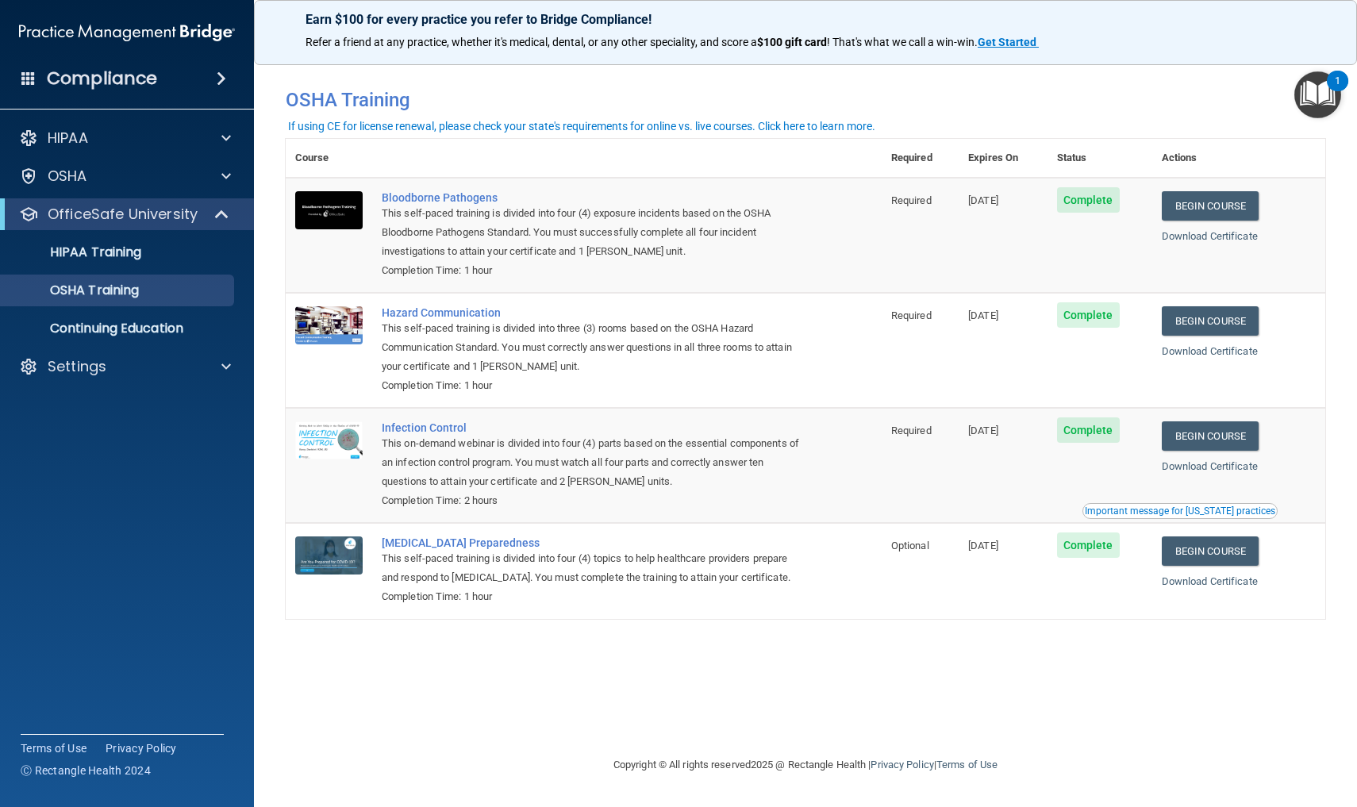
click at [1326, 94] on img "Open Resource Center, 1 new notification" at bounding box center [1318, 94] width 47 height 47
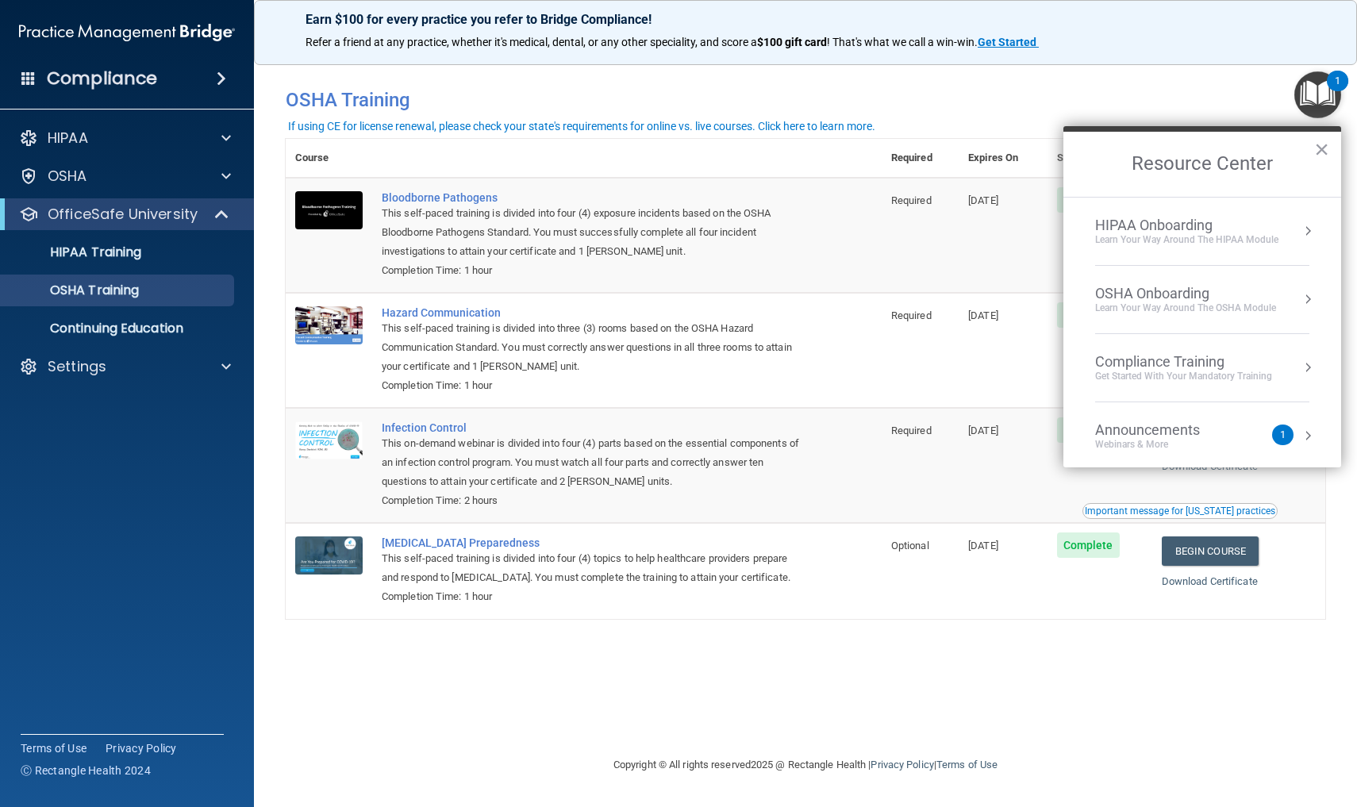
click at [1211, 323] on li "OSHA Onboarding Learn your way around the OSHA module" at bounding box center [1202, 300] width 214 height 68
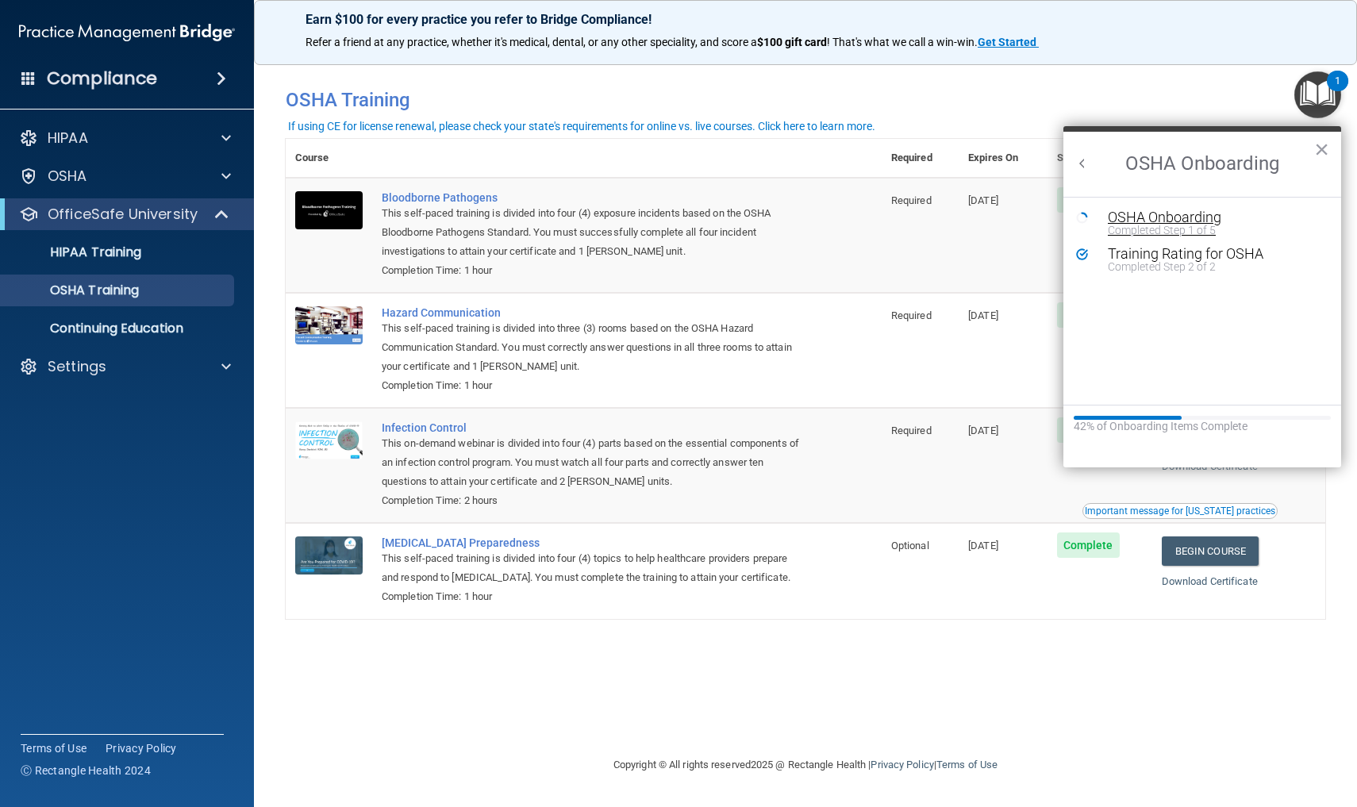
click at [1168, 230] on div "Completed Step 1 of 5" at bounding box center [1214, 230] width 213 height 11
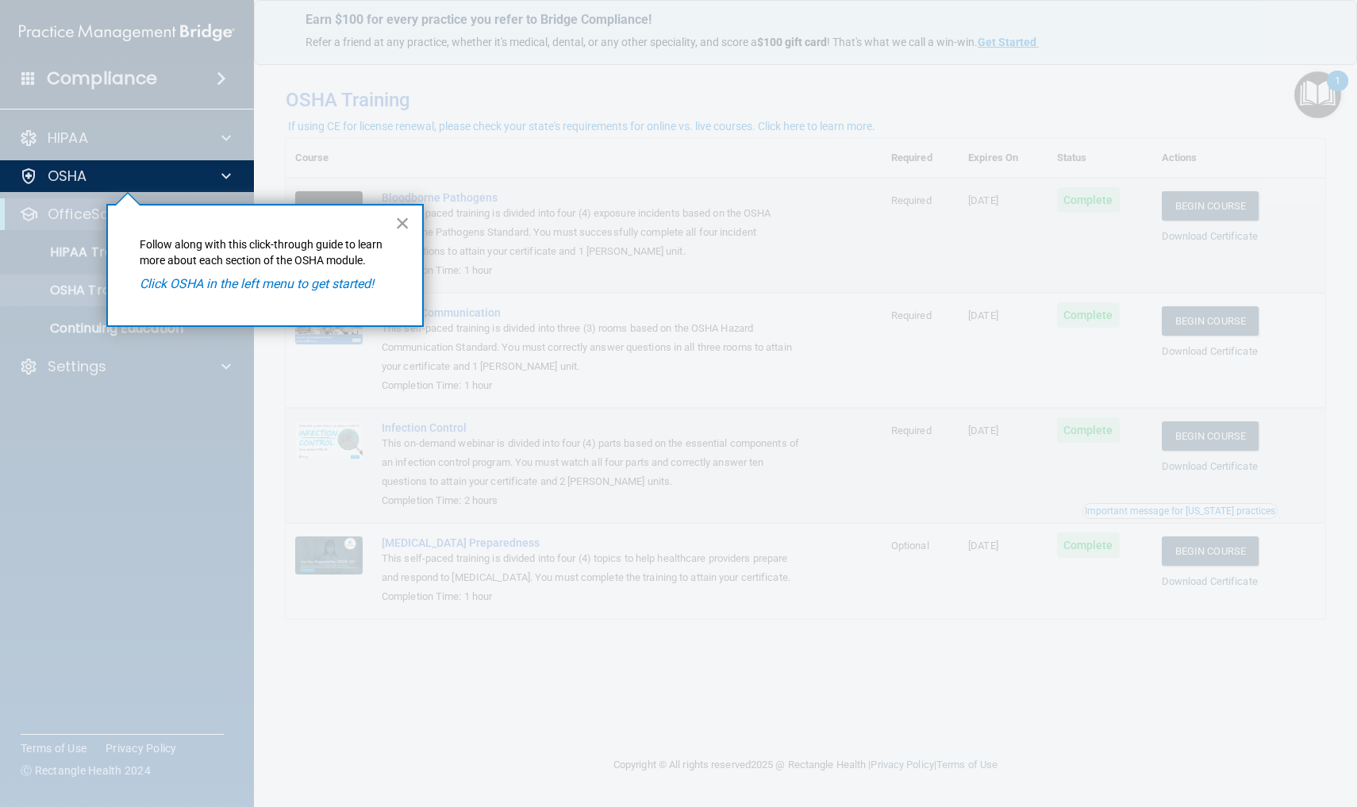
click at [286, 287] on em "Click OSHA in the left menu to get started!" at bounding box center [257, 283] width 234 height 15
click at [395, 225] on button "×" at bounding box center [402, 222] width 15 height 25
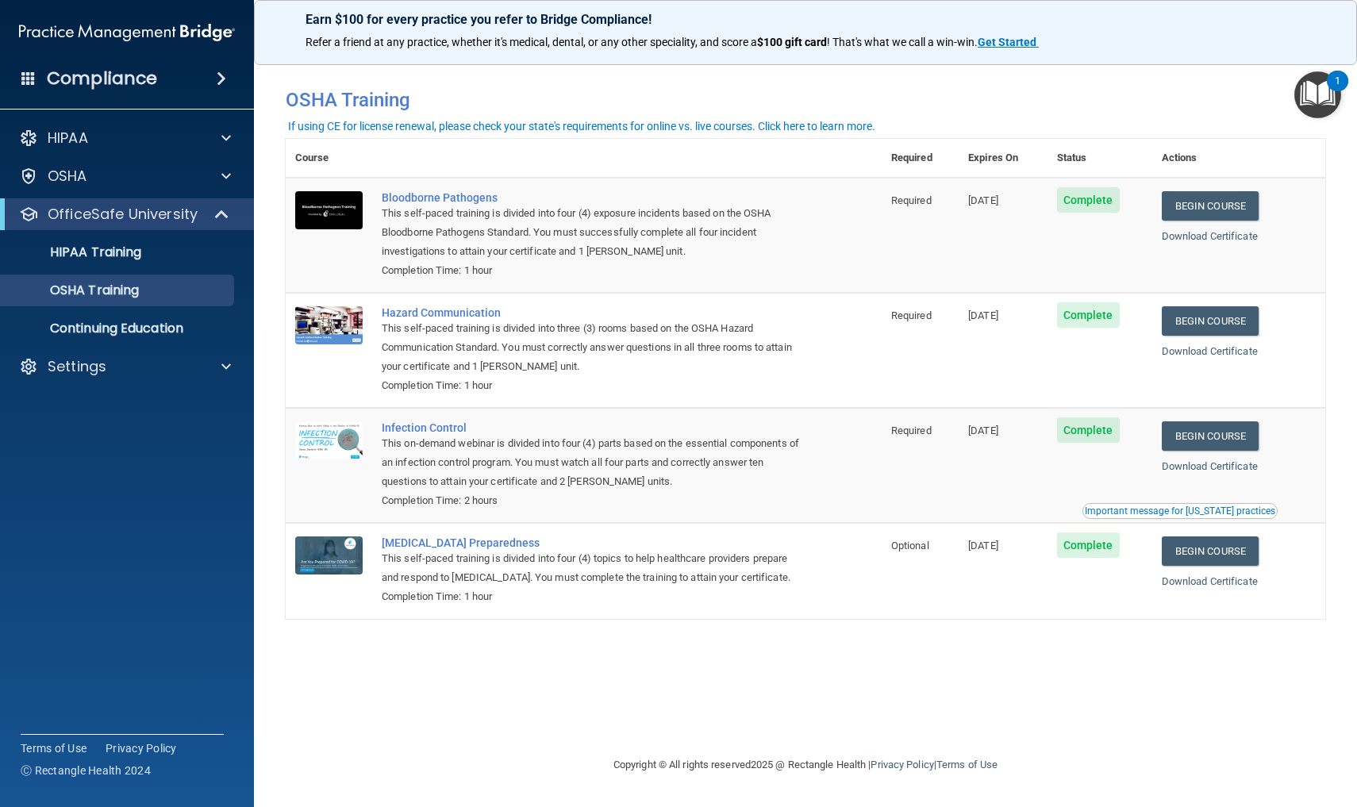
click at [1310, 99] on img "Open Resource Center, 1 new notification" at bounding box center [1318, 94] width 47 height 47
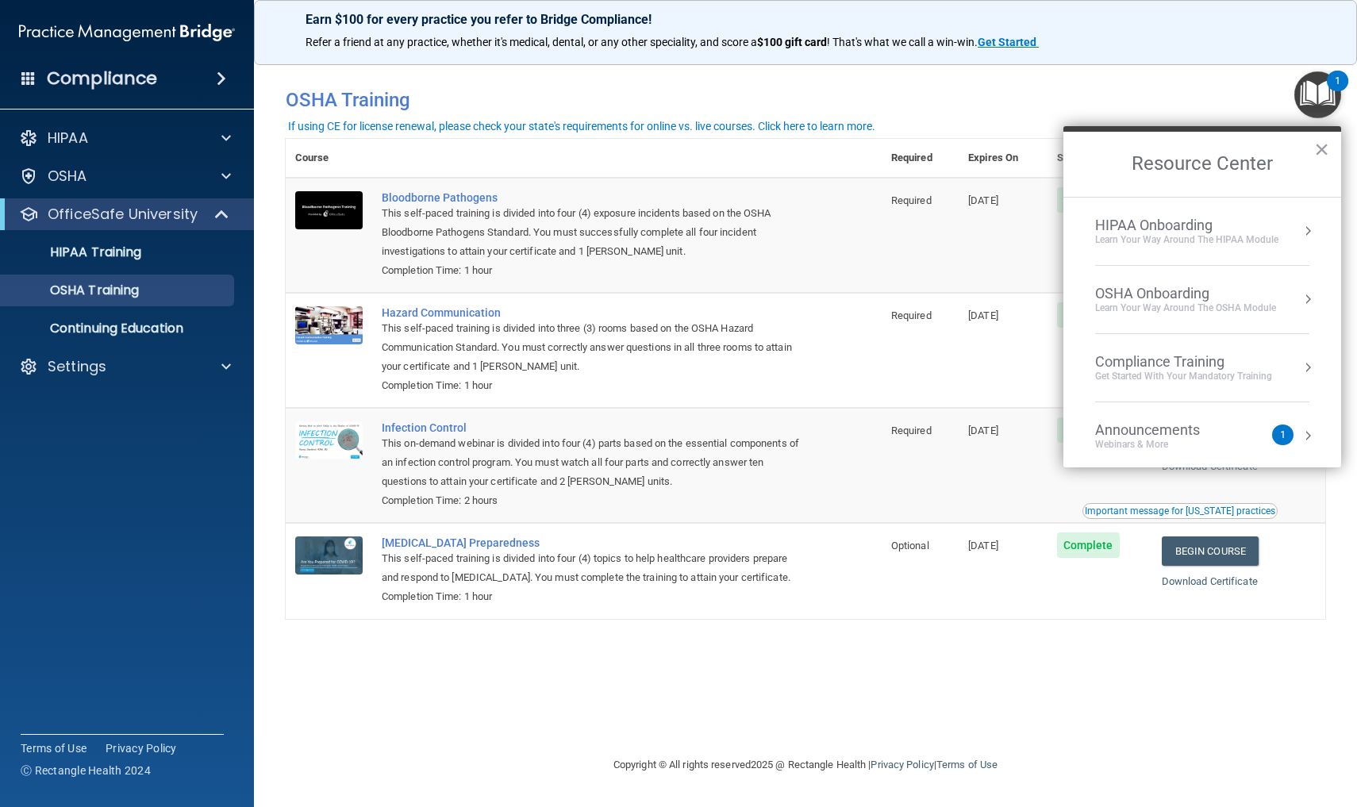
click at [1281, 435] on div "1" at bounding box center [1283, 435] width 6 height 0
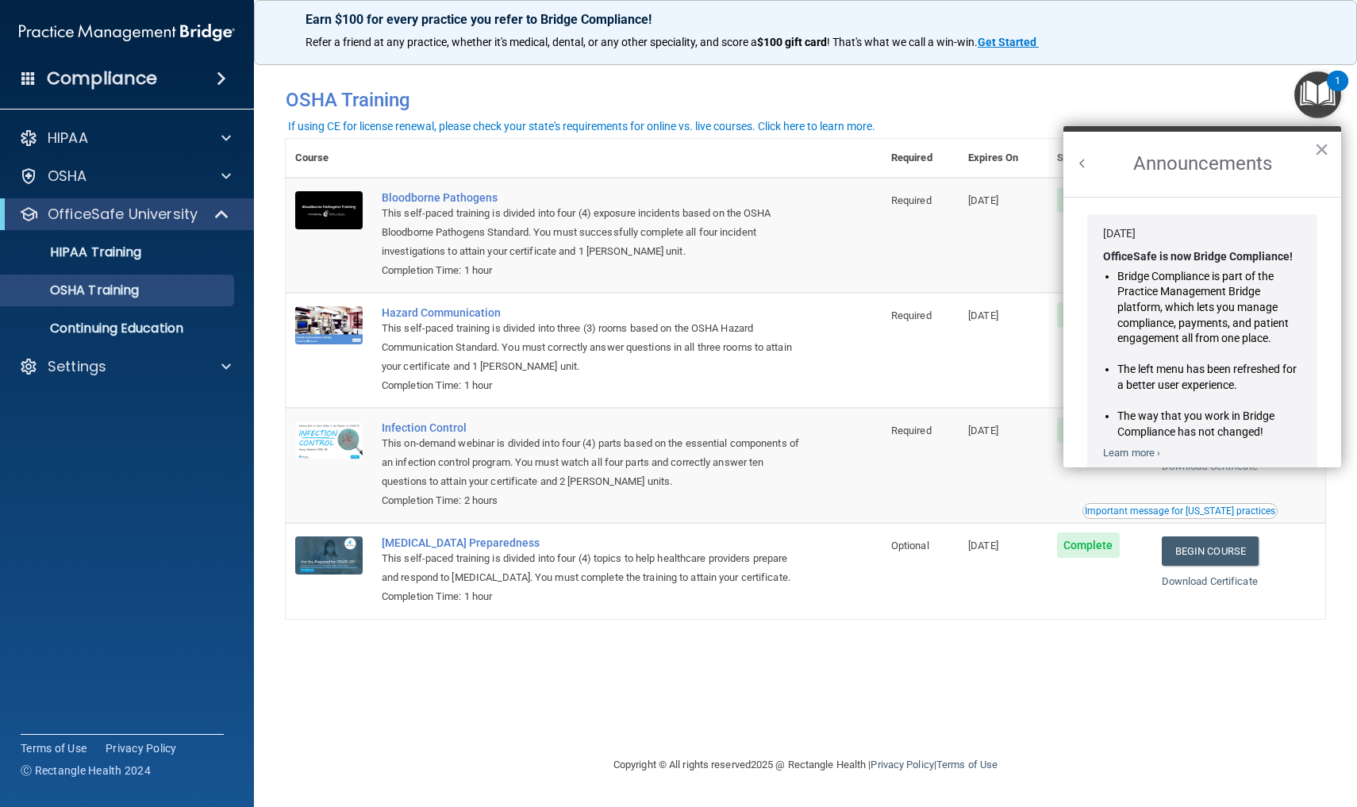
click at [1282, 415] on li "The way that you work in Bridge Compliance has not changed!" at bounding box center [1210, 424] width 184 height 31
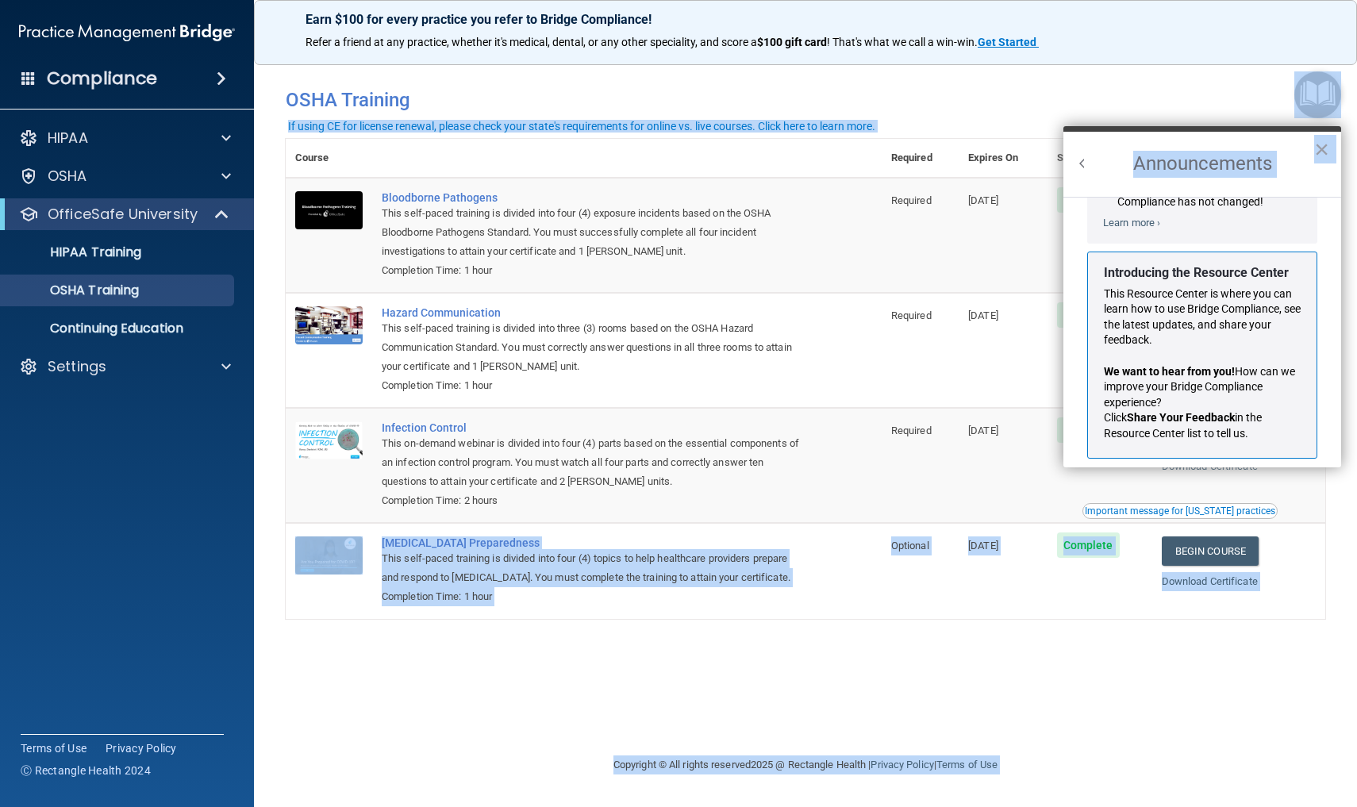
scroll to position [233, 0]
drag, startPoint x: 1282, startPoint y: 415, endPoint x: 1287, endPoint y: 470, distance: 55.1
click at [1287, 470] on body "Compliance HIPAA Documents and Policies Report an Incident Business Associates …" at bounding box center [678, 403] width 1357 height 807
click at [1318, 149] on button "×" at bounding box center [1321, 149] width 15 height 25
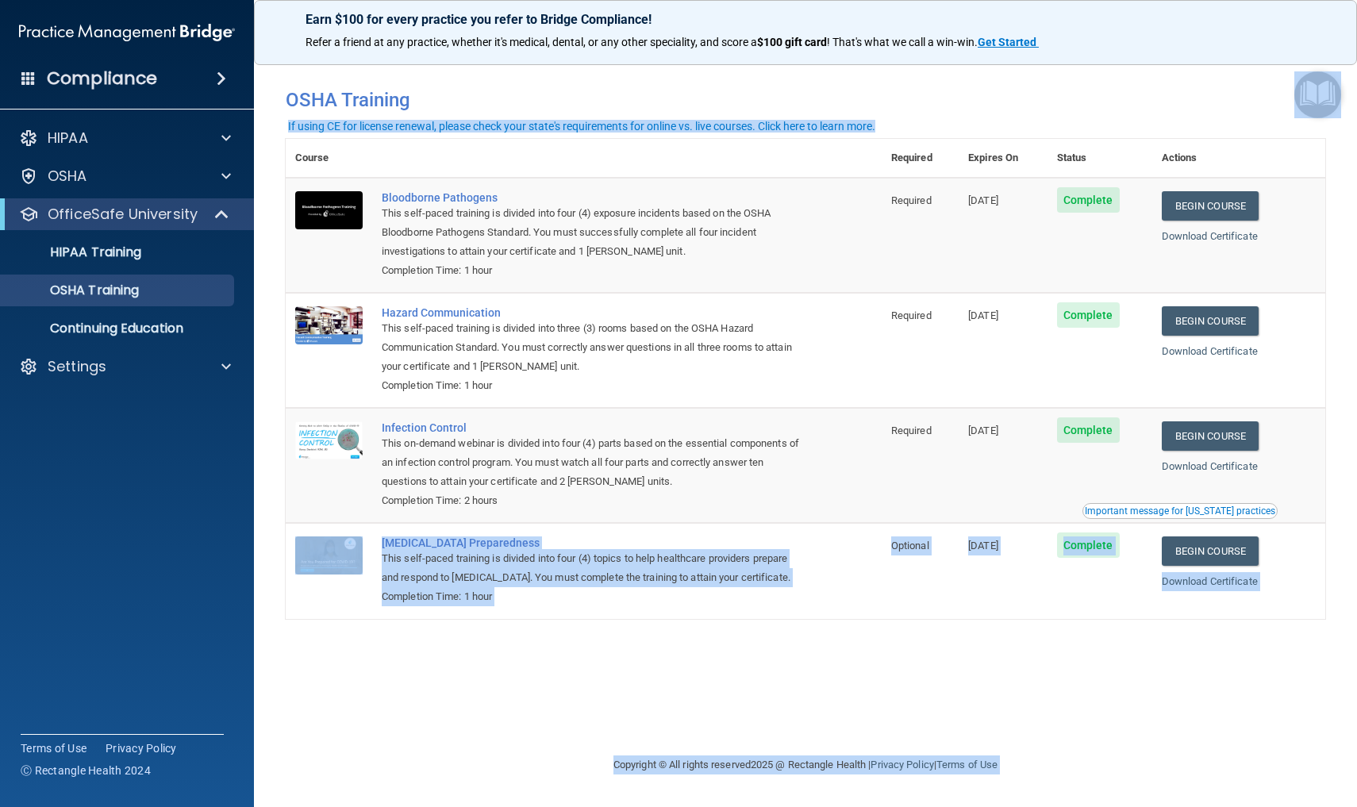
click at [1318, 98] on img "Open Resource Center" at bounding box center [1318, 94] width 47 height 47
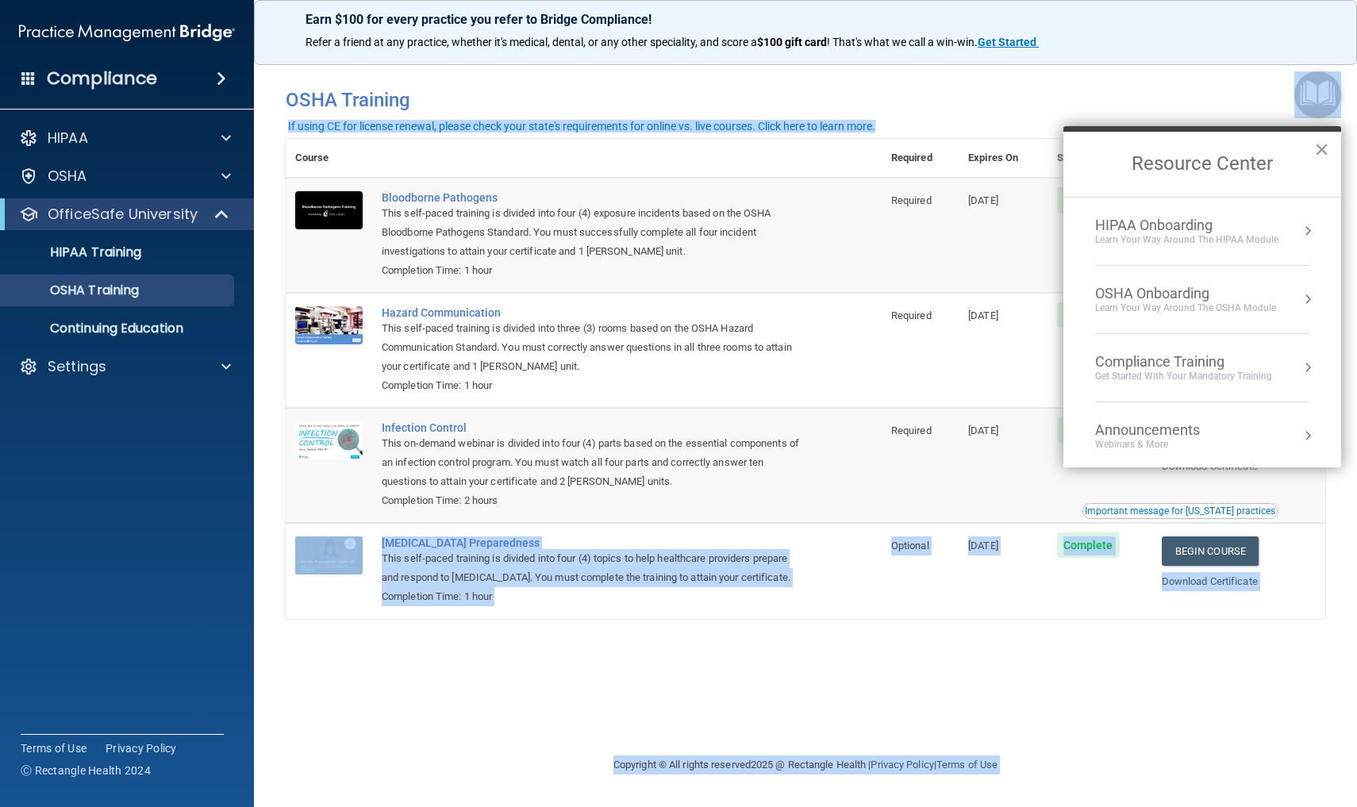
click at [1319, 150] on button "×" at bounding box center [1321, 149] width 15 height 25
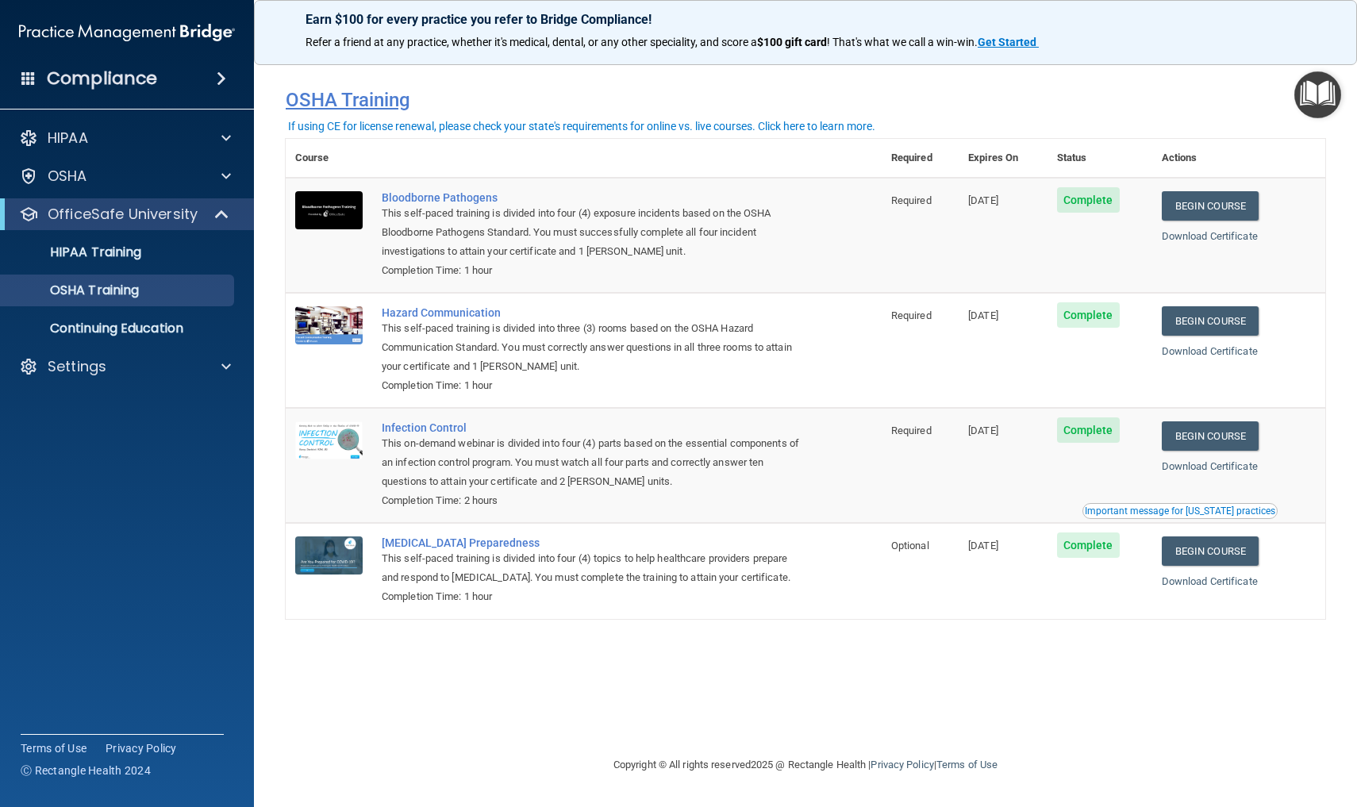
click at [1246, 100] on h4 "OSHA Training" at bounding box center [806, 100] width 1040 height 22
click at [179, 252] on div "HIPAA Training" at bounding box center [118, 252] width 217 height 16
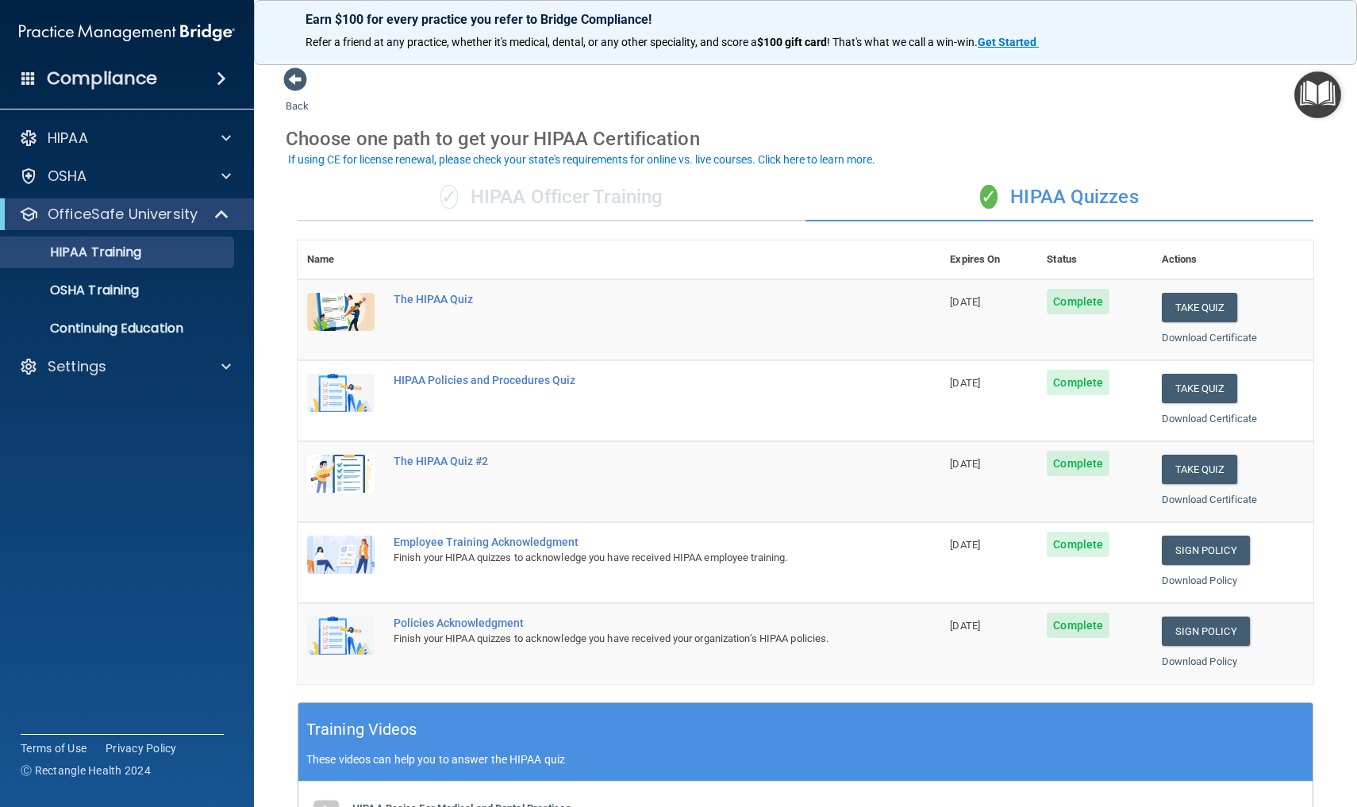
click at [460, 201] on div "✓ HIPAA Officer Training" at bounding box center [552, 198] width 508 height 48
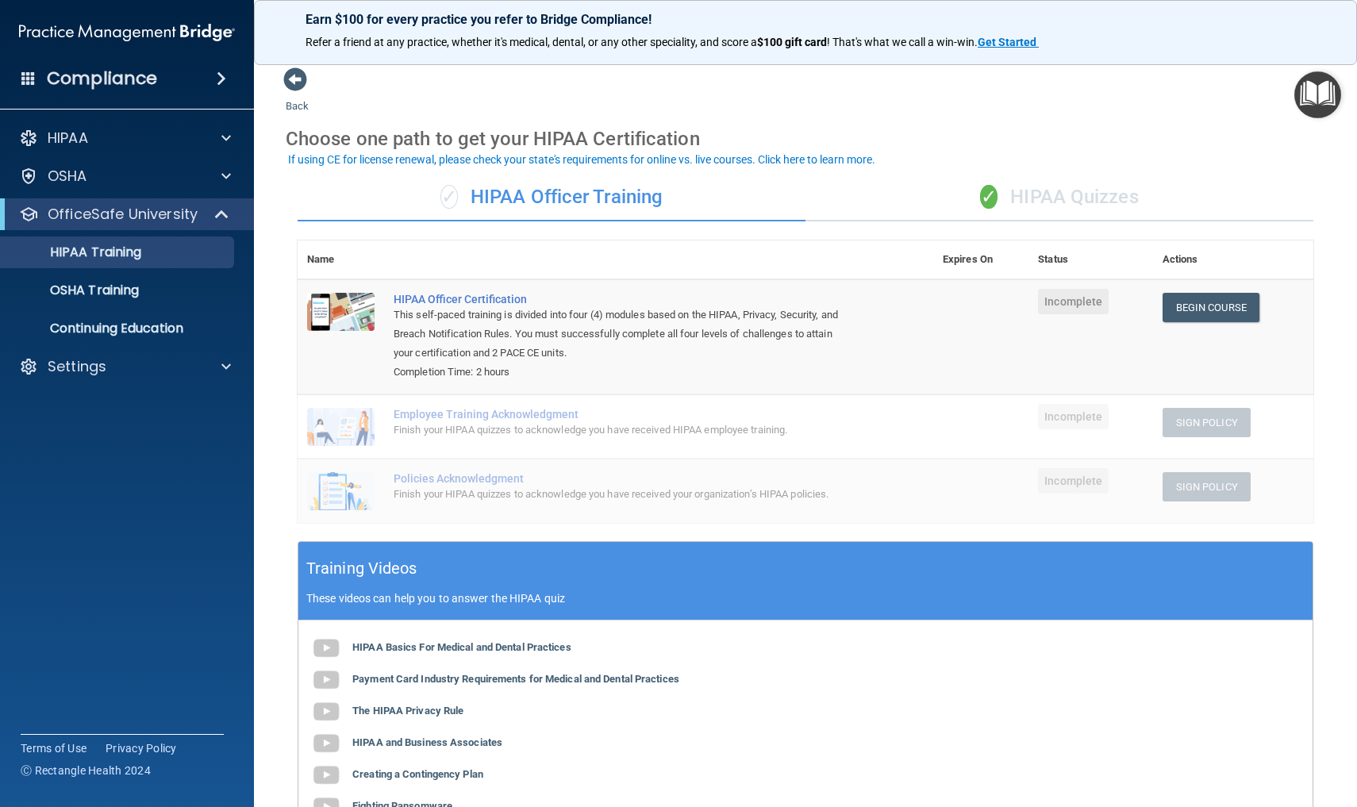
click at [483, 310] on div "This self-paced training is divided into four (4) modules based on the HIPAA, P…" at bounding box center [624, 334] width 460 height 57
click at [474, 294] on div "HIPAA Officer Certification" at bounding box center [624, 299] width 460 height 13
